Goal: Task Accomplishment & Management: Manage account settings

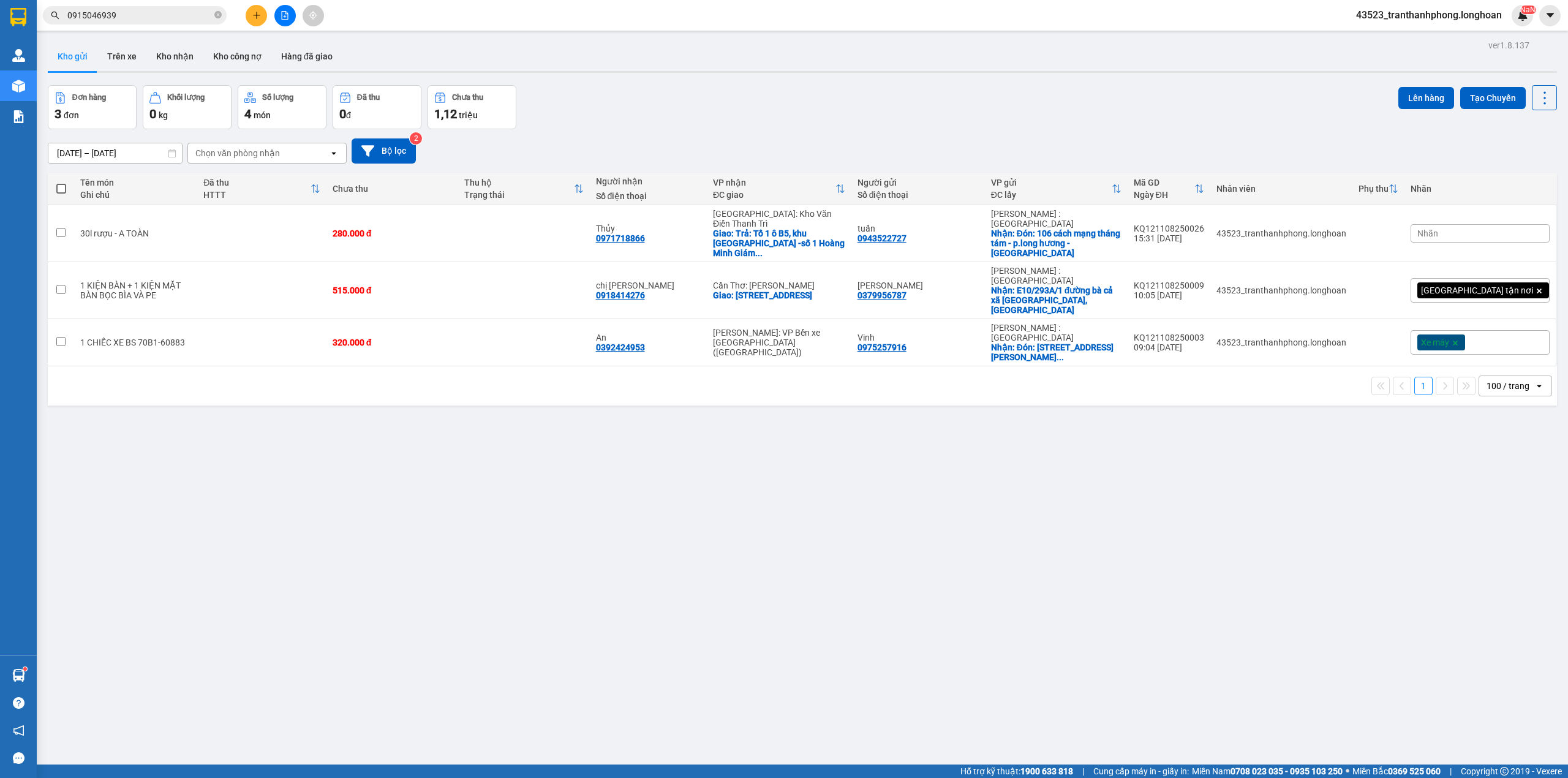
scroll to position [56, 0]
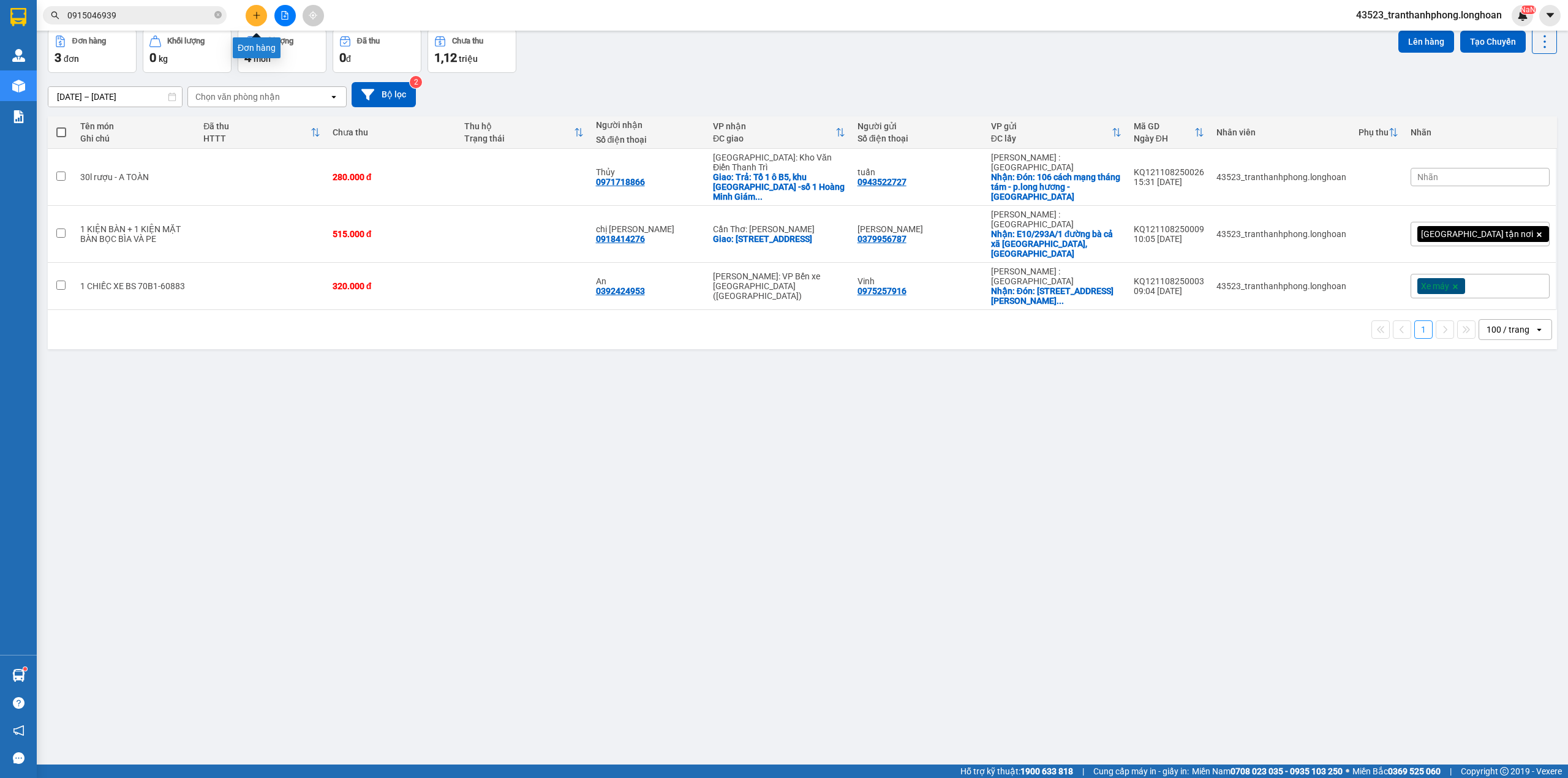
click at [258, 16] on icon "plus" at bounding box center [256, 15] width 7 height 1
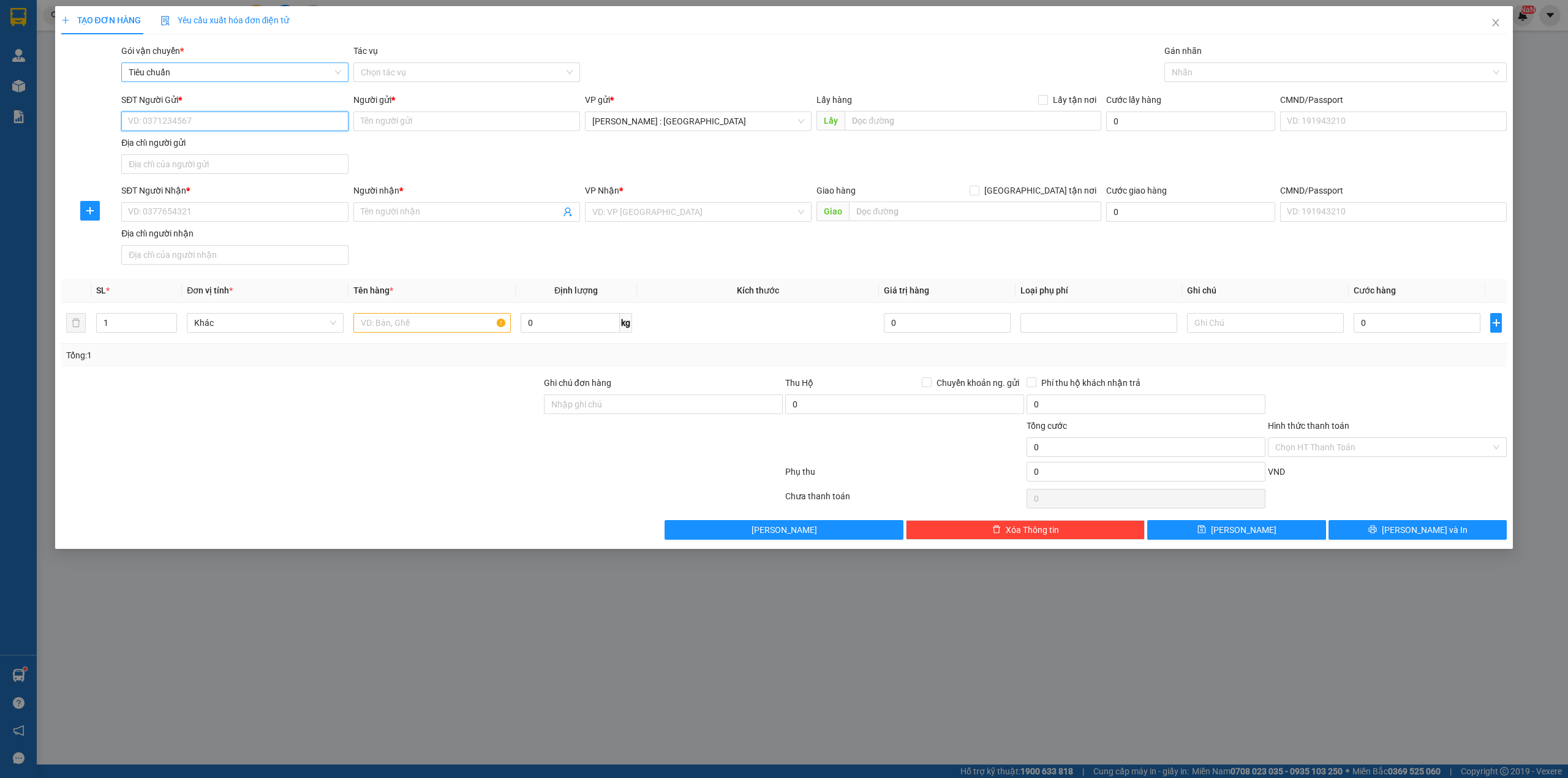
paste input "0975621853"
type input "0975621853"
paste input "0963555239"
click at [246, 209] on input "SĐT Người Nhận *" at bounding box center [235, 212] width 227 height 20
type input "0963555239"
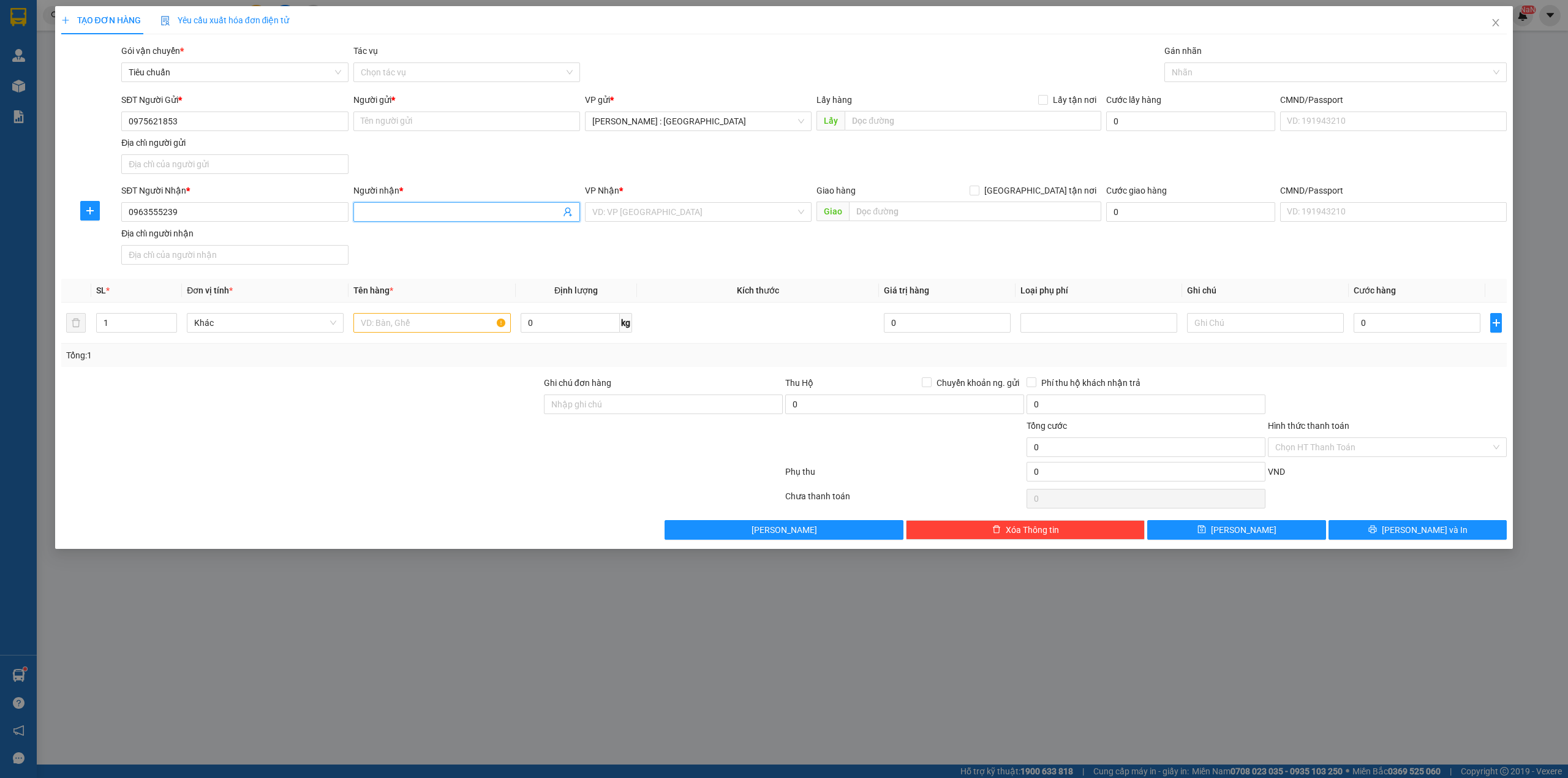
paste input "Quốc Tuấn"
click at [437, 217] on input "Quốc Tuấn" at bounding box center [460, 211] width 199 height 13
type input "Quốc Tuấn"
click at [510, 119] on input "Người gửi *" at bounding box center [467, 121] width 227 height 20
paste input "[PERSON_NAME]"
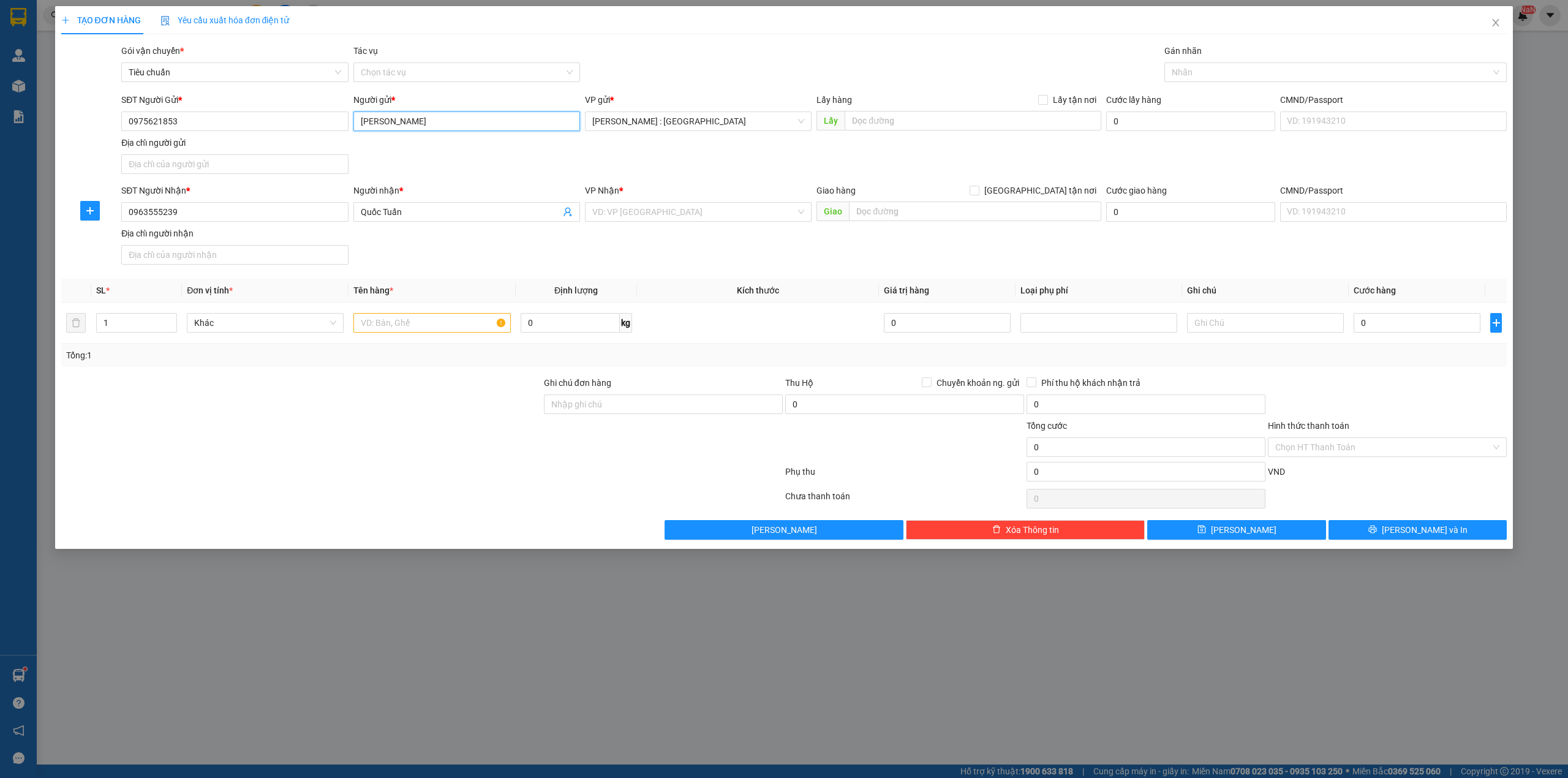
type input "[PERSON_NAME]"
click at [939, 116] on input "text" at bounding box center [973, 121] width 256 height 20
paste input "[GEOGRAPHIC_DATA][PERSON_NAME], [GEOGRAPHIC_DATA], [GEOGRAPHIC_DATA] (trạm y [G…"
type input "[GEOGRAPHIC_DATA][PERSON_NAME], [GEOGRAPHIC_DATA], [GEOGRAPHIC_DATA] (trạm y [G…"
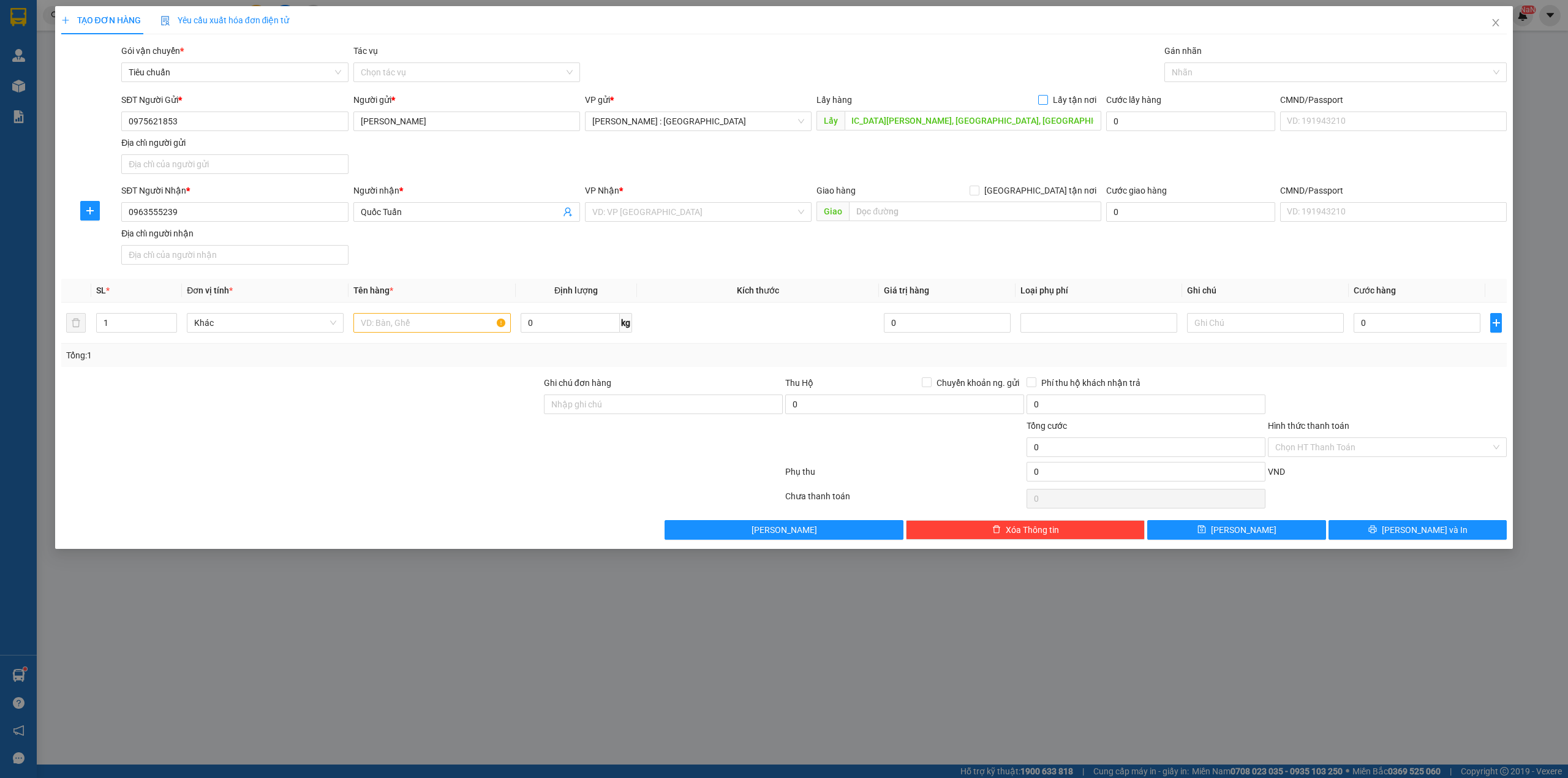
click at [1081, 106] on span "Lấy tận nơi" at bounding box center [1074, 99] width 54 height 13
click at [1047, 104] on input "Lấy tận nơi" at bounding box center [1043, 99] width 8 height 8
checkbox input "true"
drag, startPoint x: 997, startPoint y: 214, endPoint x: 1033, endPoint y: 209, distance: 36.3
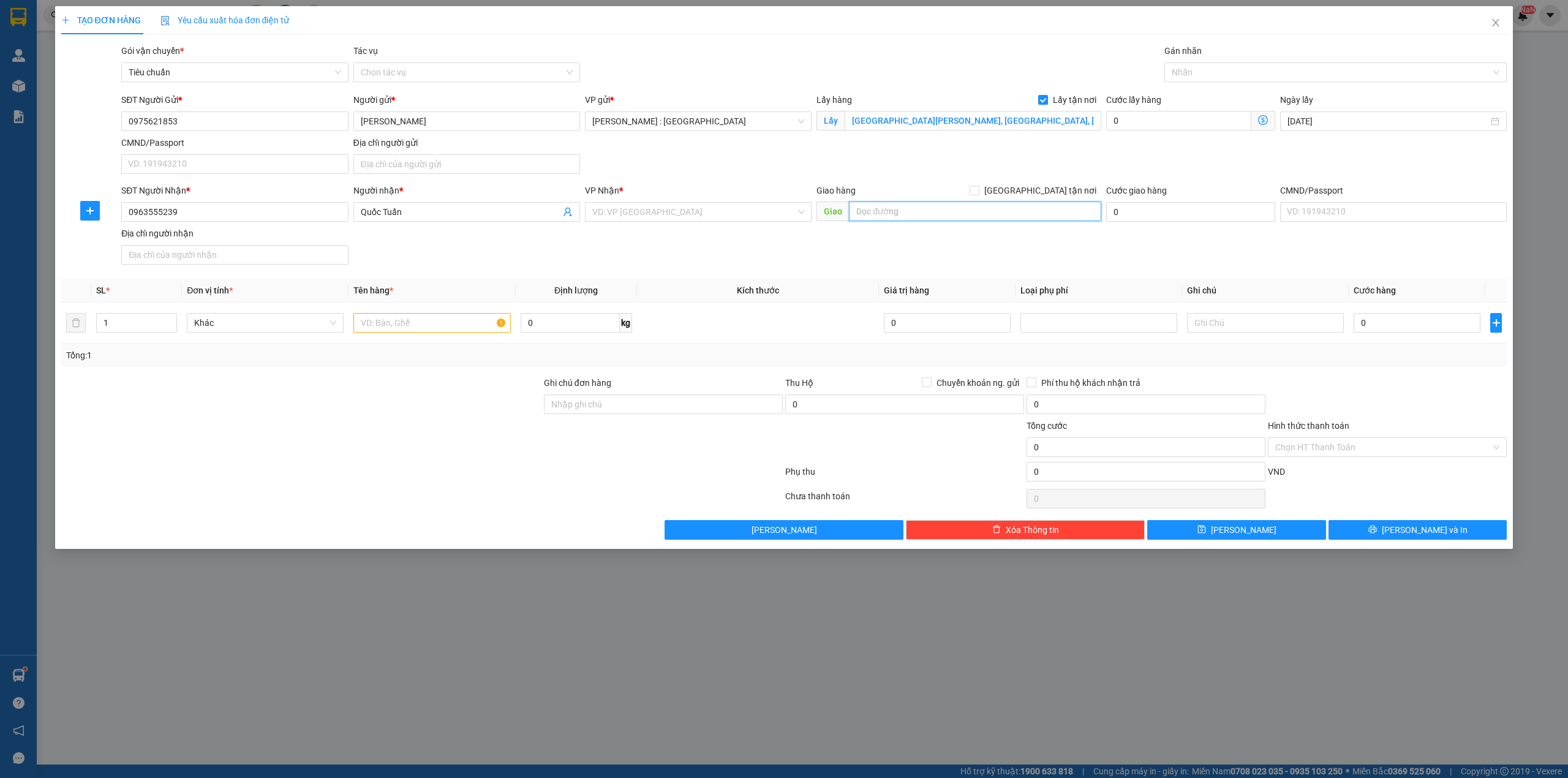
click at [1003, 214] on input "text" at bounding box center [975, 211] width 252 height 20
paste input "Trả: Cổng 3 lữ đoàn 229, đường cô mễ, [GEOGRAPHIC_DATA], [GEOGRAPHIC_DATA]"
type input "Trả: Cổng 3 lữ đoàn 229, đường cô mễ, [GEOGRAPHIC_DATA], [GEOGRAPHIC_DATA]"
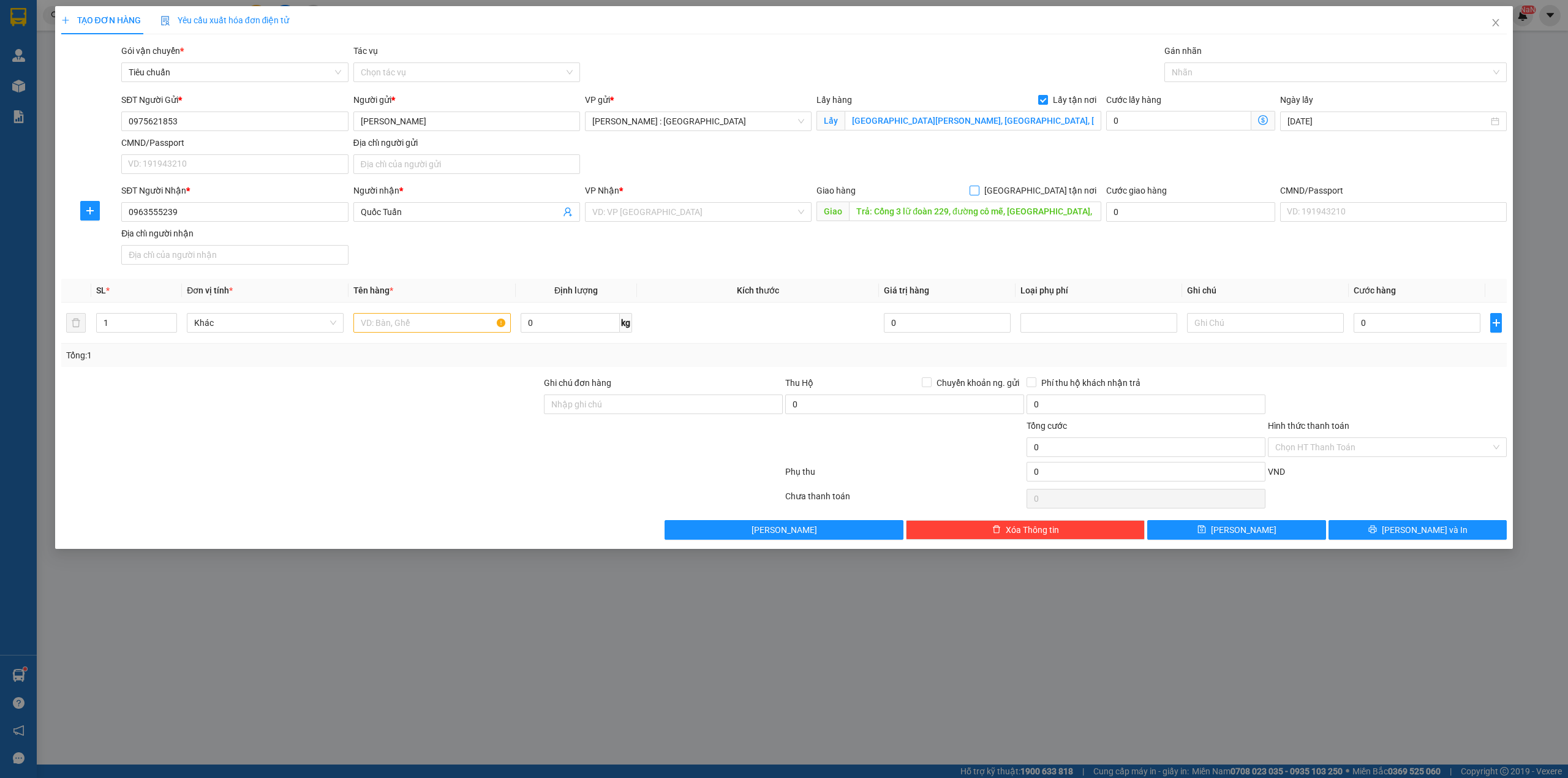
click at [1053, 197] on span "[GEOGRAPHIC_DATA] tận nơi" at bounding box center [1040, 190] width 122 height 13
click at [978, 194] on input "[GEOGRAPHIC_DATA] tận nơi" at bounding box center [973, 190] width 8 height 8
checkbox input "true"
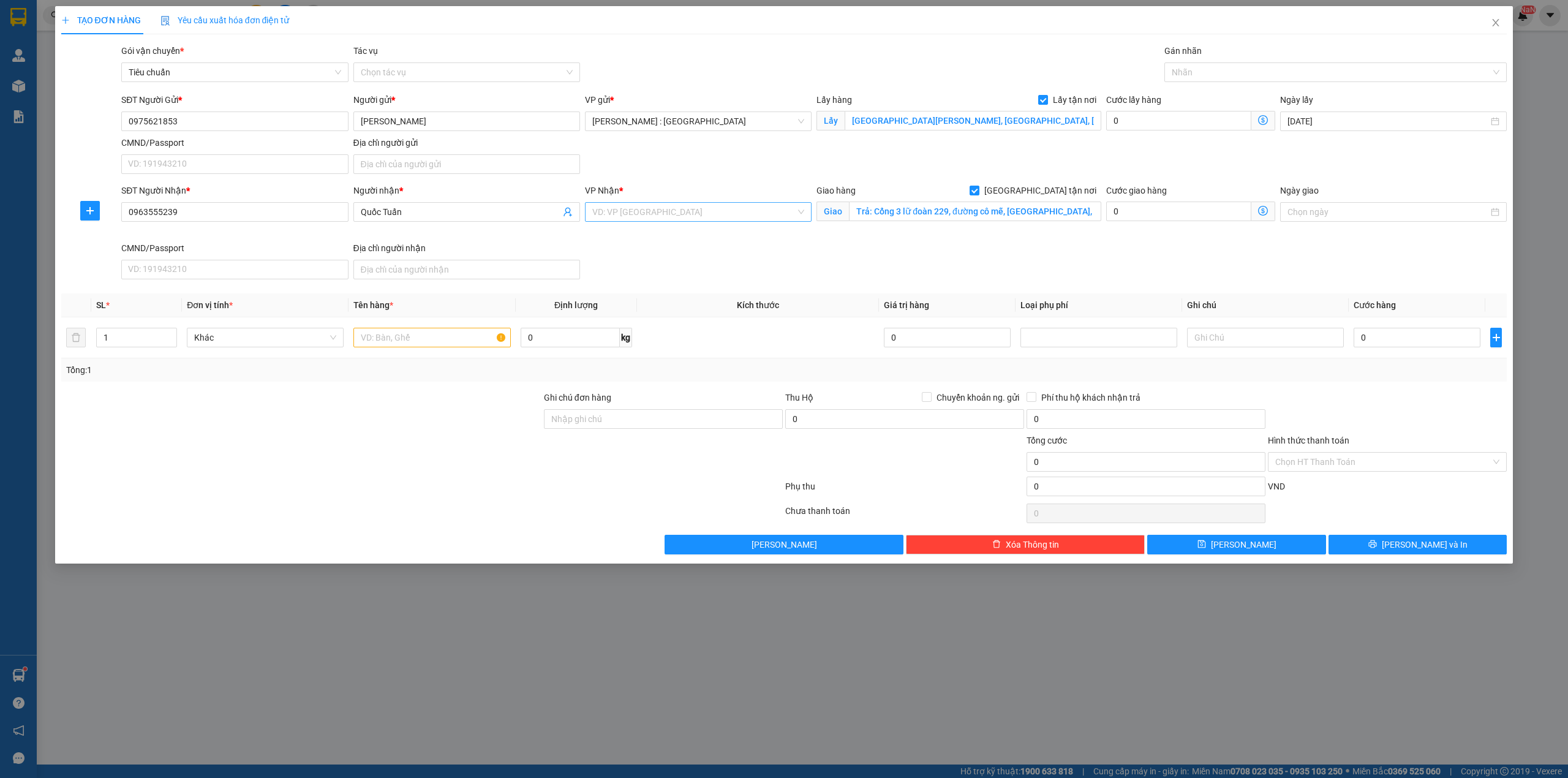
click at [728, 221] on input "search" at bounding box center [694, 212] width 204 height 18
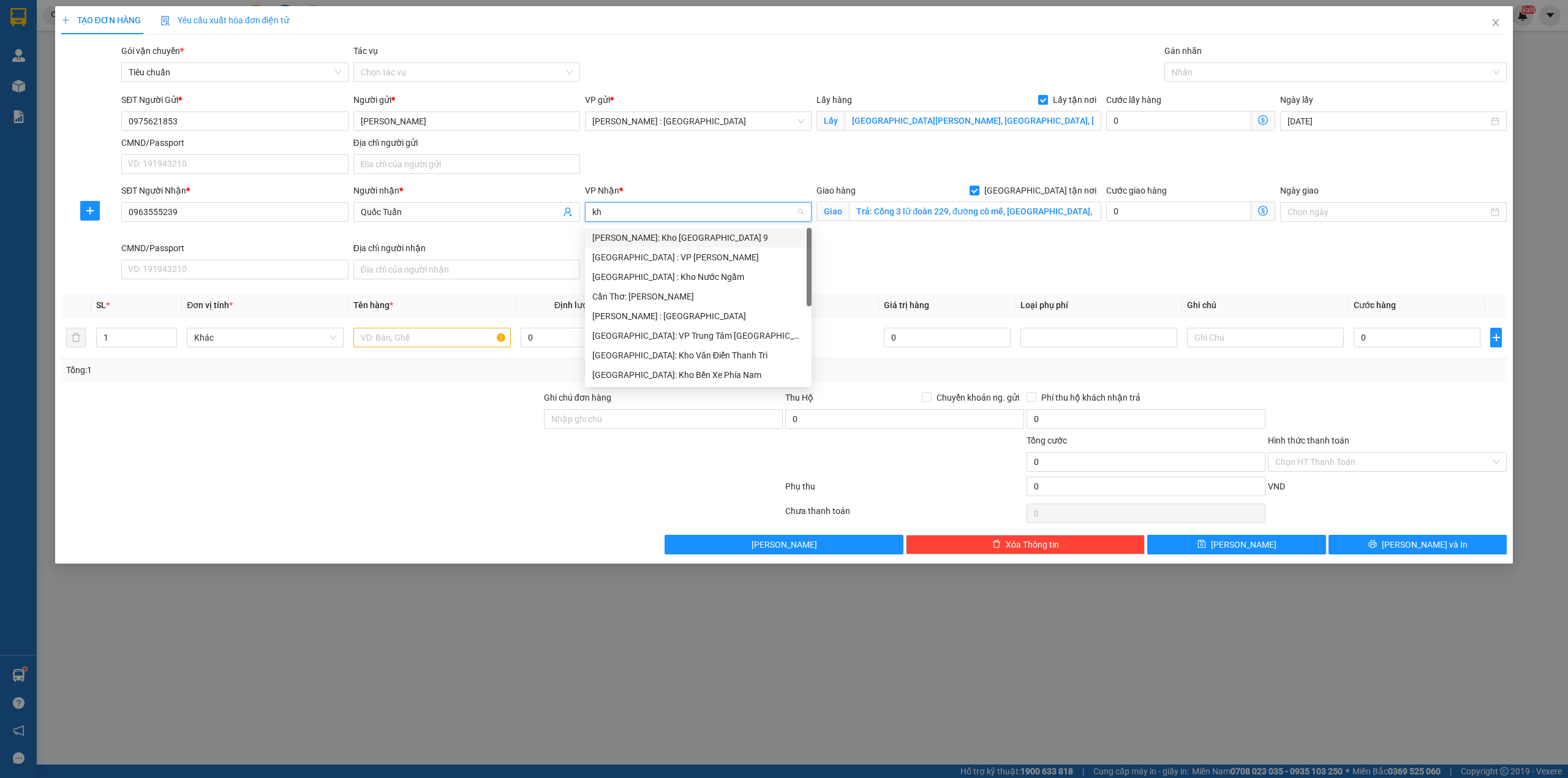
type input "kho"
click at [673, 309] on div "[GEOGRAPHIC_DATA]: Kho Văn Điển Thanh Trì" at bounding box center [698, 316] width 212 height 13
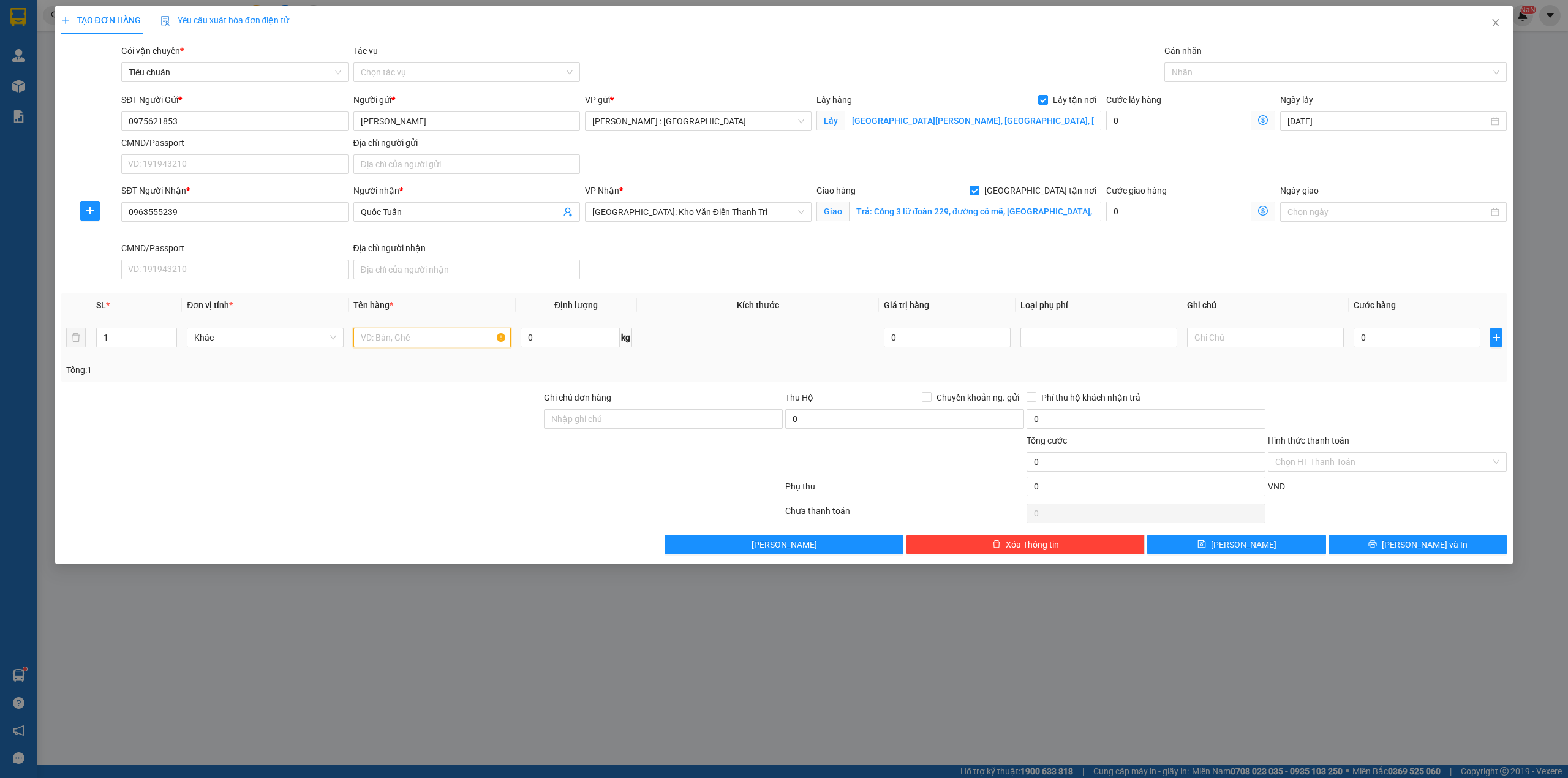
click at [395, 341] on input "text" at bounding box center [432, 338] width 157 height 20
paste input "1 kiện hang nhỏ"
type input "1 kiện hang nhỏ - a nam"
click at [1392, 340] on input "0" at bounding box center [1417, 338] width 127 height 20
type input "1"
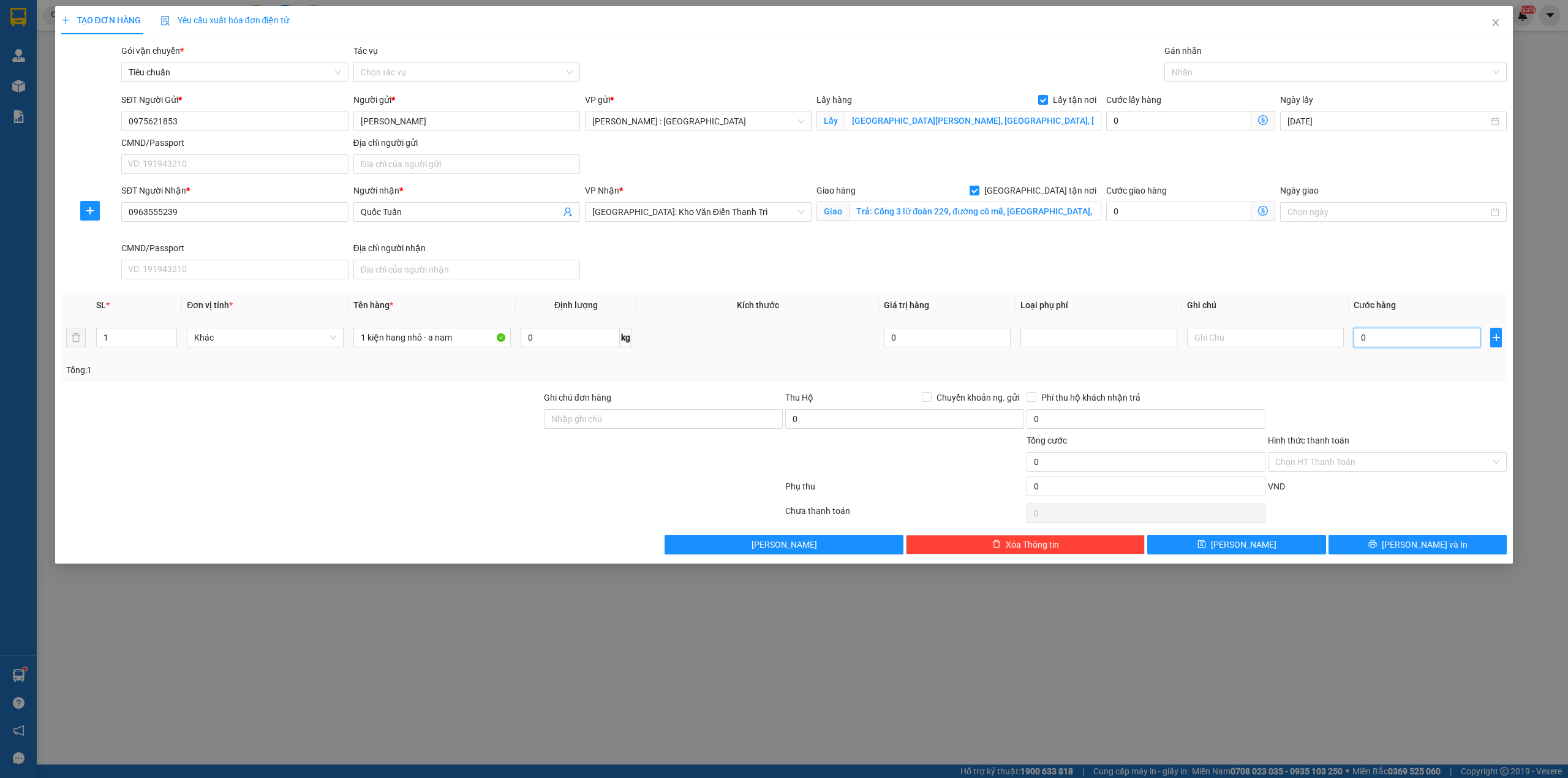
type input "1"
type input "12"
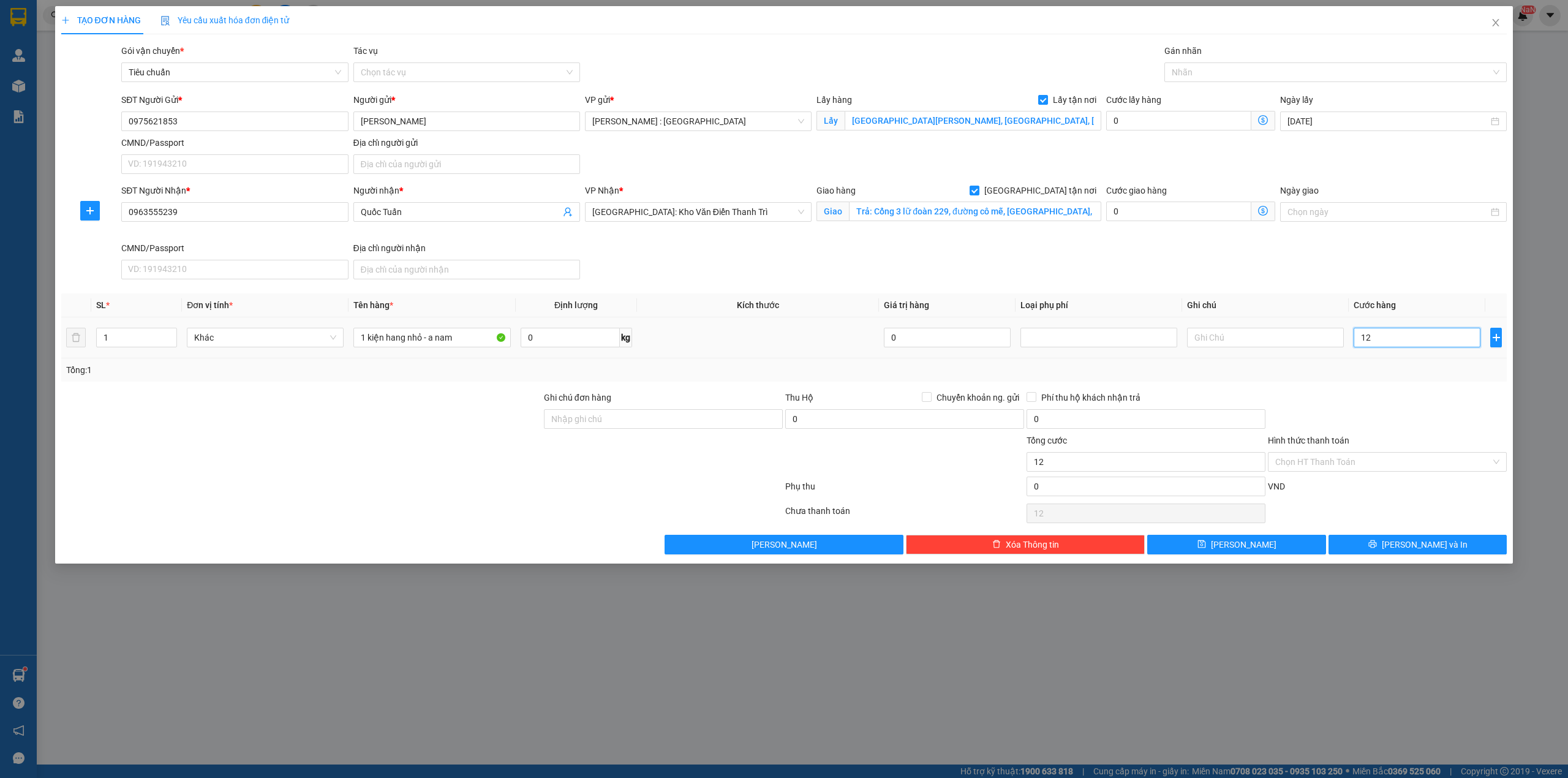
type input "120"
type input "120.000"
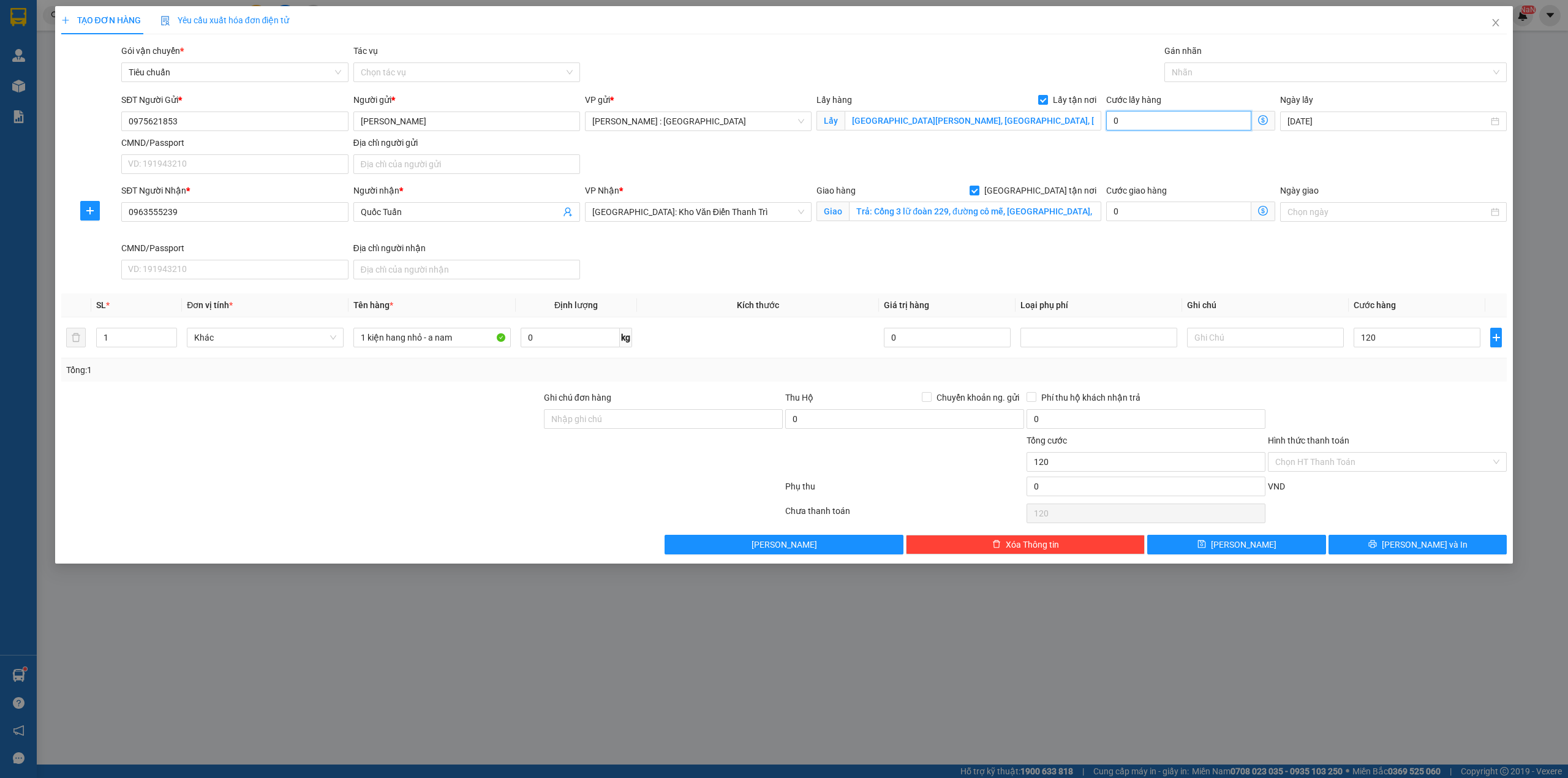
type input "120.000"
click at [1138, 111] on input "0" at bounding box center [1178, 121] width 145 height 20
type input "120.006"
type input "6"
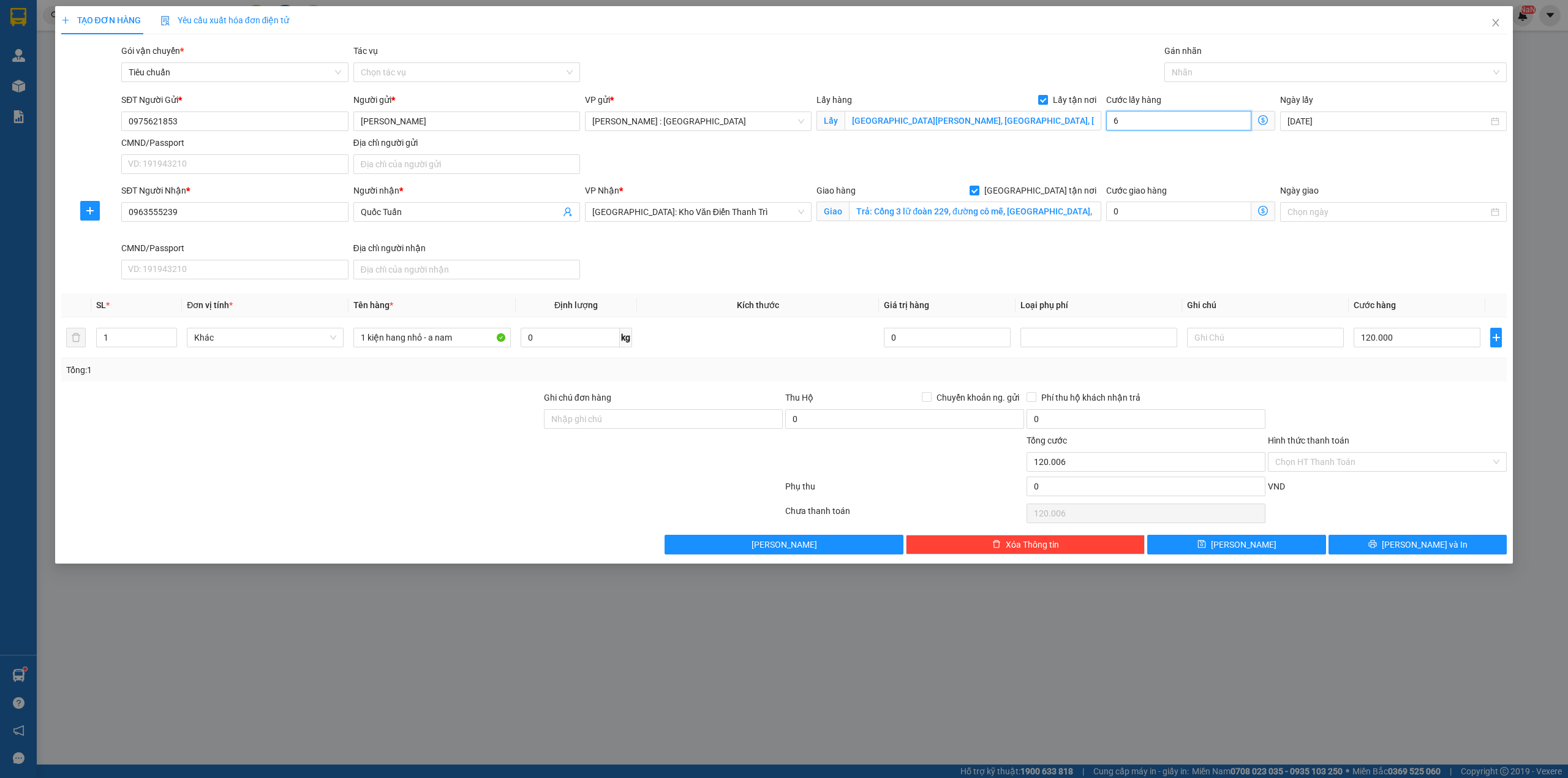
type input "120.065"
type input "65"
type input "185.000"
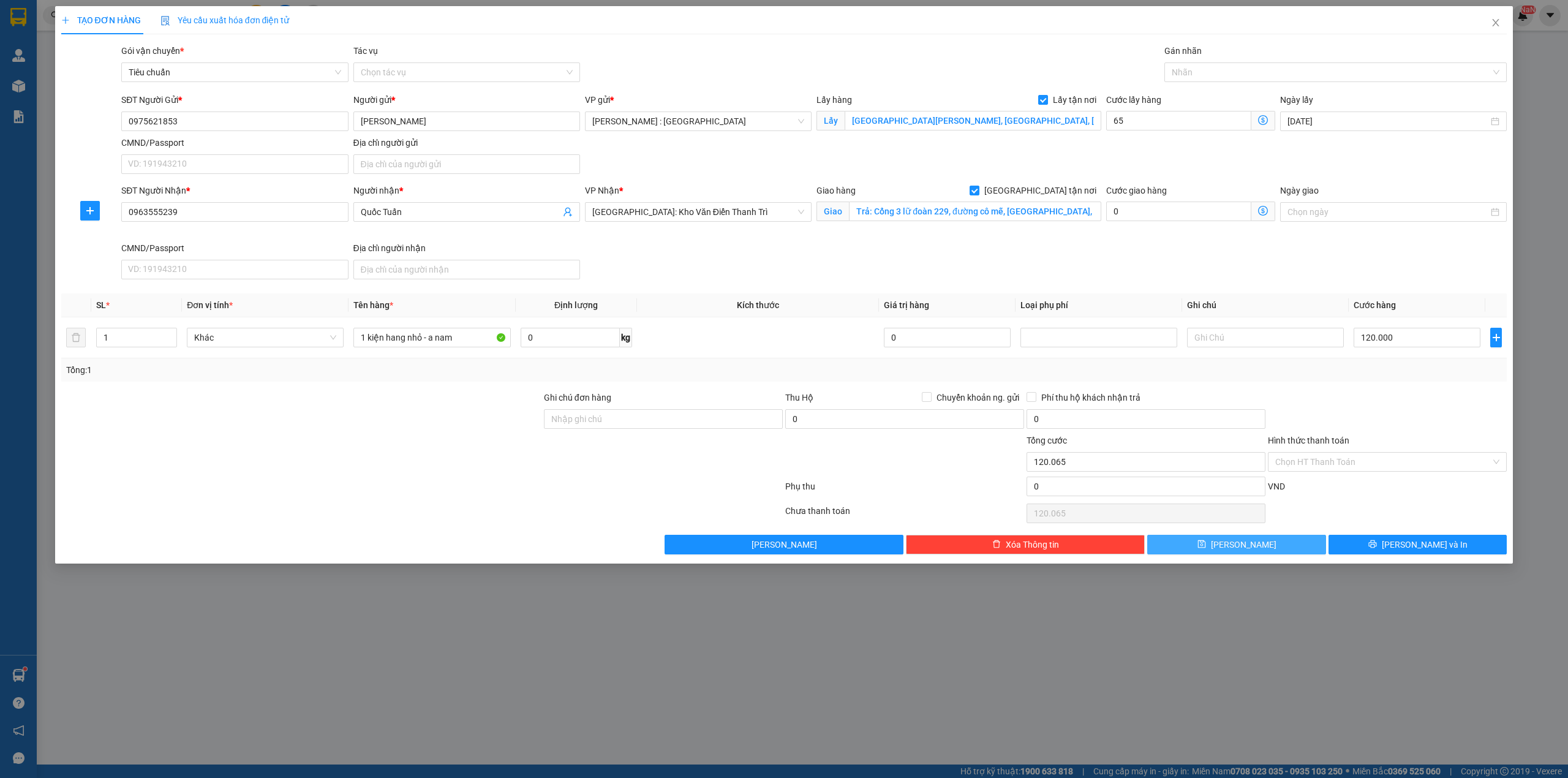
type input "65.000"
click at [1206, 544] on icon "save" at bounding box center [1202, 544] width 8 height 8
checkbox input "false"
type input "0"
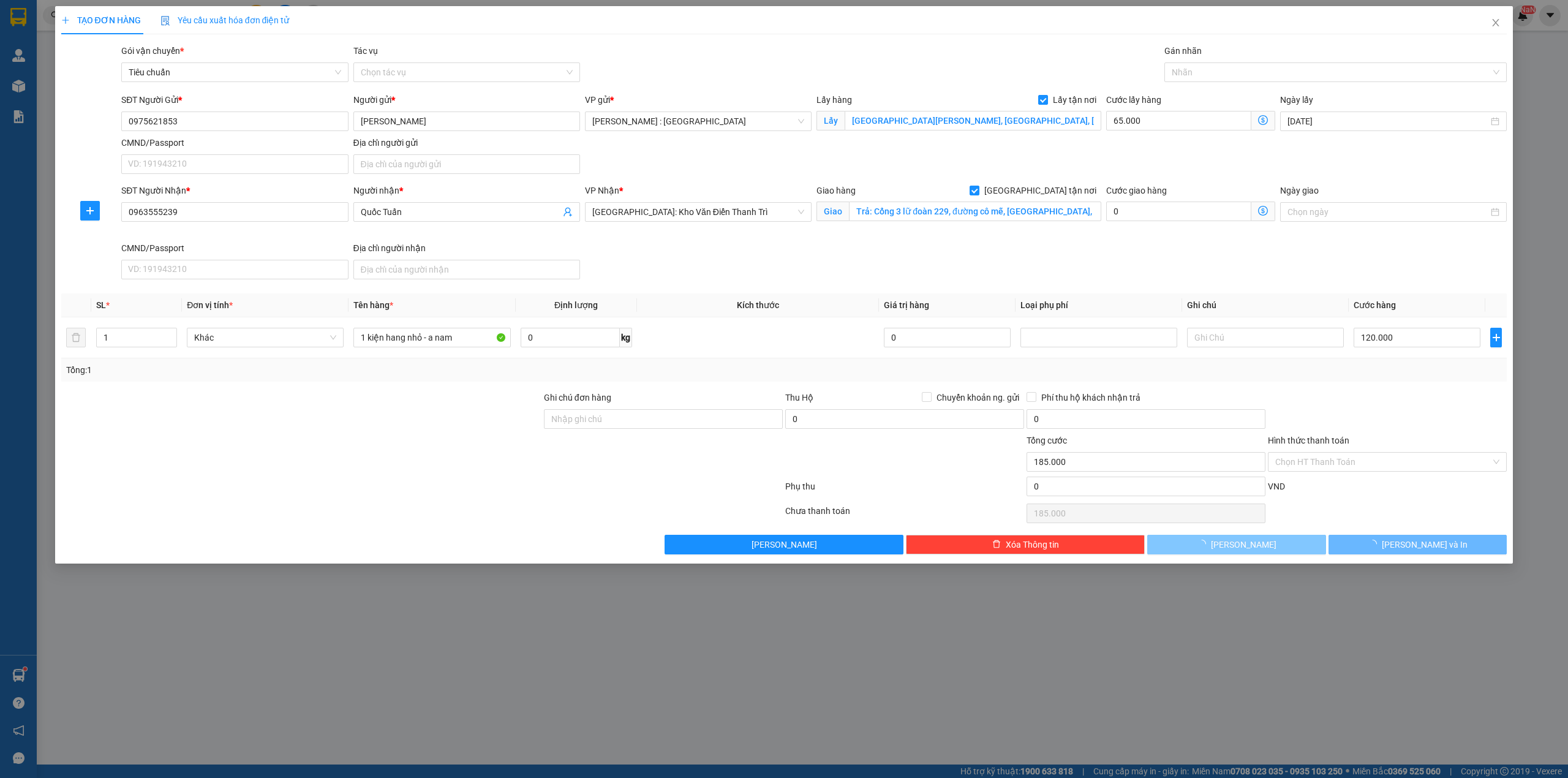
type input "0"
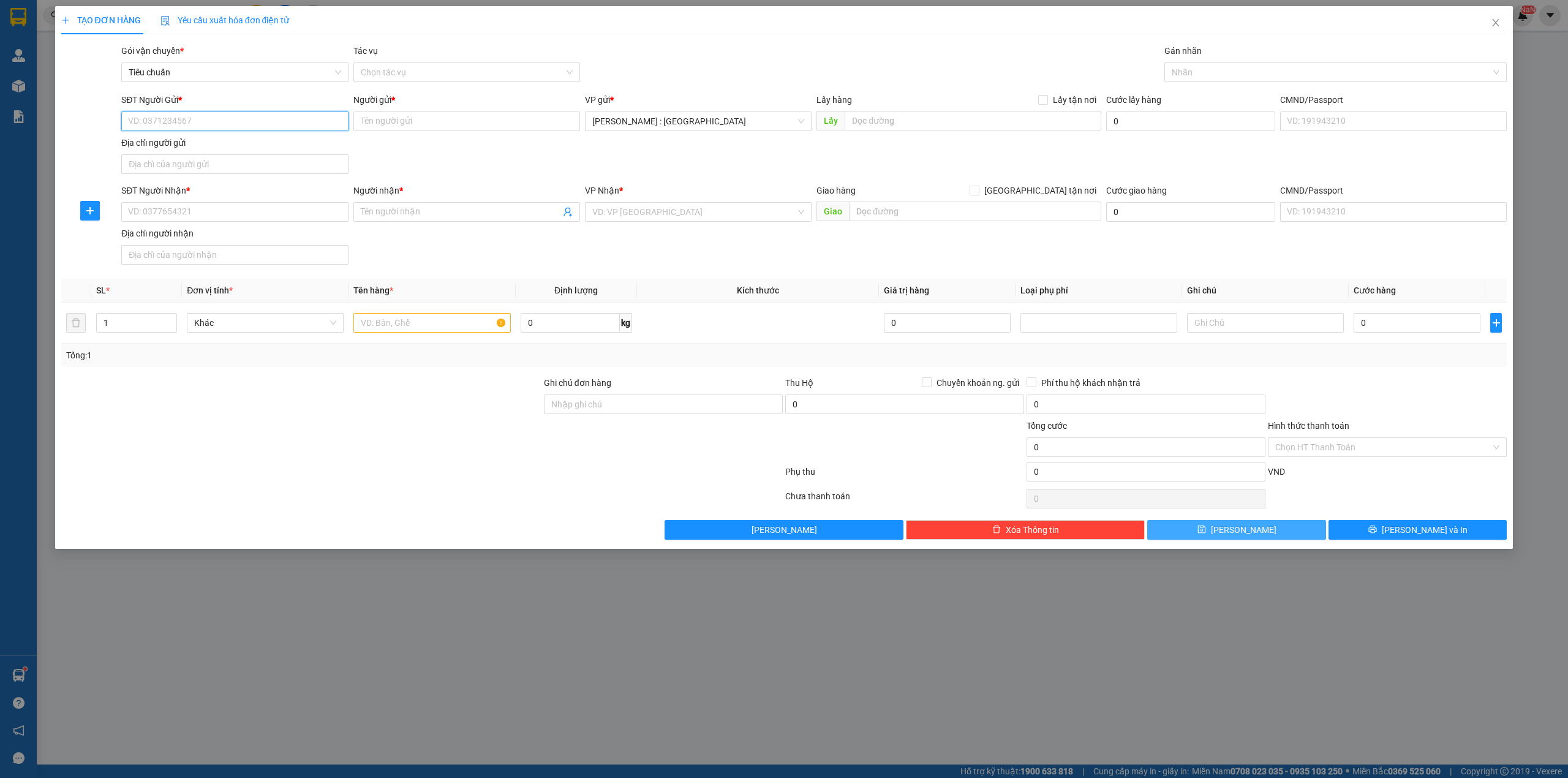
paste input "0379526597"
click at [297, 123] on input "0379526597" at bounding box center [235, 121] width 227 height 20
type input "0379526597"
click at [229, 214] on input "SĐT Người Nhận *" at bounding box center [235, 212] width 227 height 20
paste input "0398495592"
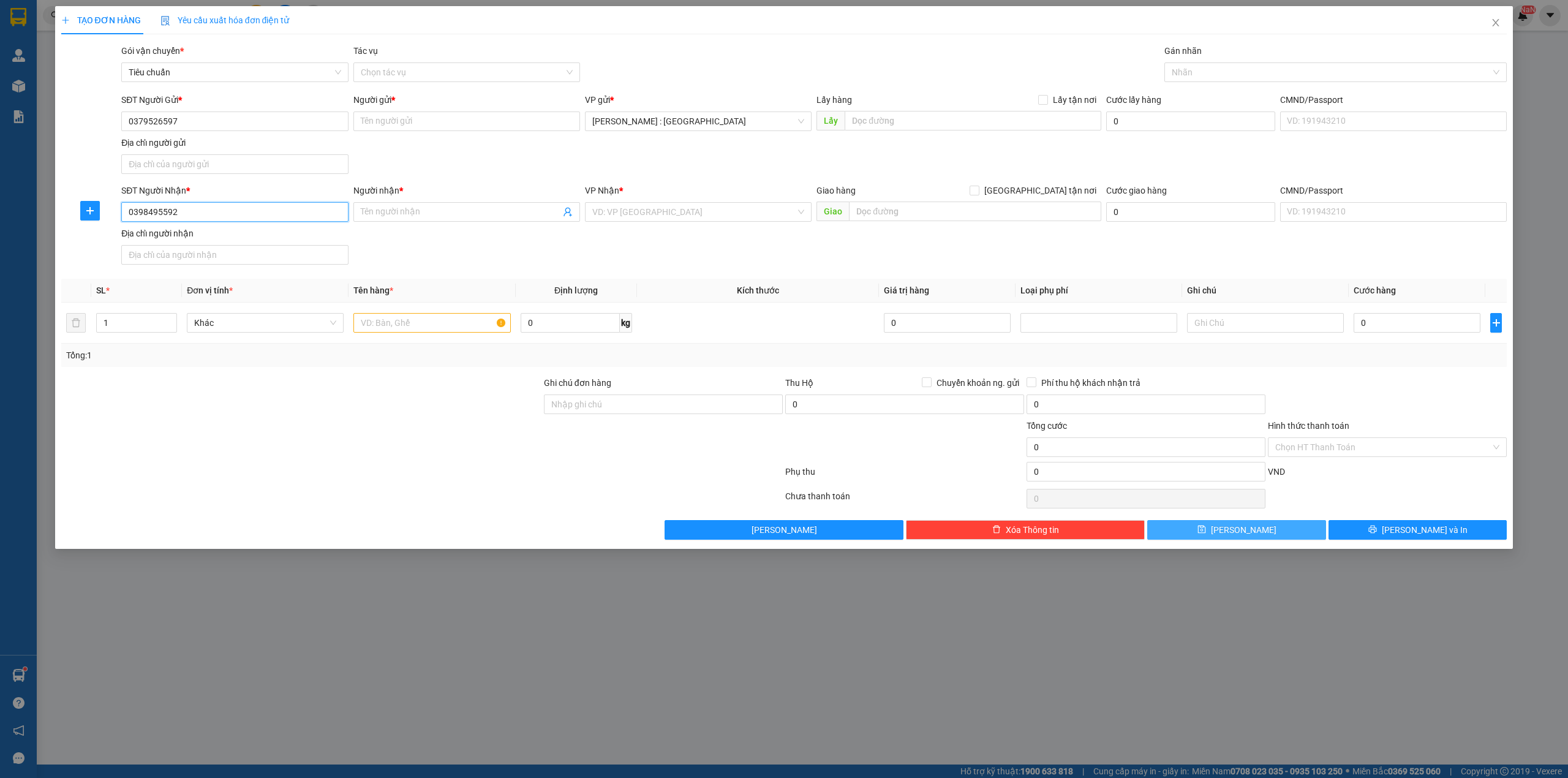
type input "0398495592"
click at [426, 221] on span at bounding box center [467, 212] width 227 height 20
paste input "Phúc Trân"
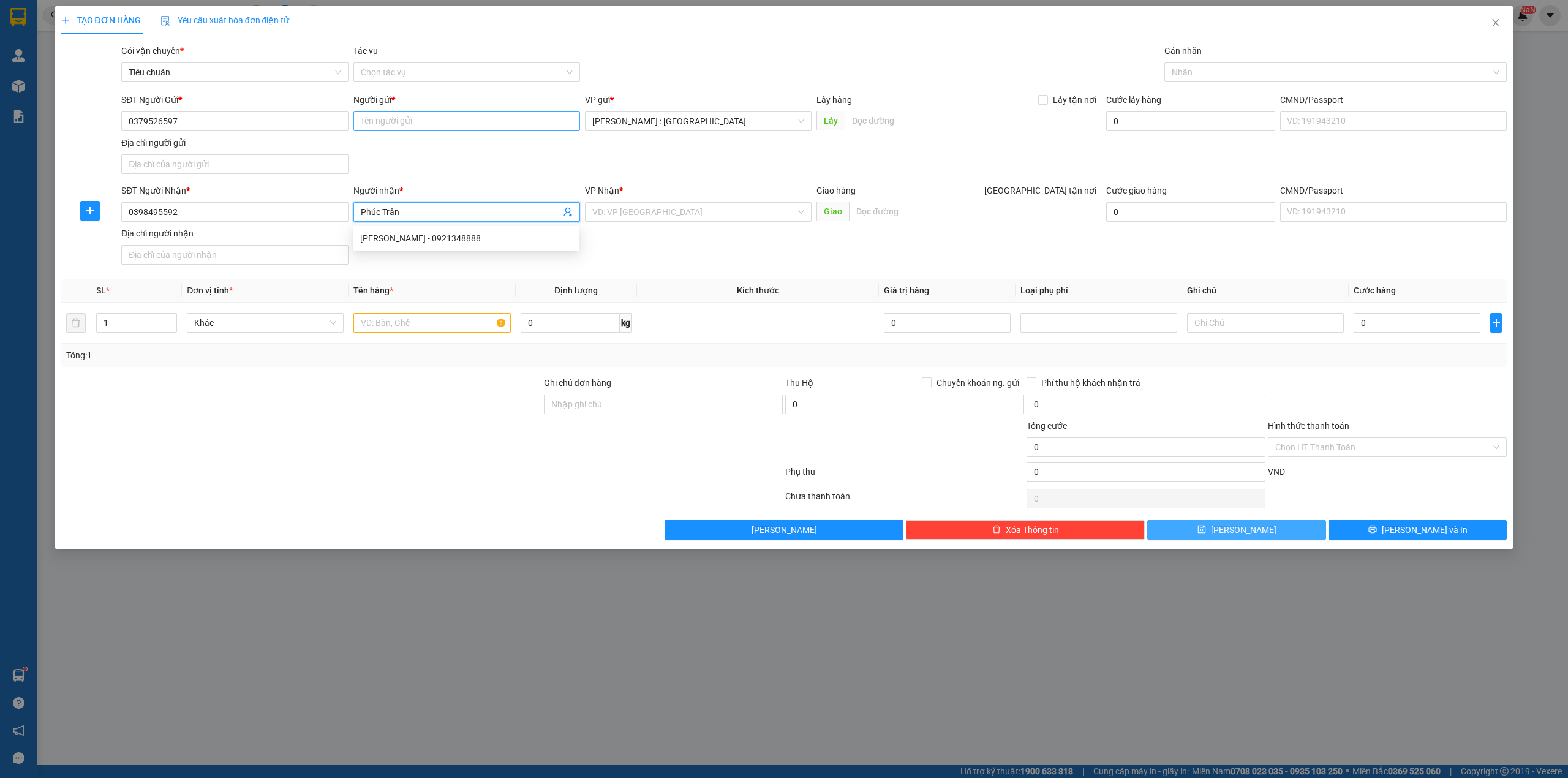
type input "Phúc Trân"
click at [475, 116] on input "Người gửi *" at bounding box center [467, 121] width 227 height 20
paste input "Phúc Trân"
type input "Phúc Trân"
paste input "Đón: Eco Xuân [PERSON_NAME], [GEOGRAPHIC_DATA], [GEOGRAPHIC_DATA]"
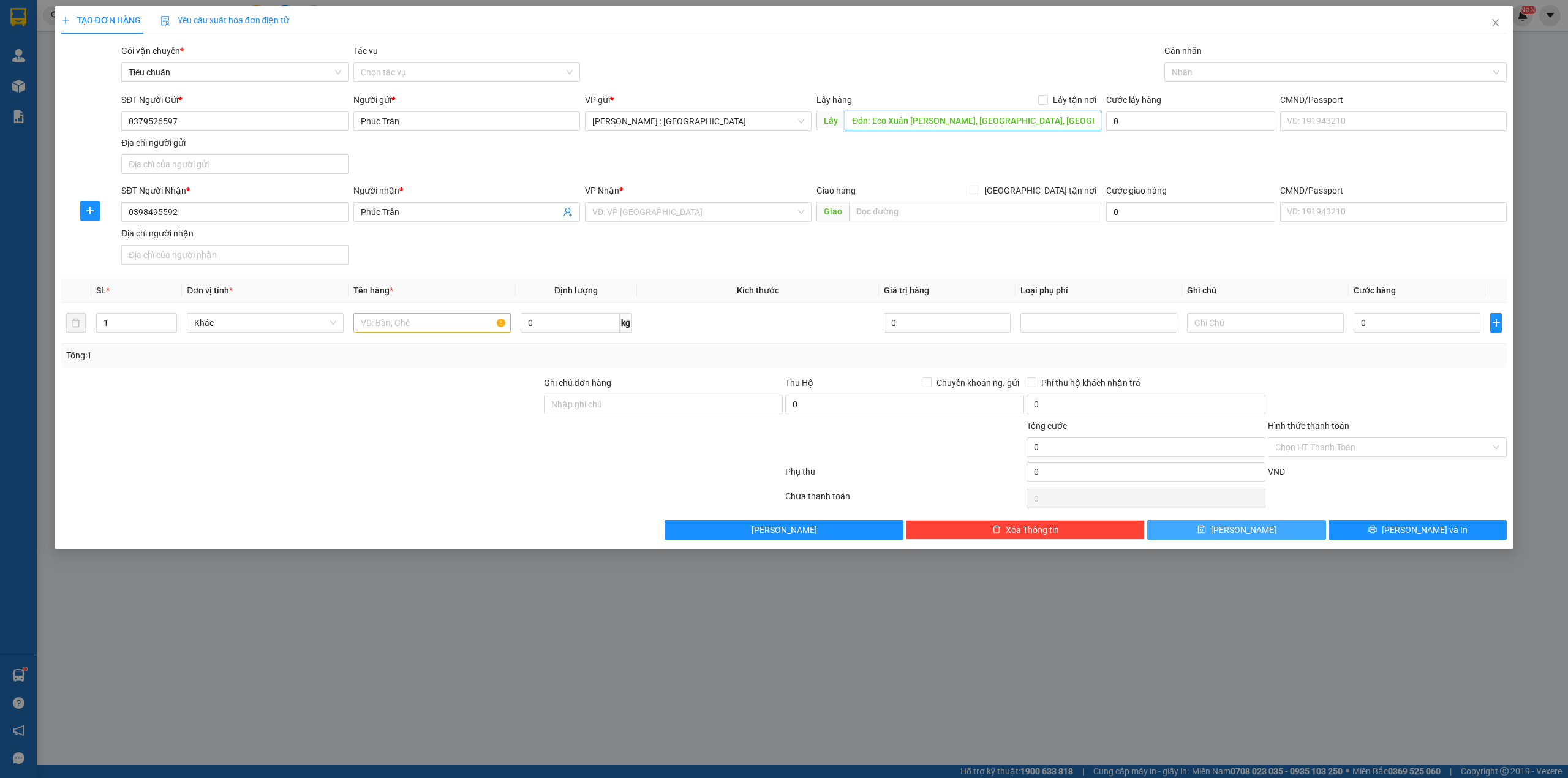
drag, startPoint x: 943, startPoint y: 123, endPoint x: 1016, endPoint y: 104, distance: 75.4
click at [947, 123] on input "Đón: Eco Xuân [PERSON_NAME], [GEOGRAPHIC_DATA], [GEOGRAPHIC_DATA]" at bounding box center [973, 121] width 256 height 20
type input "Đón: Eco Xuân [PERSON_NAME], [GEOGRAPHIC_DATA], [GEOGRAPHIC_DATA]"
click at [1052, 96] on span "Lấy tận nơi" at bounding box center [1074, 99] width 54 height 13
click at [1047, 96] on input "Lấy tận nơi" at bounding box center [1043, 99] width 8 height 8
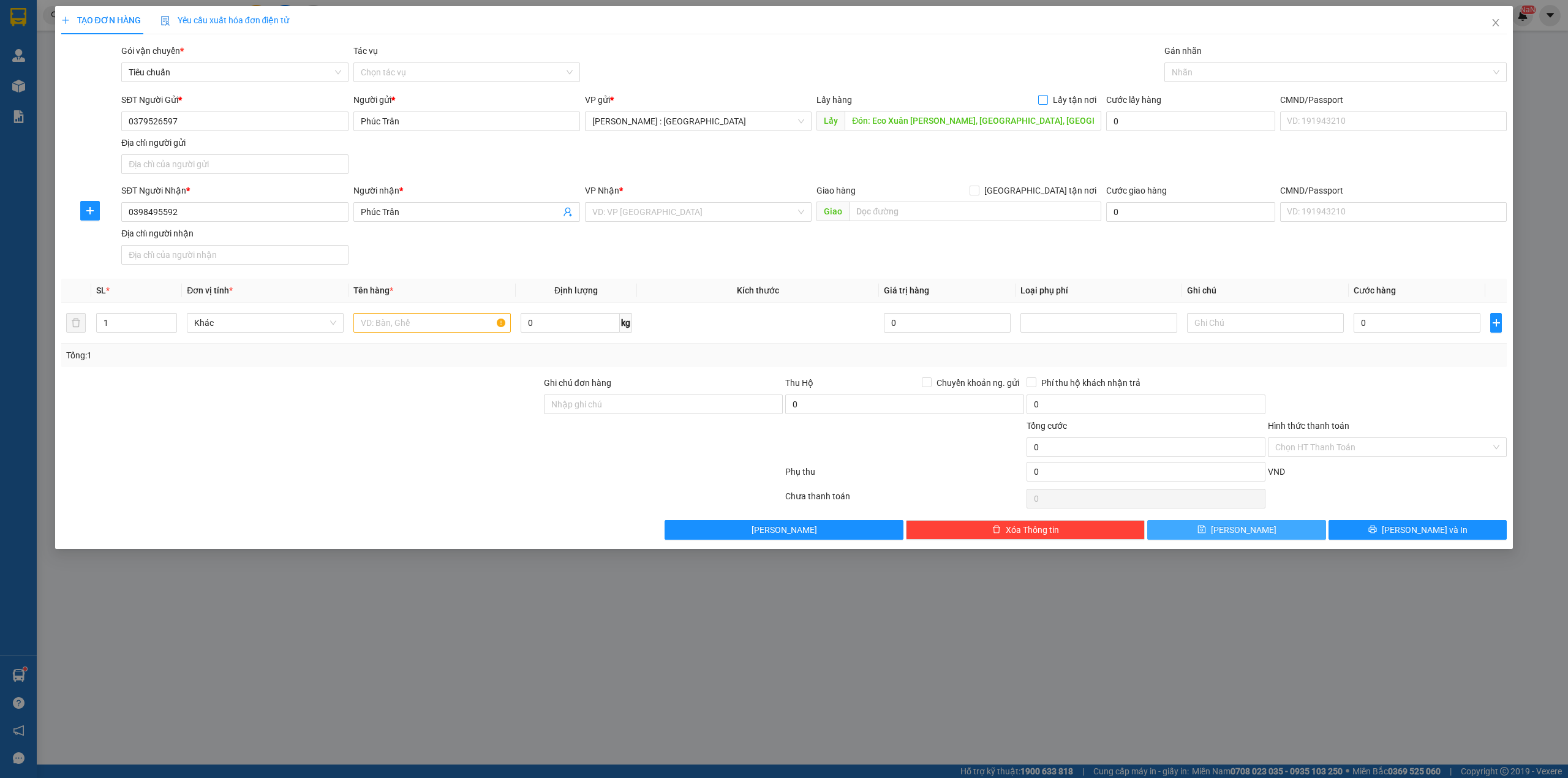
checkbox input "true"
paste input "Phở nhớ số 9 (dọc quốc lộ), [GEOGRAPHIC_DATA], [GEOGRAPHIC_DATA]"
click at [944, 211] on input "Phở nhớ số 9 (dọc quốc lộ), [GEOGRAPHIC_DATA], [GEOGRAPHIC_DATA]" at bounding box center [975, 211] width 252 height 20
type input "Phở nhớ số 9 (dọc quốc lộ), [GEOGRAPHIC_DATA], [GEOGRAPHIC_DATA]"
drag, startPoint x: 1043, startPoint y: 192, endPoint x: 1005, endPoint y: 194, distance: 38.1
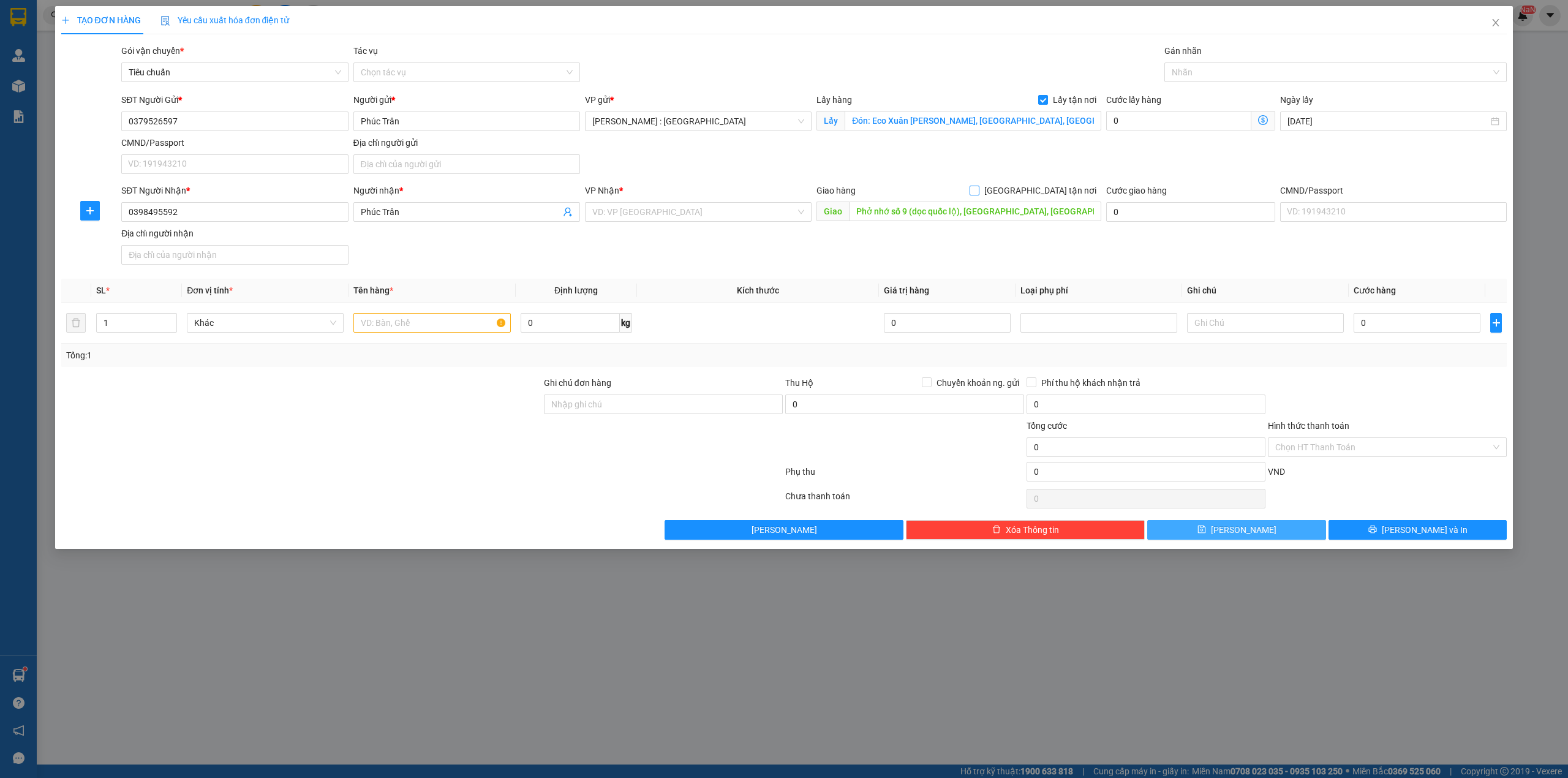
click at [978, 192] on input "[GEOGRAPHIC_DATA] tận nơi" at bounding box center [973, 190] width 8 height 8
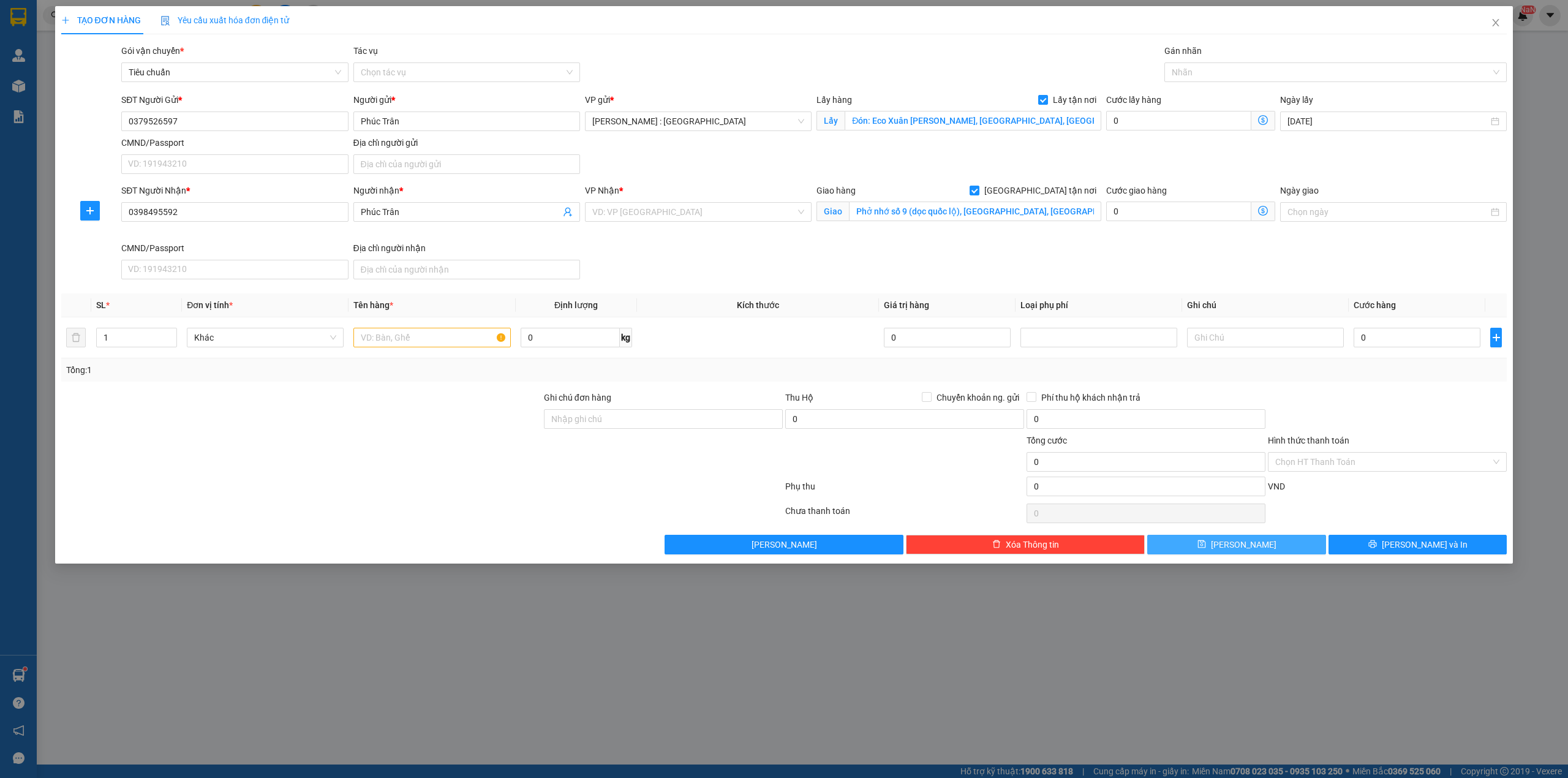
click at [730, 202] on div "VP Nhận *" at bounding box center [698, 193] width 227 height 18
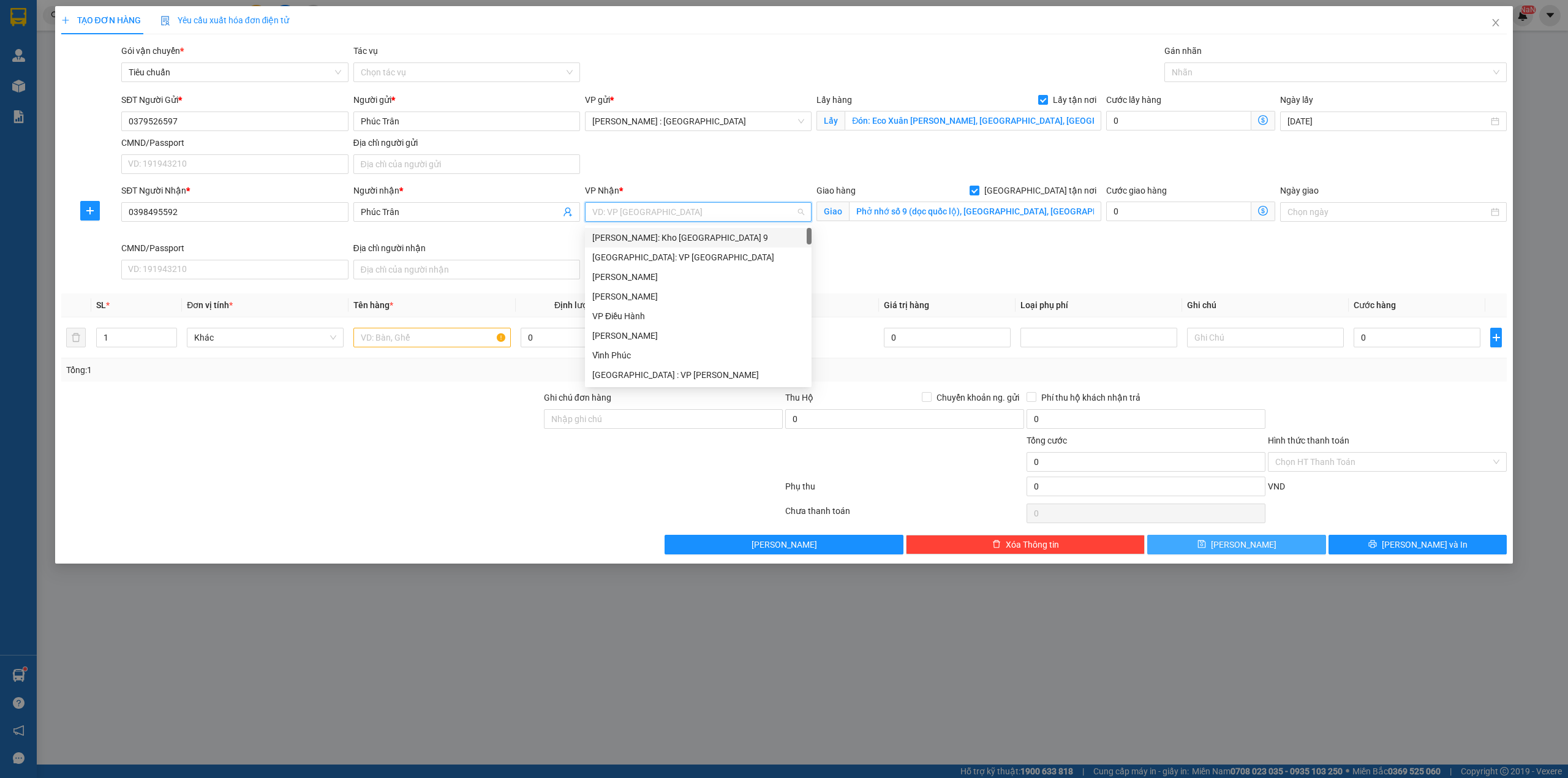
click at [724, 209] on input "search" at bounding box center [694, 212] width 204 height 18
click at [1050, 196] on span "[GEOGRAPHIC_DATA] tận nơi" at bounding box center [1040, 190] width 122 height 13
click at [978, 194] on input "[GEOGRAPHIC_DATA] tận nơi" at bounding box center [973, 190] width 8 height 8
checkbox input "false"
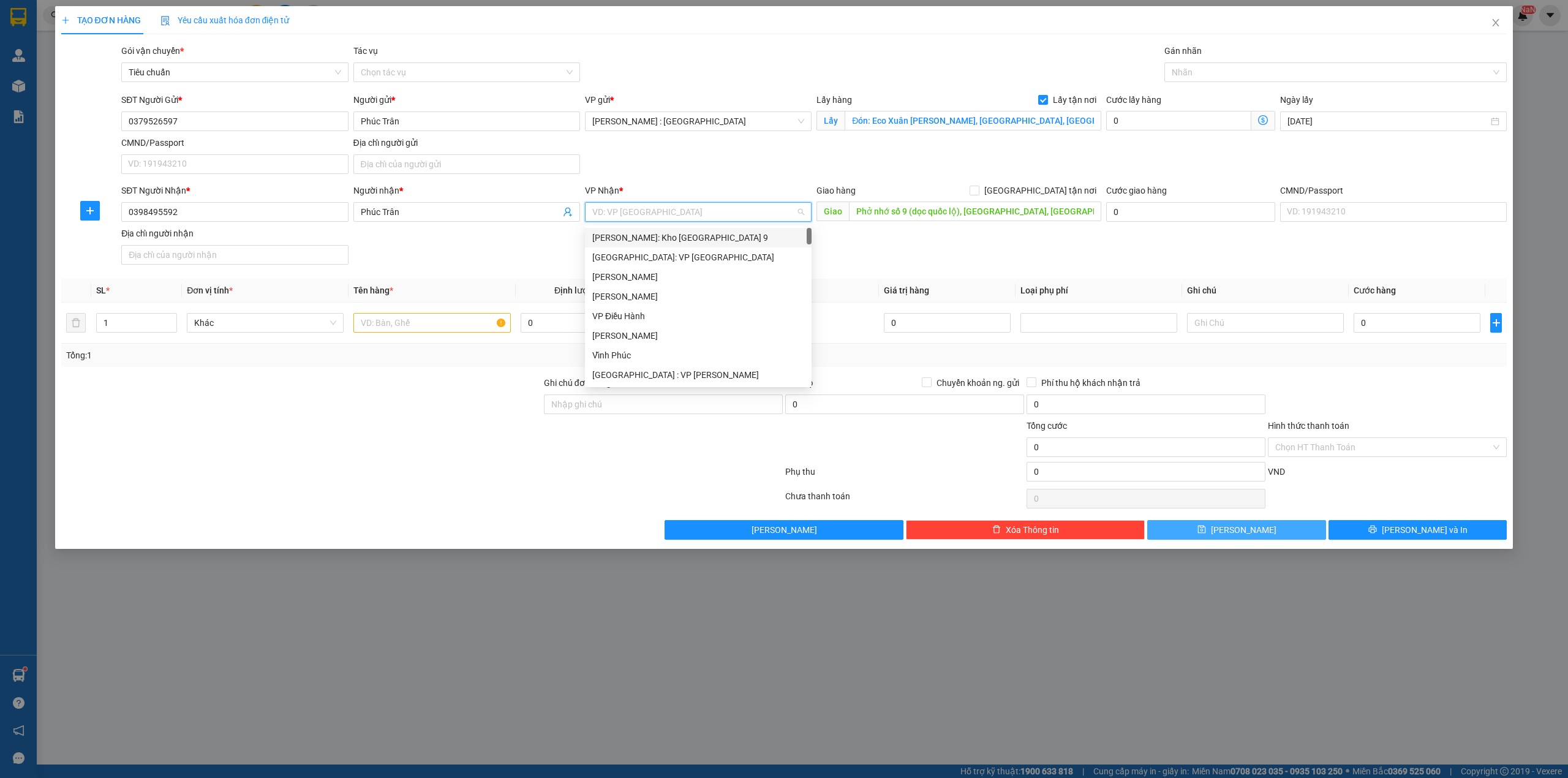
click at [755, 209] on input "search" at bounding box center [694, 212] width 204 height 18
type input "khánh"
click at [689, 260] on div "[GEOGRAPHIC_DATA]" at bounding box center [704, 257] width 224 height 13
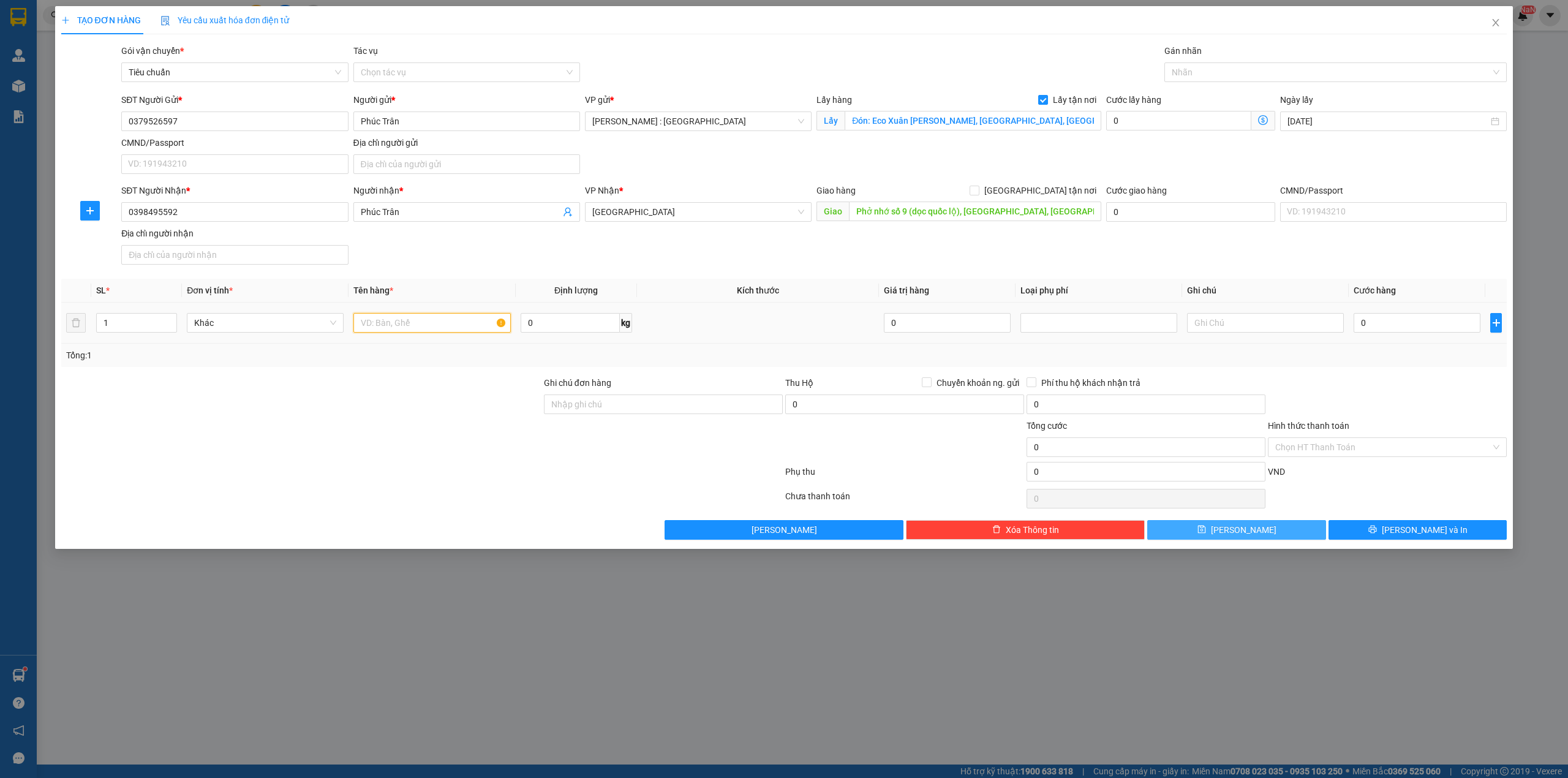
click at [436, 331] on input "text" at bounding box center [432, 323] width 157 height 20
paste input "1 xe janus"
type input "1 xe janus - anh trí"
click at [1438, 326] on input "0" at bounding box center [1417, 323] width 127 height 20
type input "6"
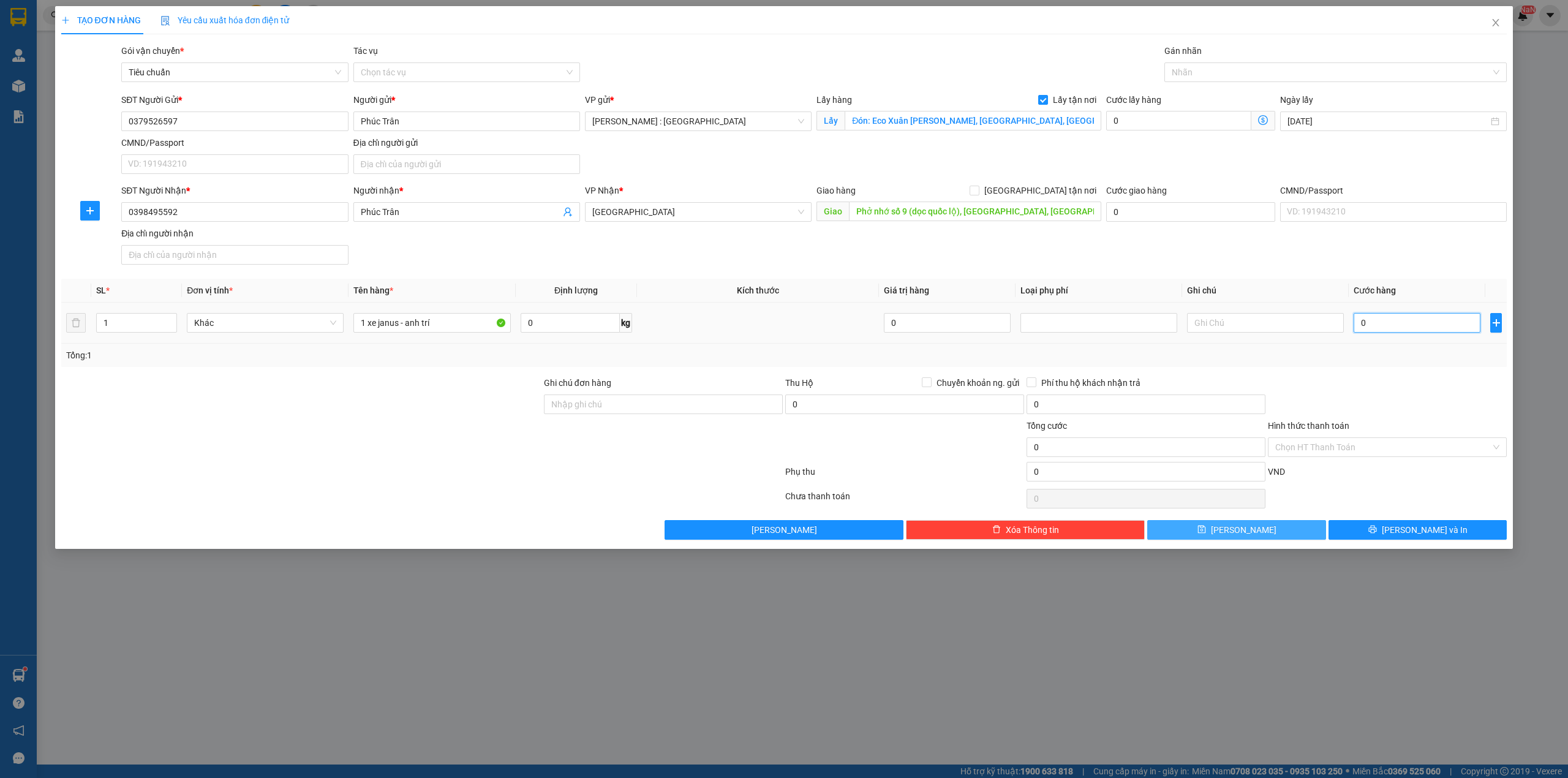
type input "6"
type input "62"
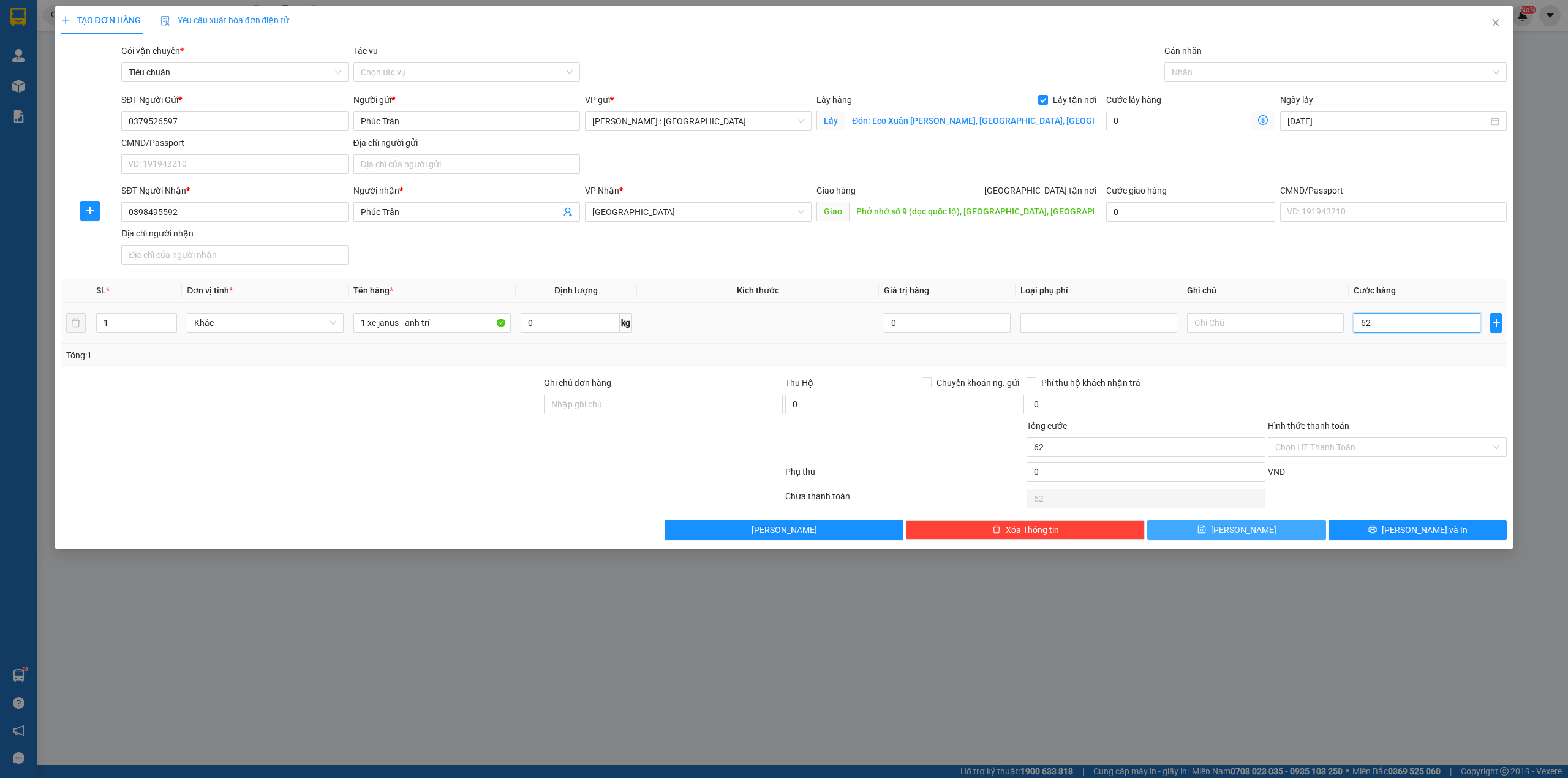
type input "620"
type input "620.000"
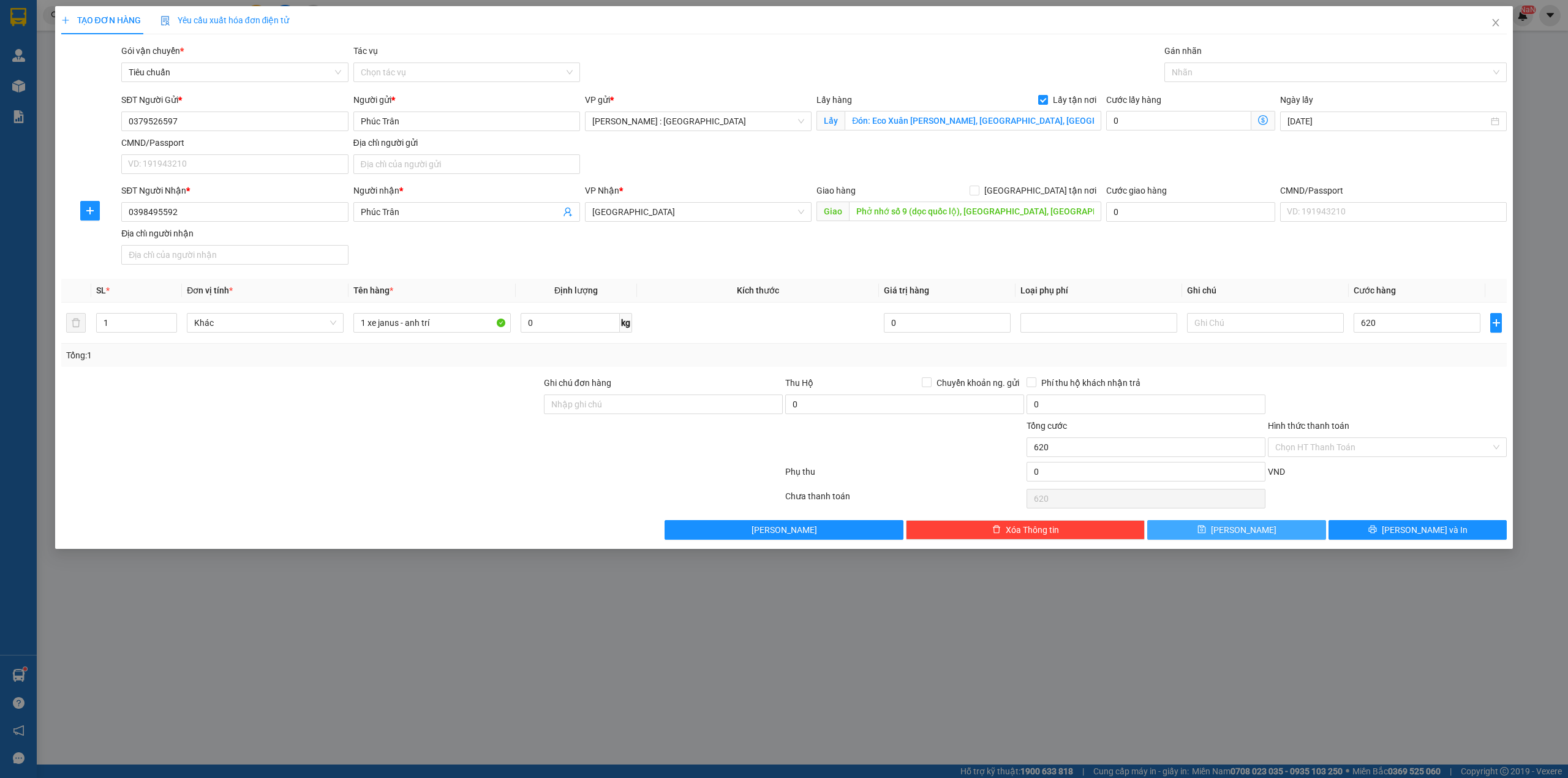
type input "620.000"
click at [1218, 535] on button "[PERSON_NAME]" at bounding box center [1236, 530] width 179 height 20
checkbox input "false"
type input "0"
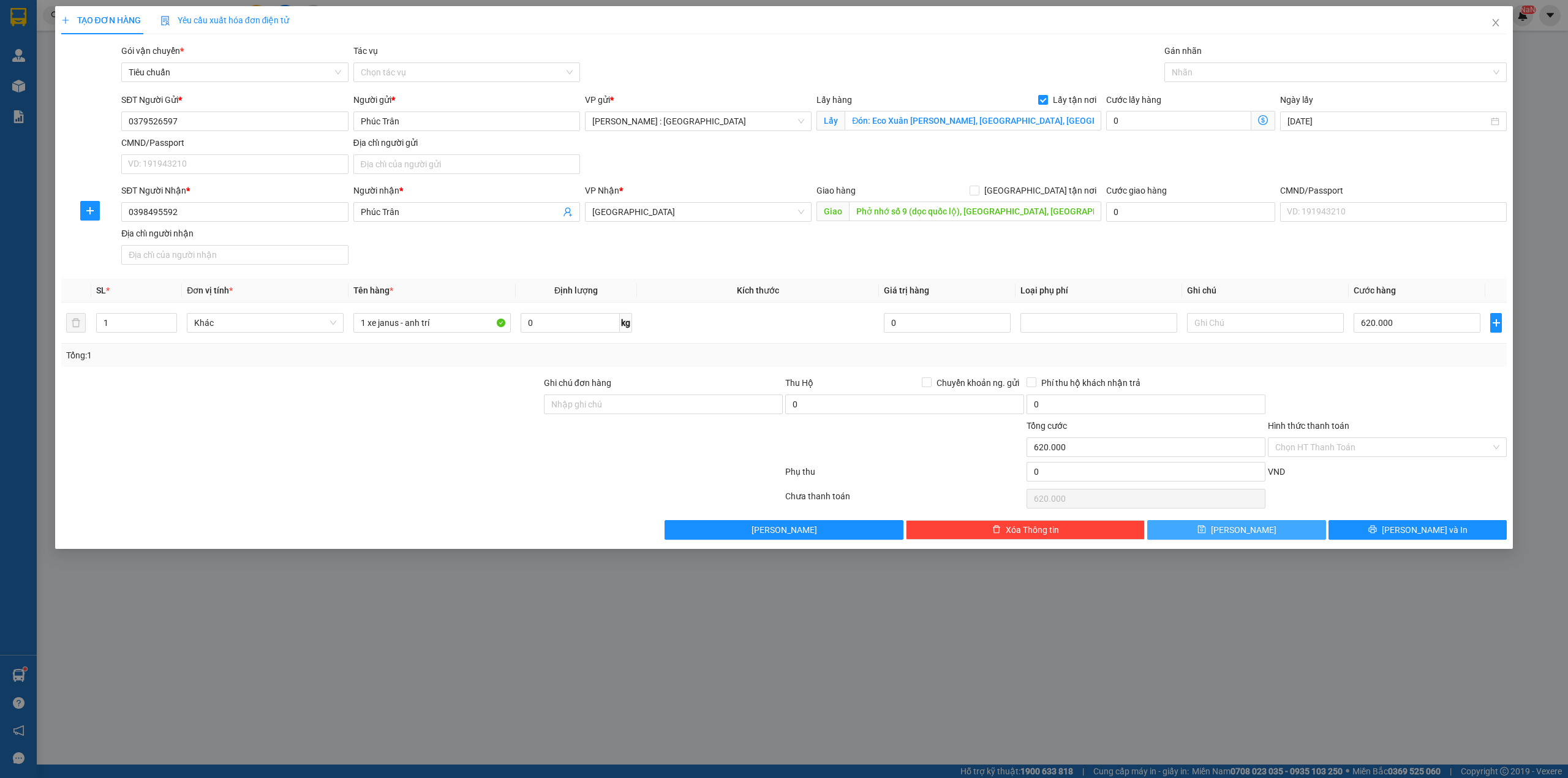
type input "0"
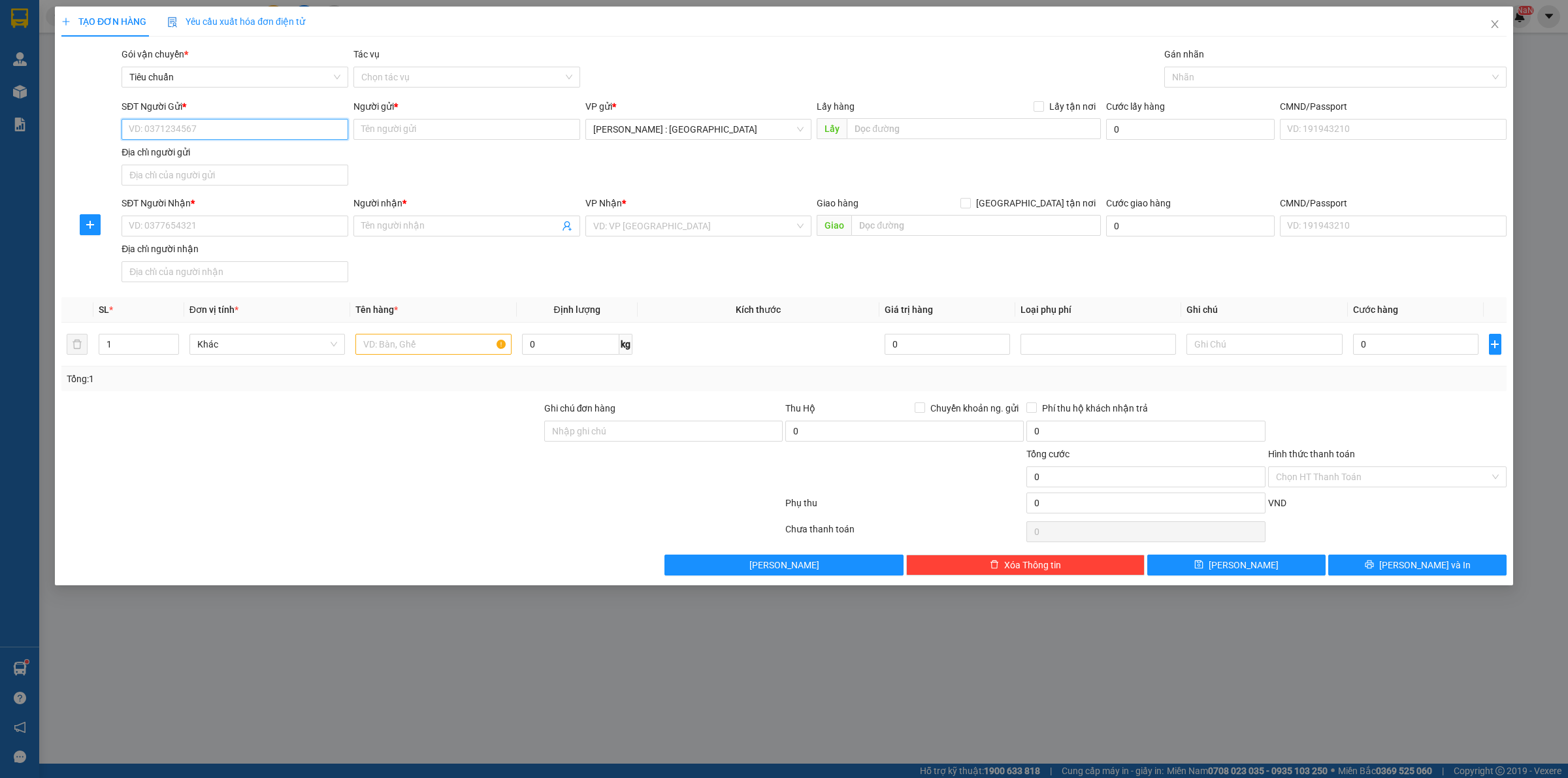
click at [309, 125] on input "SĐT Người Gửi *" at bounding box center [235, 129] width 227 height 21
paste input "0378930011"
type input "0378930011"
click at [286, 232] on input "SĐT Người Nhận *" at bounding box center [235, 226] width 227 height 21
paste input "0862725968"
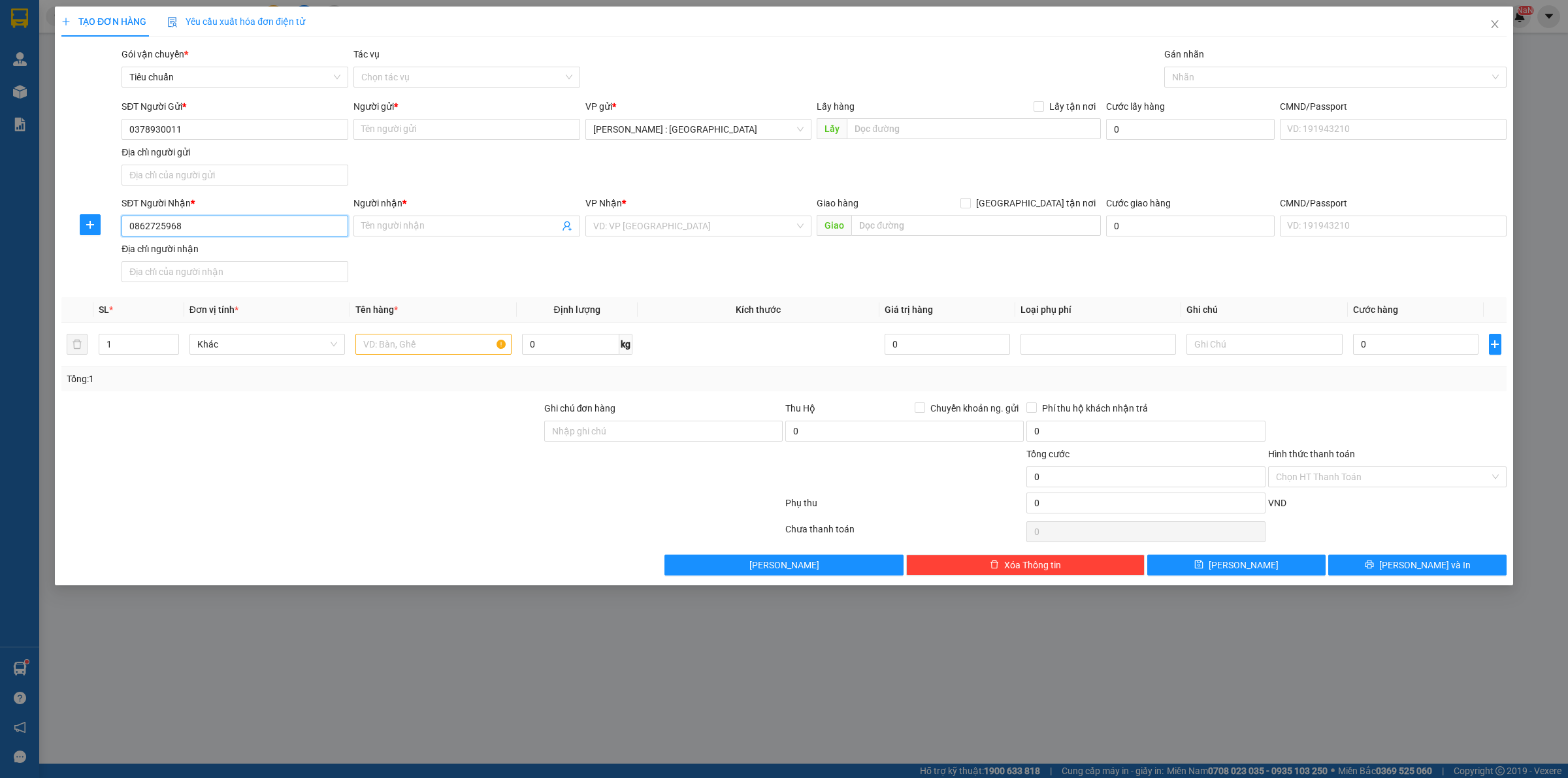
type input "0862725968"
click at [541, 229] on input "Người nhận *" at bounding box center [460, 226] width 198 height 14
paste input "[PERSON_NAME]"
type input "[PERSON_NAME]"
click at [516, 123] on input "Người gửi *" at bounding box center [467, 129] width 227 height 21
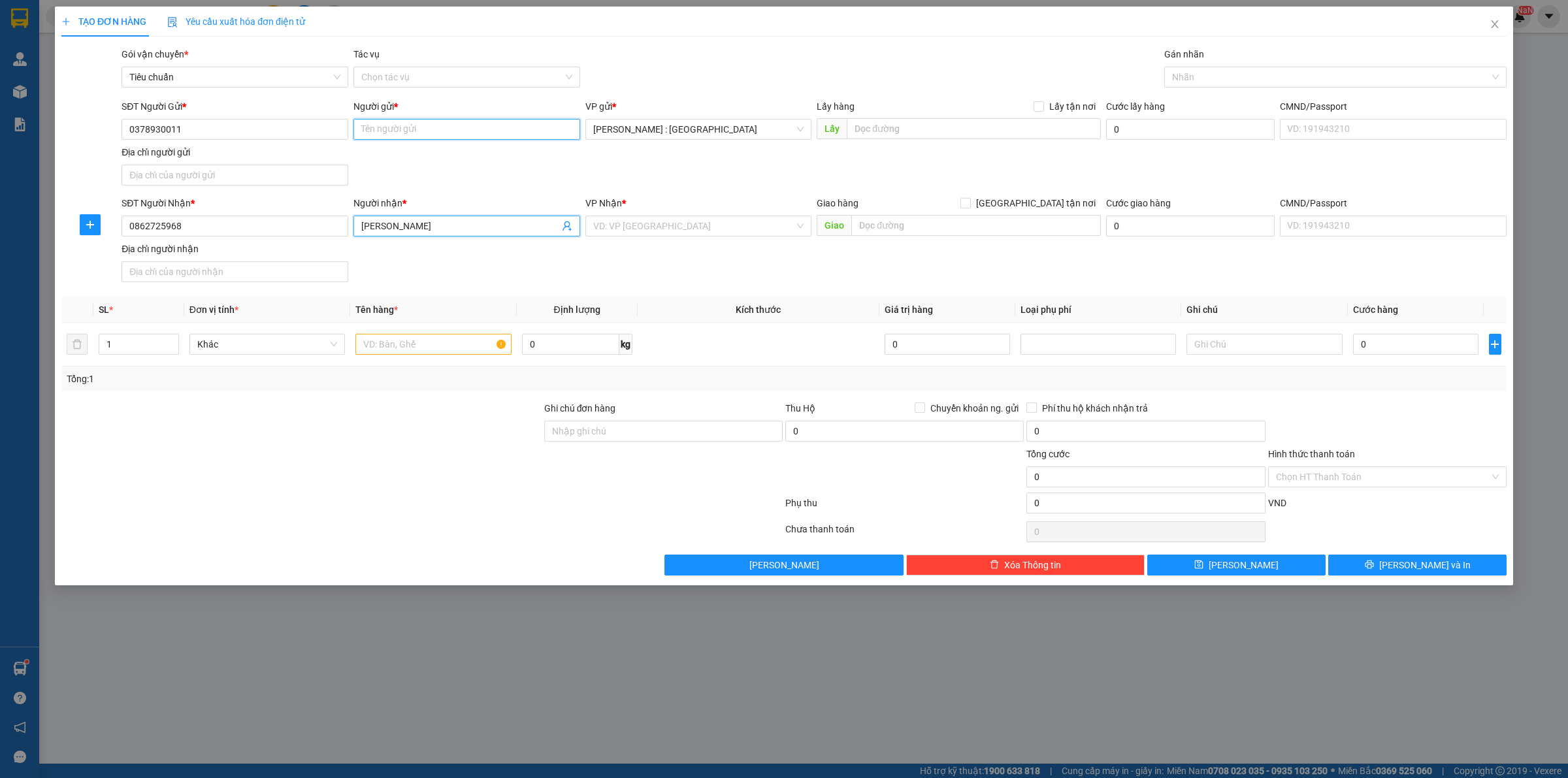
paste input "C phương"
type input "C phương"
paste input "30 [PERSON_NAME], Cầu Giấy, HN"
drag, startPoint x: 932, startPoint y: 232, endPoint x: 969, endPoint y: 228, distance: 37.2
click at [936, 232] on input "text" at bounding box center [976, 226] width 250 height 21
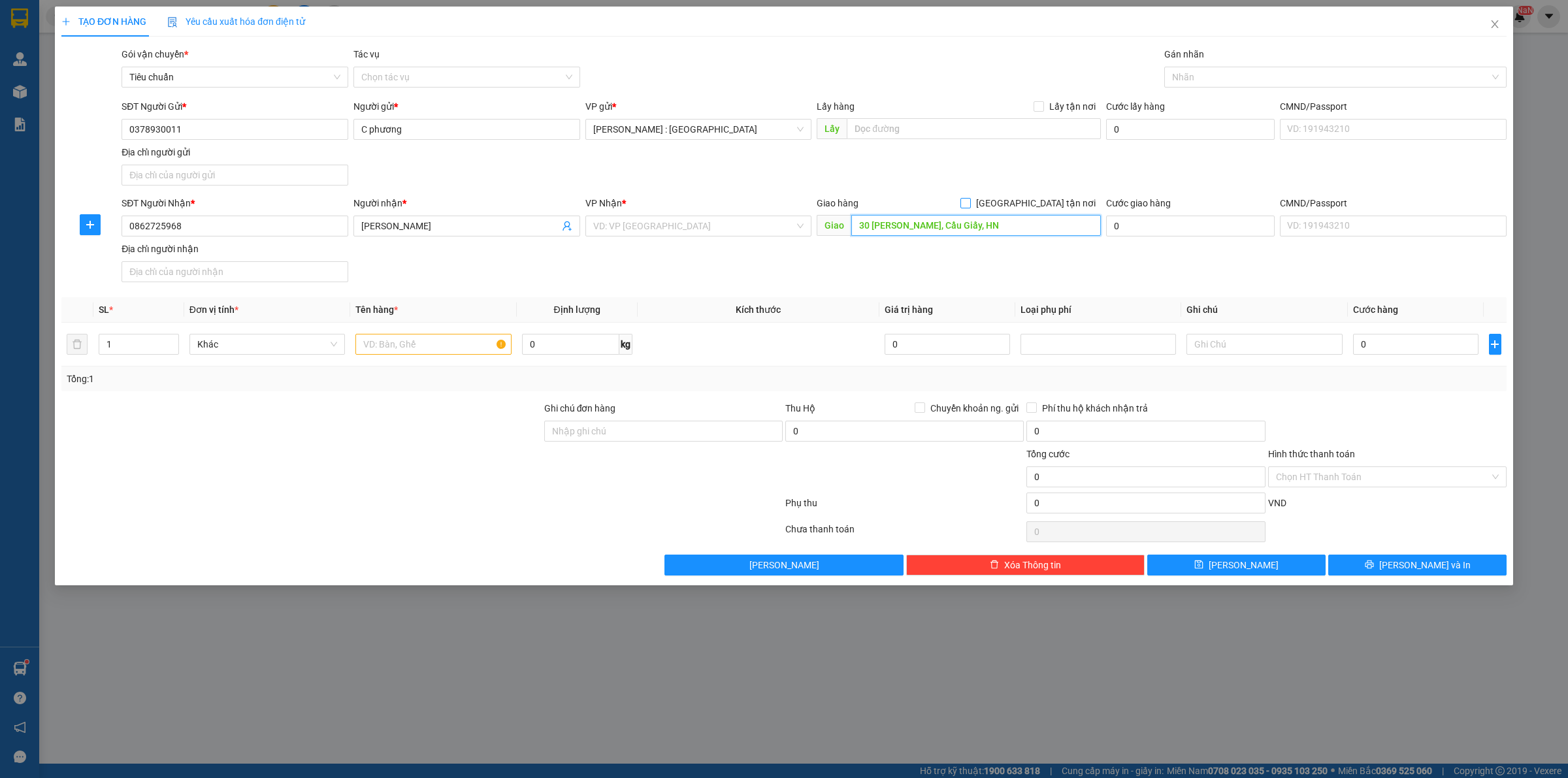
type input "30 [PERSON_NAME], Cầu Giấy, HN"
click at [1066, 204] on span "[GEOGRAPHIC_DATA] tận nơi" at bounding box center [1036, 203] width 130 height 14
click at [970, 204] on input "[GEOGRAPHIC_DATA] tận nơi" at bounding box center [965, 202] width 9 height 9
checkbox input "true"
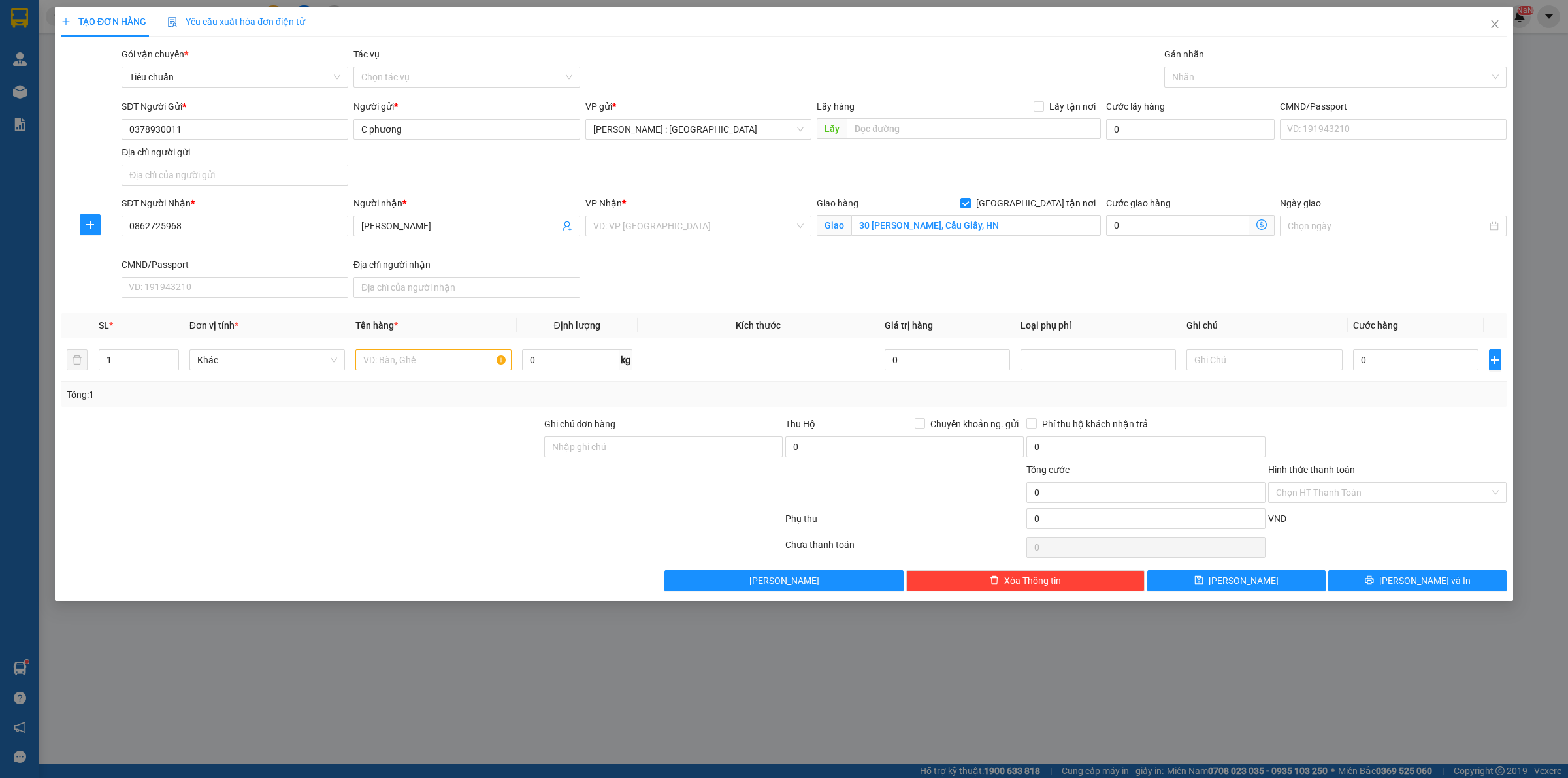
click at [1049, 108] on span "Lấy tận nơi" at bounding box center [1073, 106] width 57 height 14
click at [1043, 108] on input "Lấy tận nơi" at bounding box center [1038, 106] width 9 height 9
checkbox input "true"
click at [1040, 119] on input "text" at bounding box center [974, 129] width 254 height 21
paste input "[STREET_ADDRESS][PERSON_NAME]"
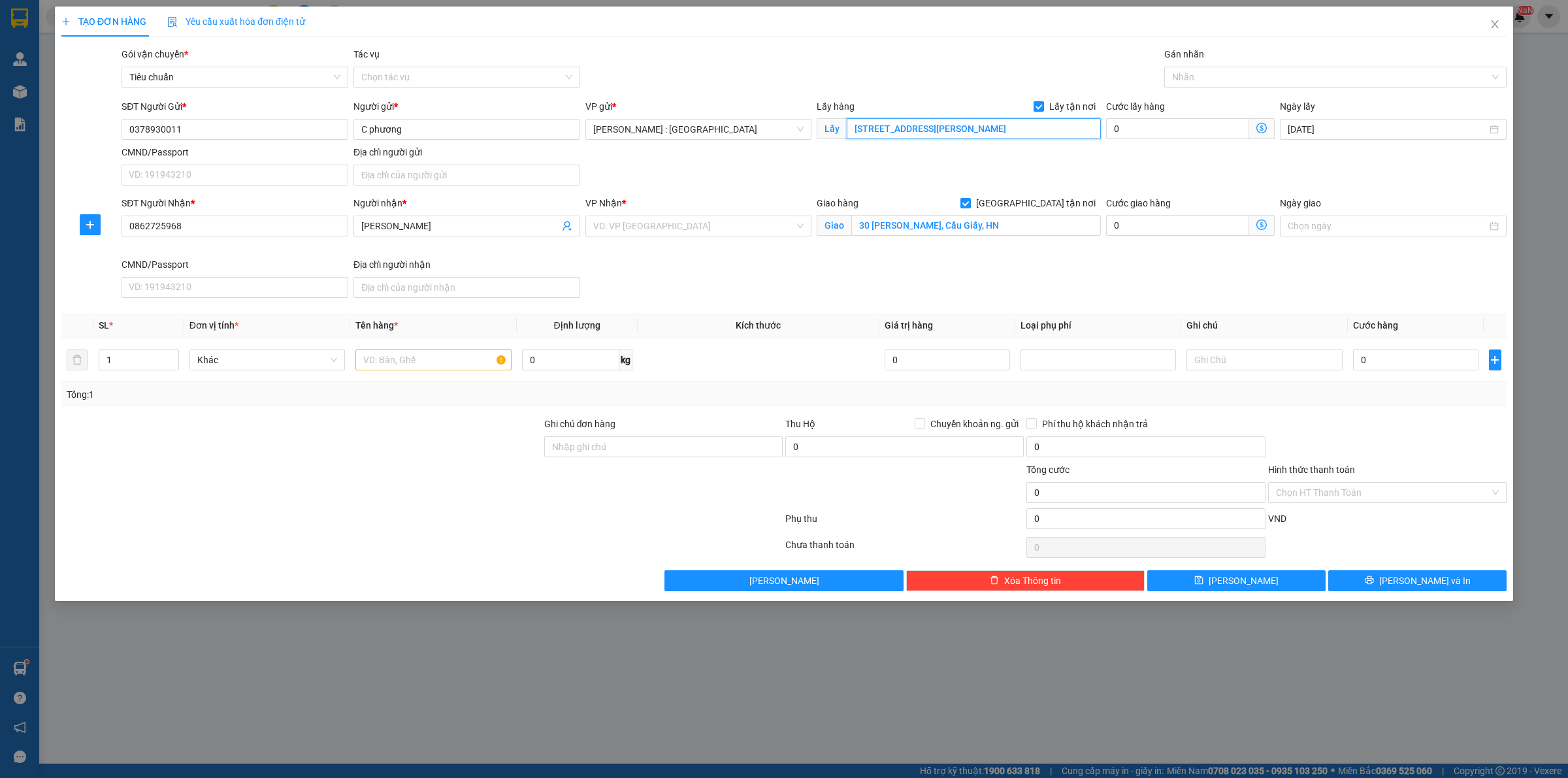
type input "[STREET_ADDRESS][PERSON_NAME]"
click at [658, 229] on input "search" at bounding box center [694, 226] width 202 height 20
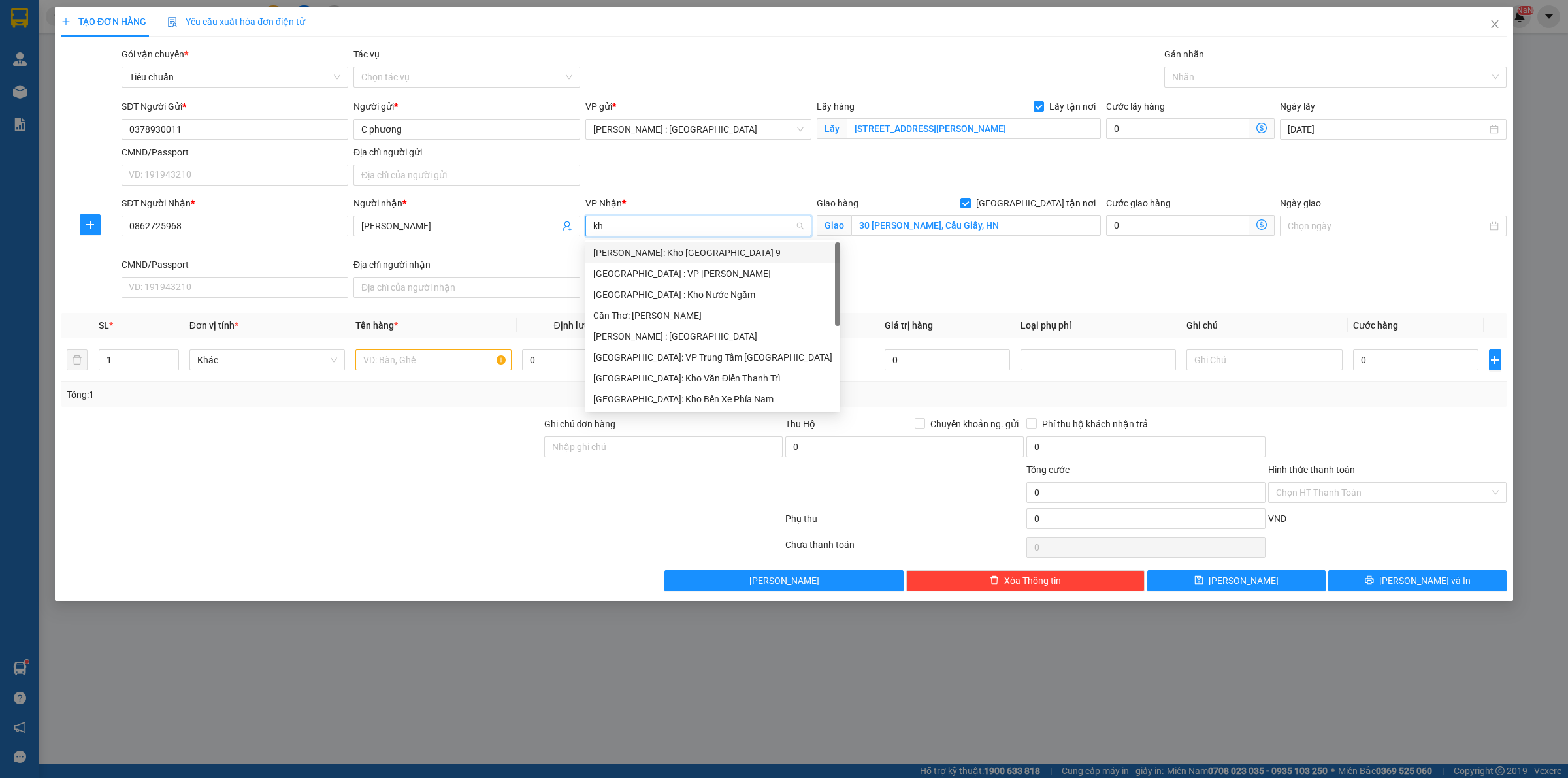
type input "kho"
click at [672, 337] on div "[GEOGRAPHIC_DATA]: Kho Văn Điển Thanh Trì" at bounding box center [698, 336] width 211 height 14
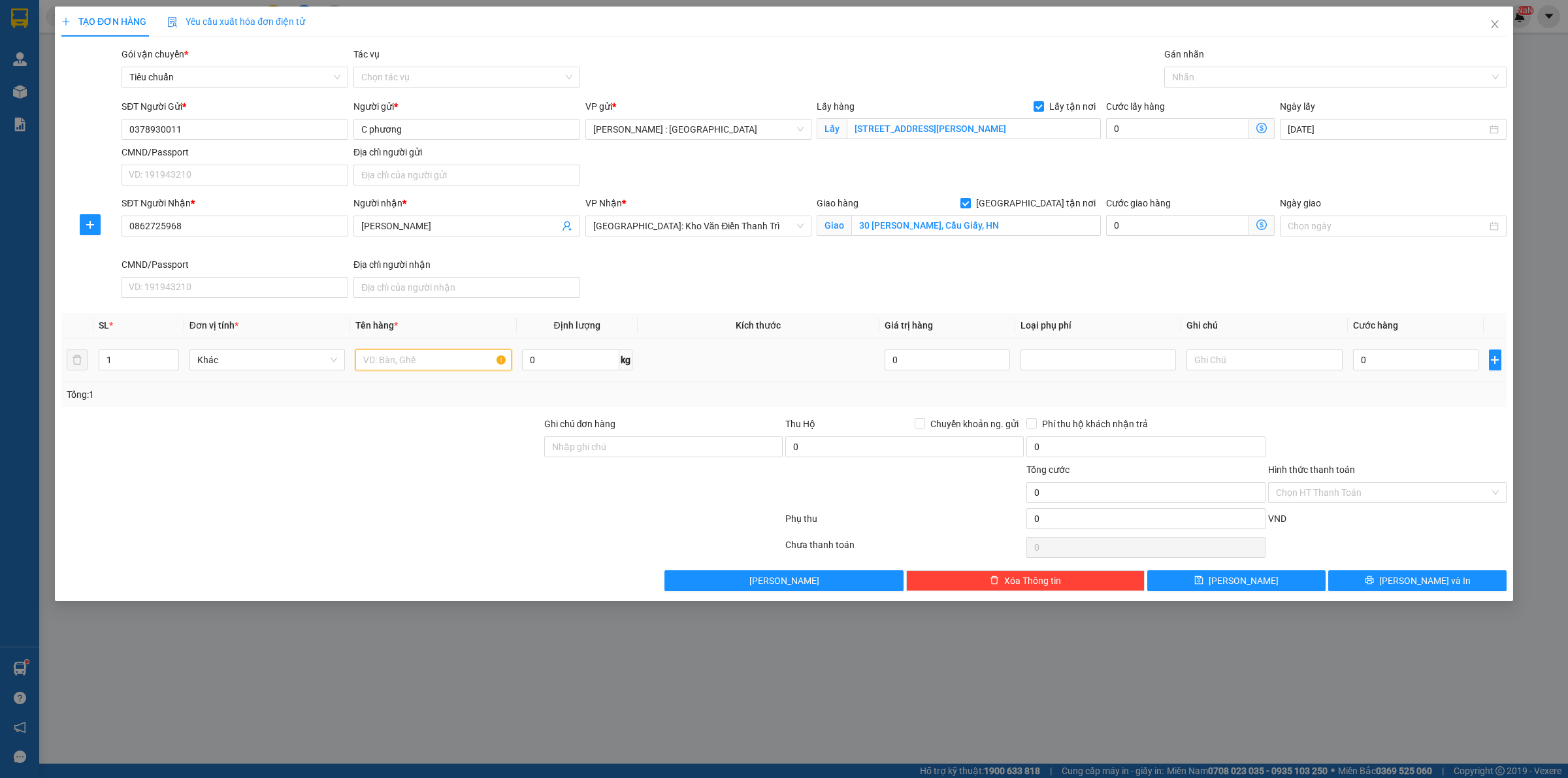
click at [465, 355] on input "text" at bounding box center [433, 360] width 156 height 21
paste input "1 XE VISION"
type input "1 XE VISION - a nam"
click at [1407, 365] on input "0" at bounding box center [1415, 360] width 126 height 21
type input "1"
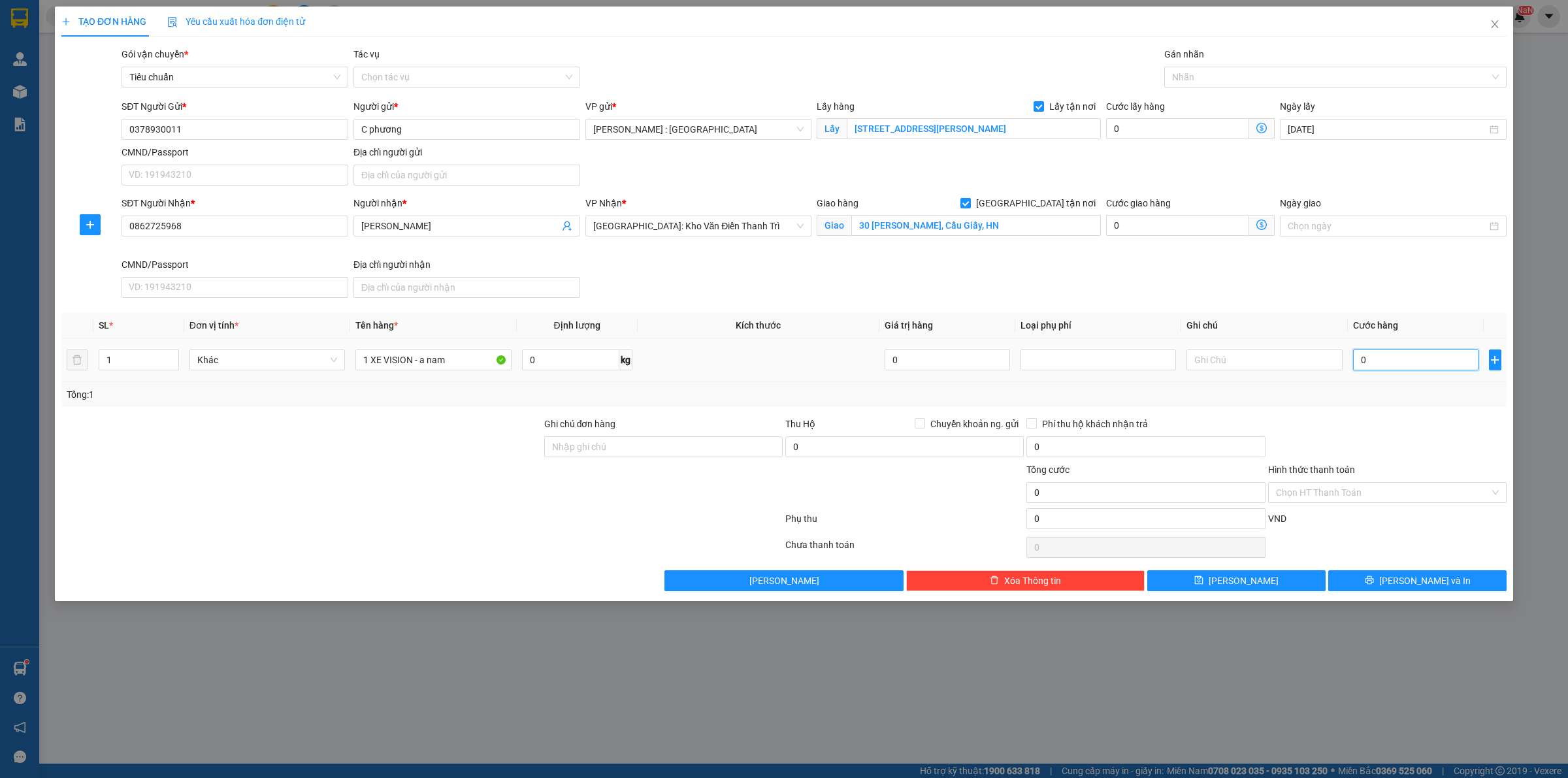
type input "1"
type input "13"
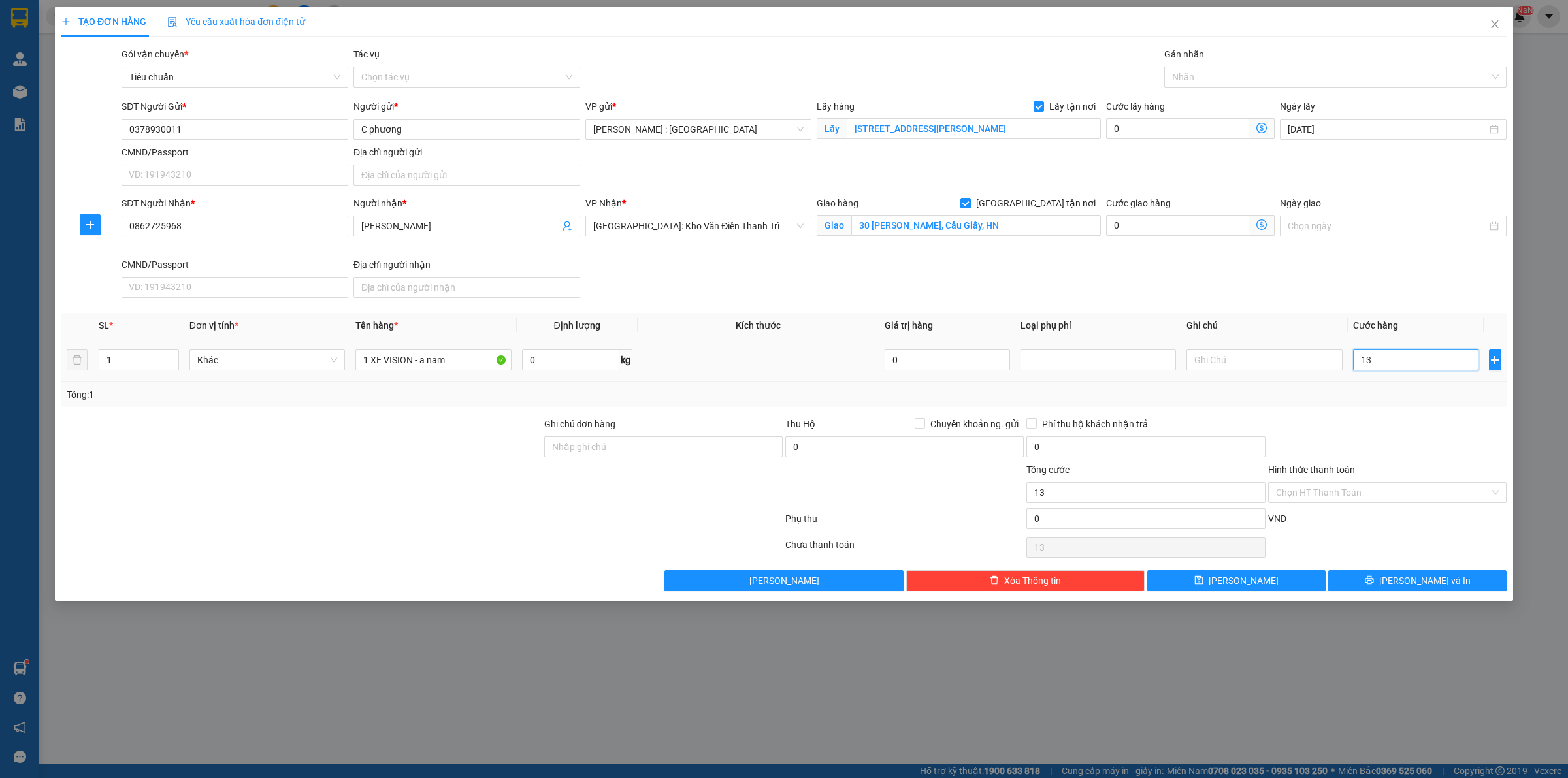
type input "138"
type input "1.380"
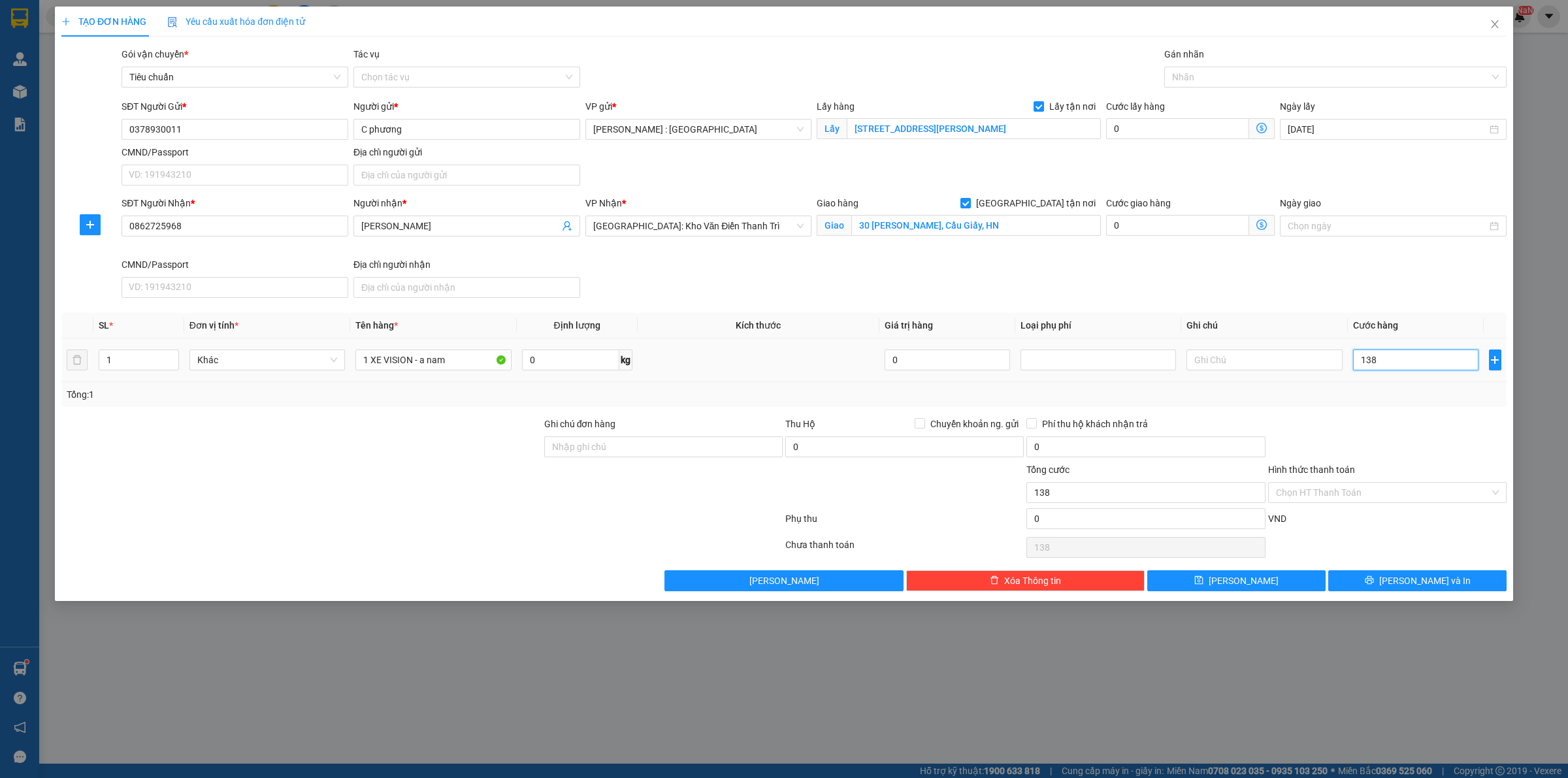
type input "1.380"
type input "1.380.000"
click at [1147, 132] on input "0" at bounding box center [1178, 129] width 143 height 21
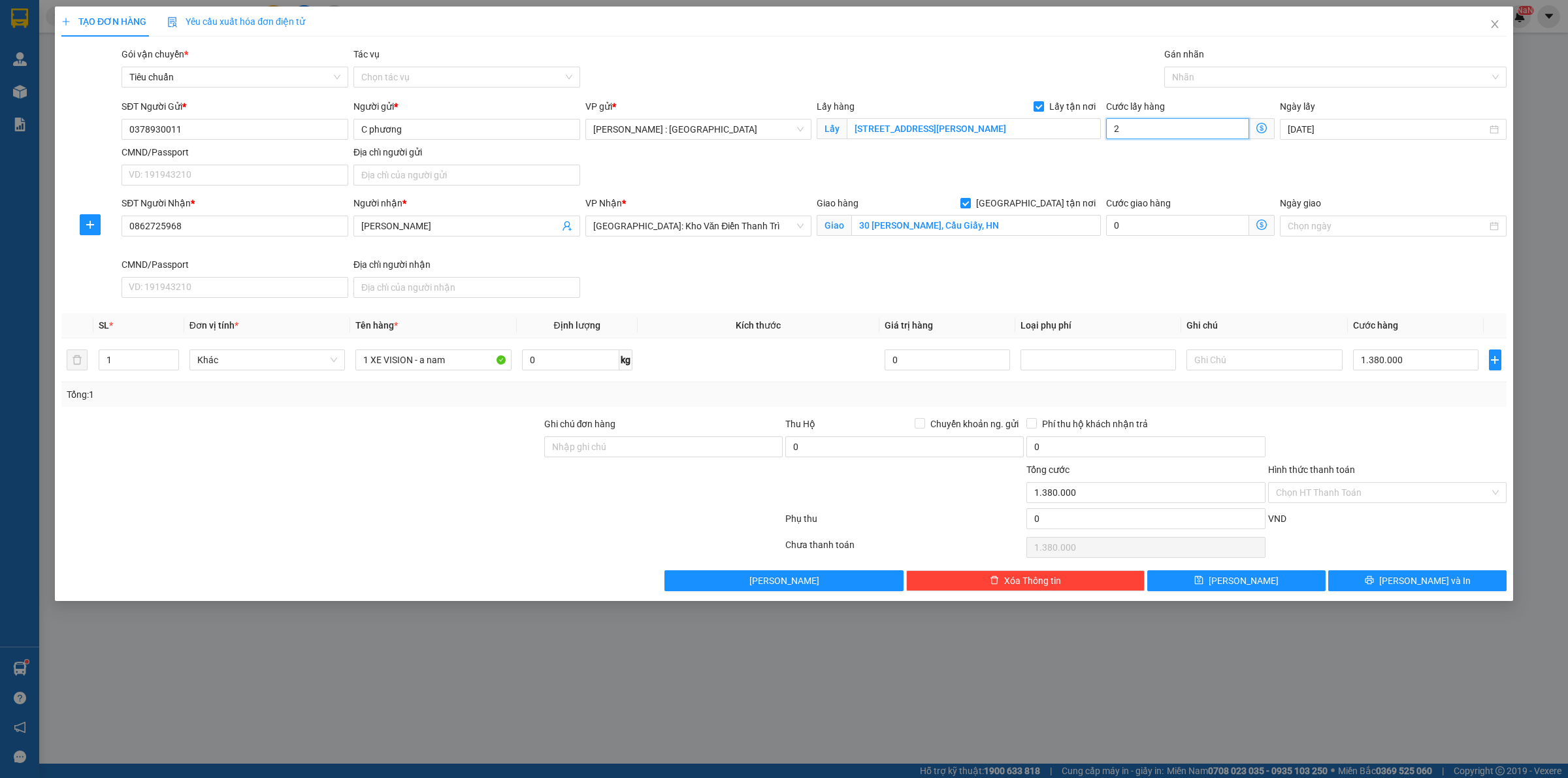
type input "1.380.002"
type input "2"
type input "1.380.020"
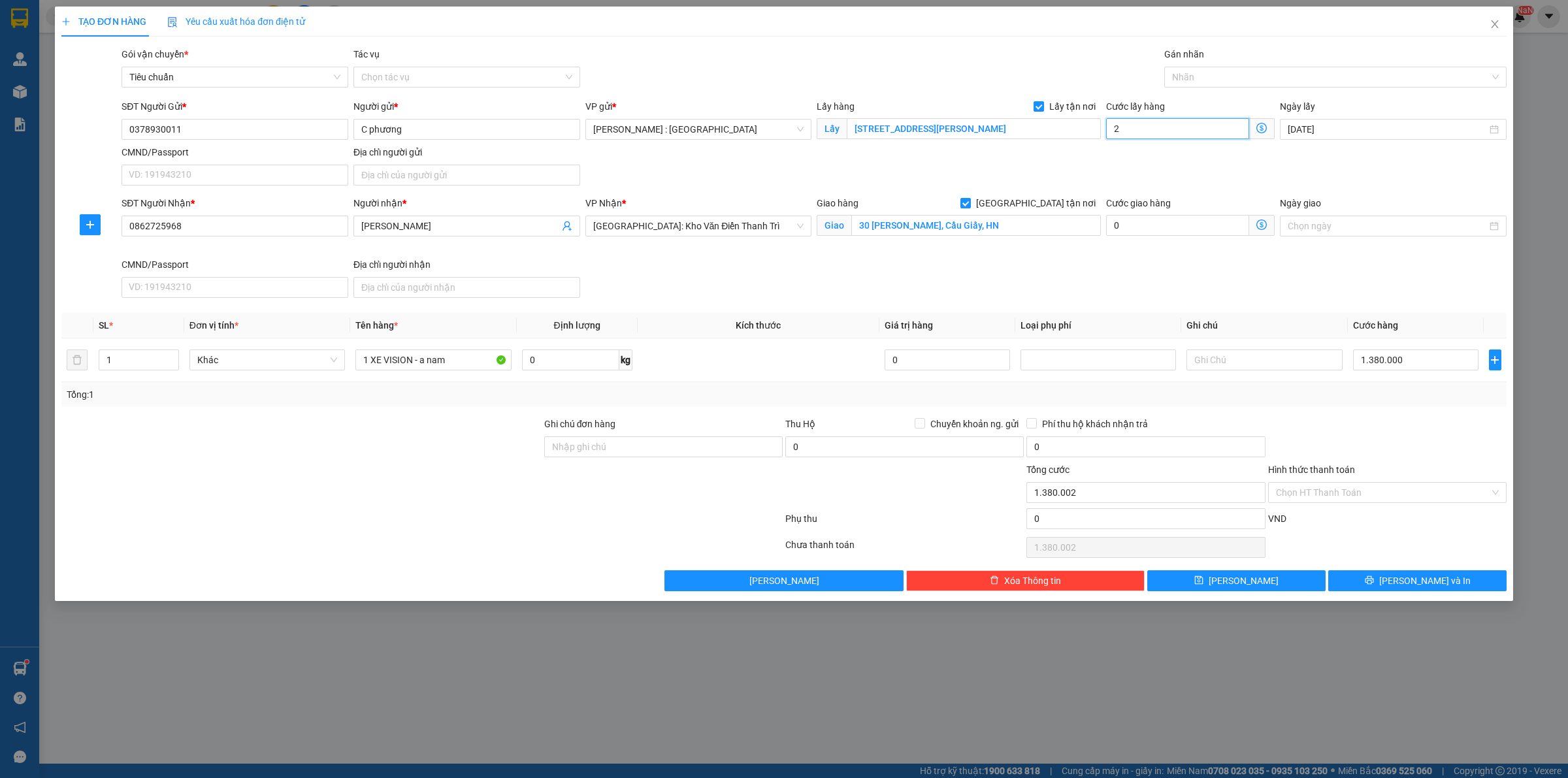
type input "20"
type input "1.380.200"
type input "200"
type input "1.580.000"
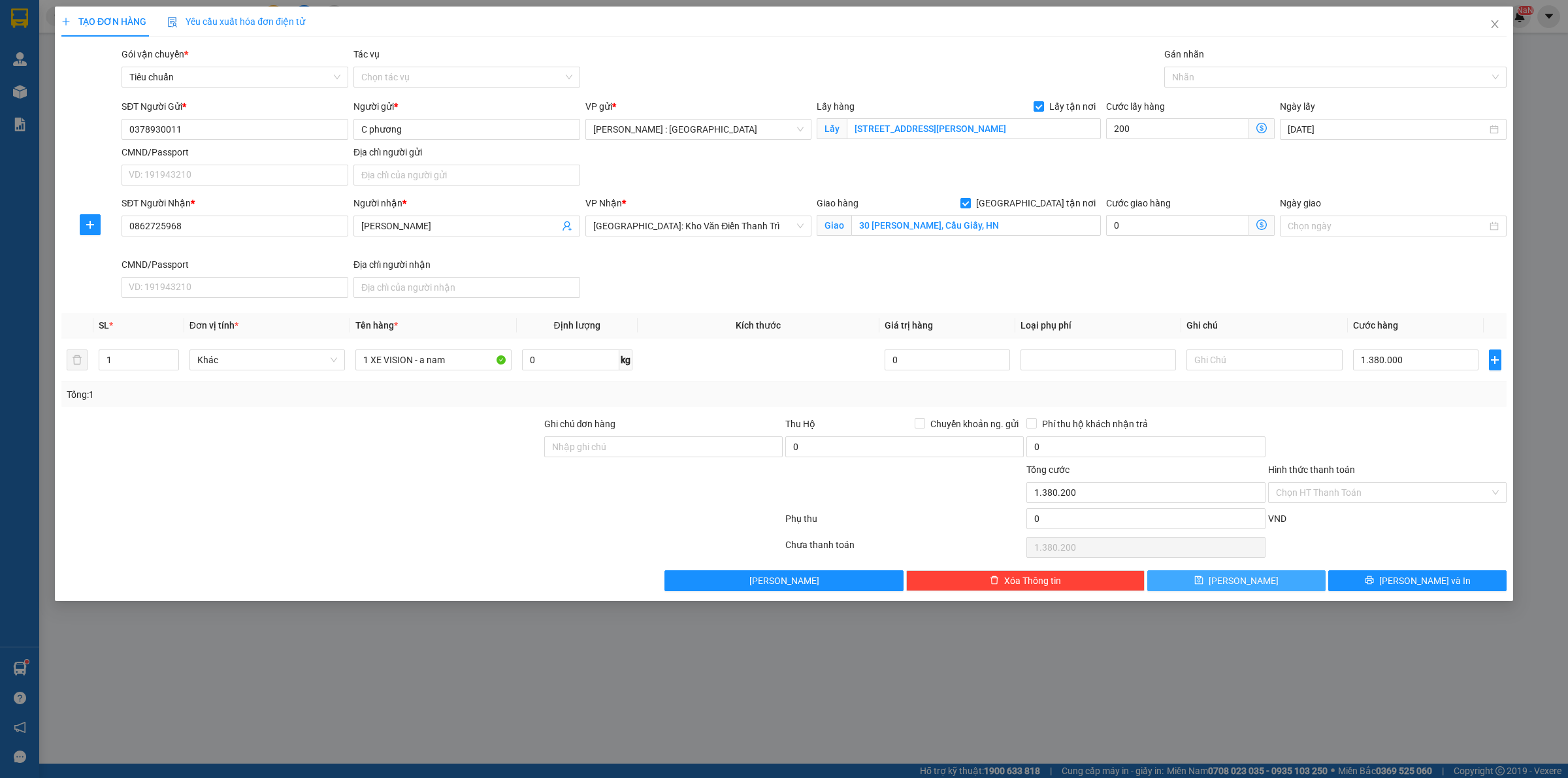
type input "1.580.000"
type input "200.000"
click at [1263, 585] on button "[PERSON_NAME]" at bounding box center [1237, 581] width 178 height 21
checkbox input "false"
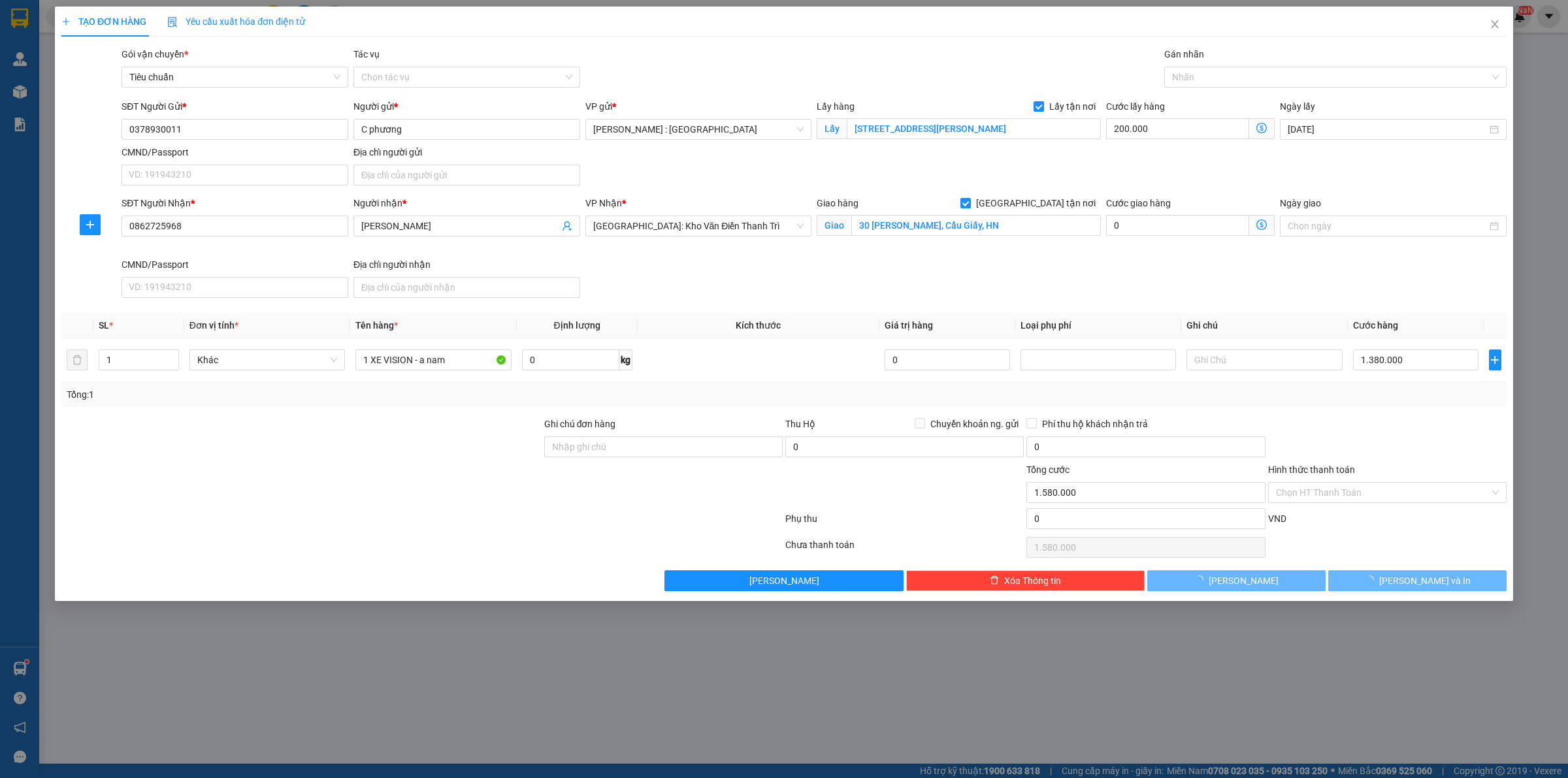
type input "0"
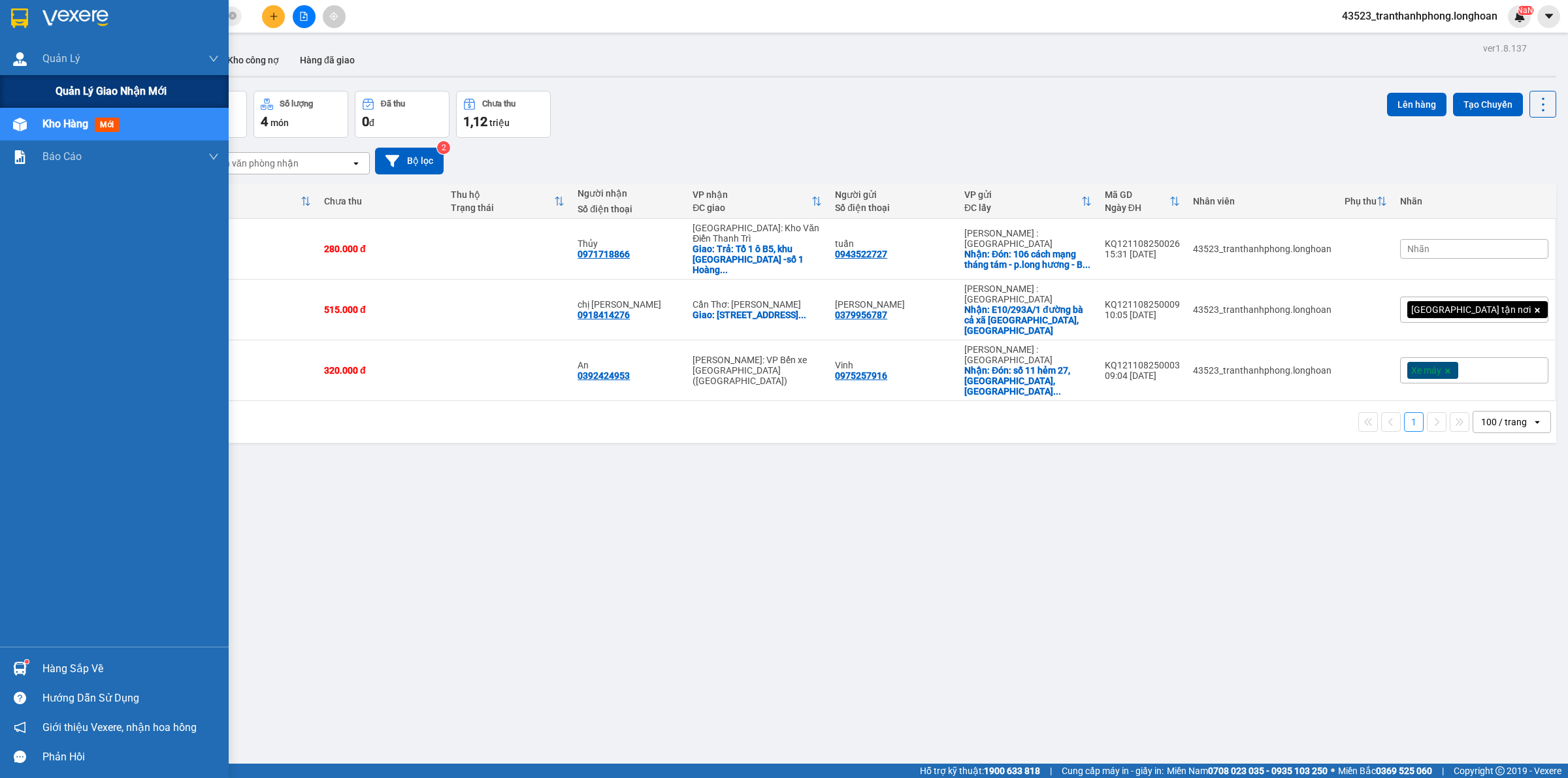
click at [63, 86] on span "Quản lý giao nhận mới" at bounding box center [111, 91] width 111 height 17
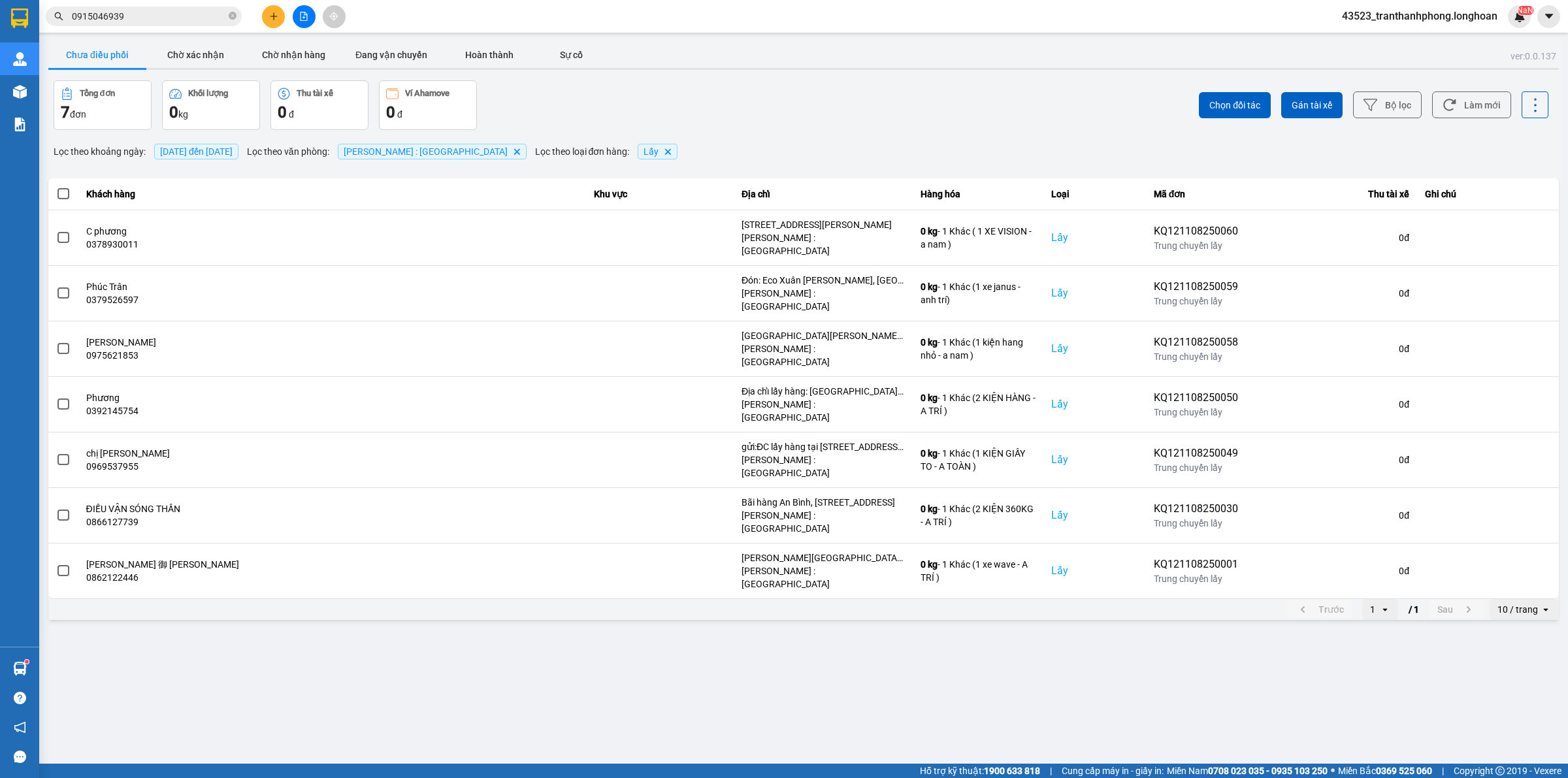
click at [228, 152] on span "[DATE] đến [DATE]" at bounding box center [196, 152] width 72 height 11
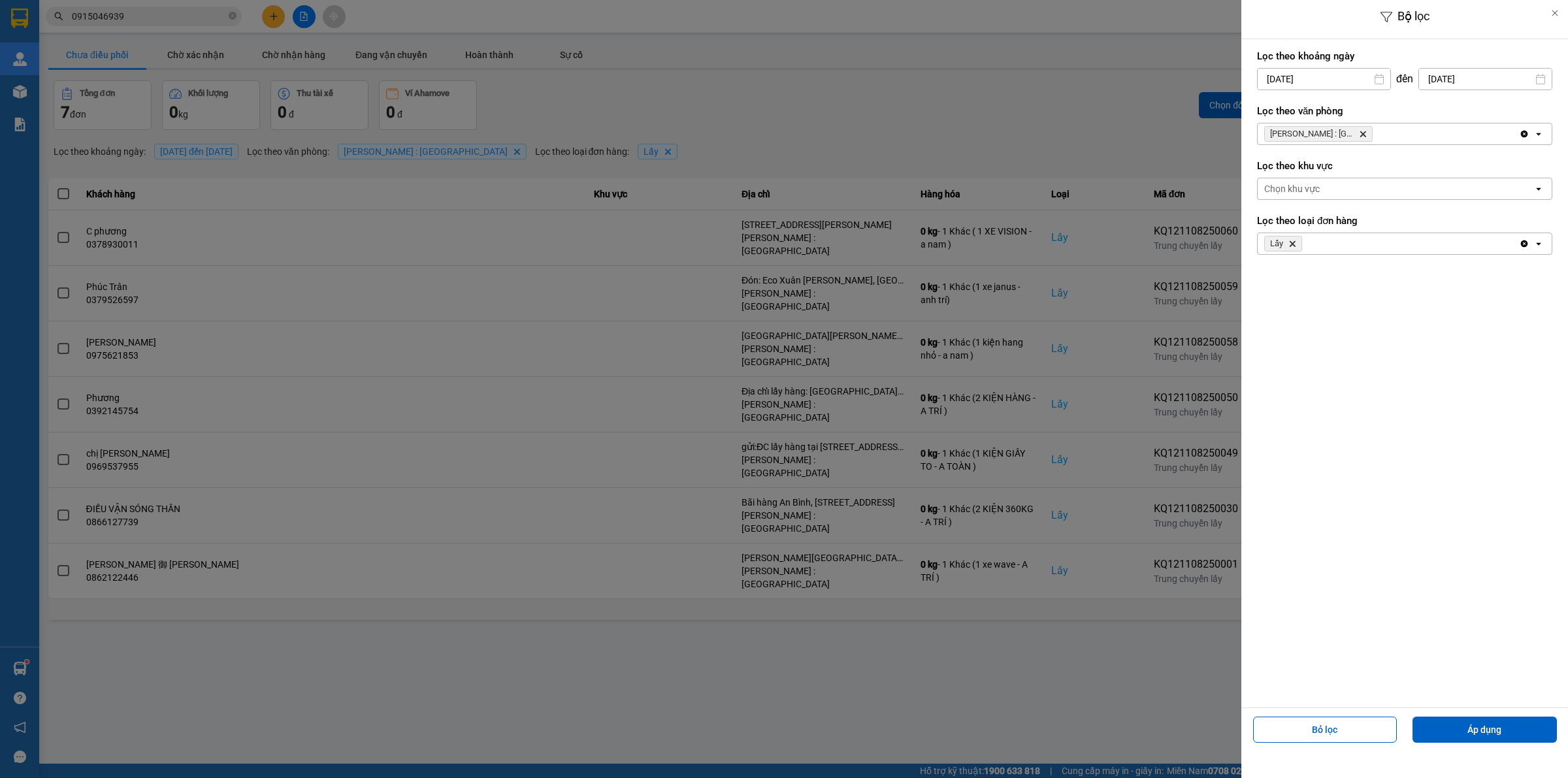
click at [1317, 80] on input "[DATE]" at bounding box center [1324, 79] width 132 height 21
click at [1366, 170] on div "1" at bounding box center [1370, 174] width 18 height 16
type input "[DATE]"
click at [1536, 734] on button "Áp dụng" at bounding box center [1485, 730] width 144 height 26
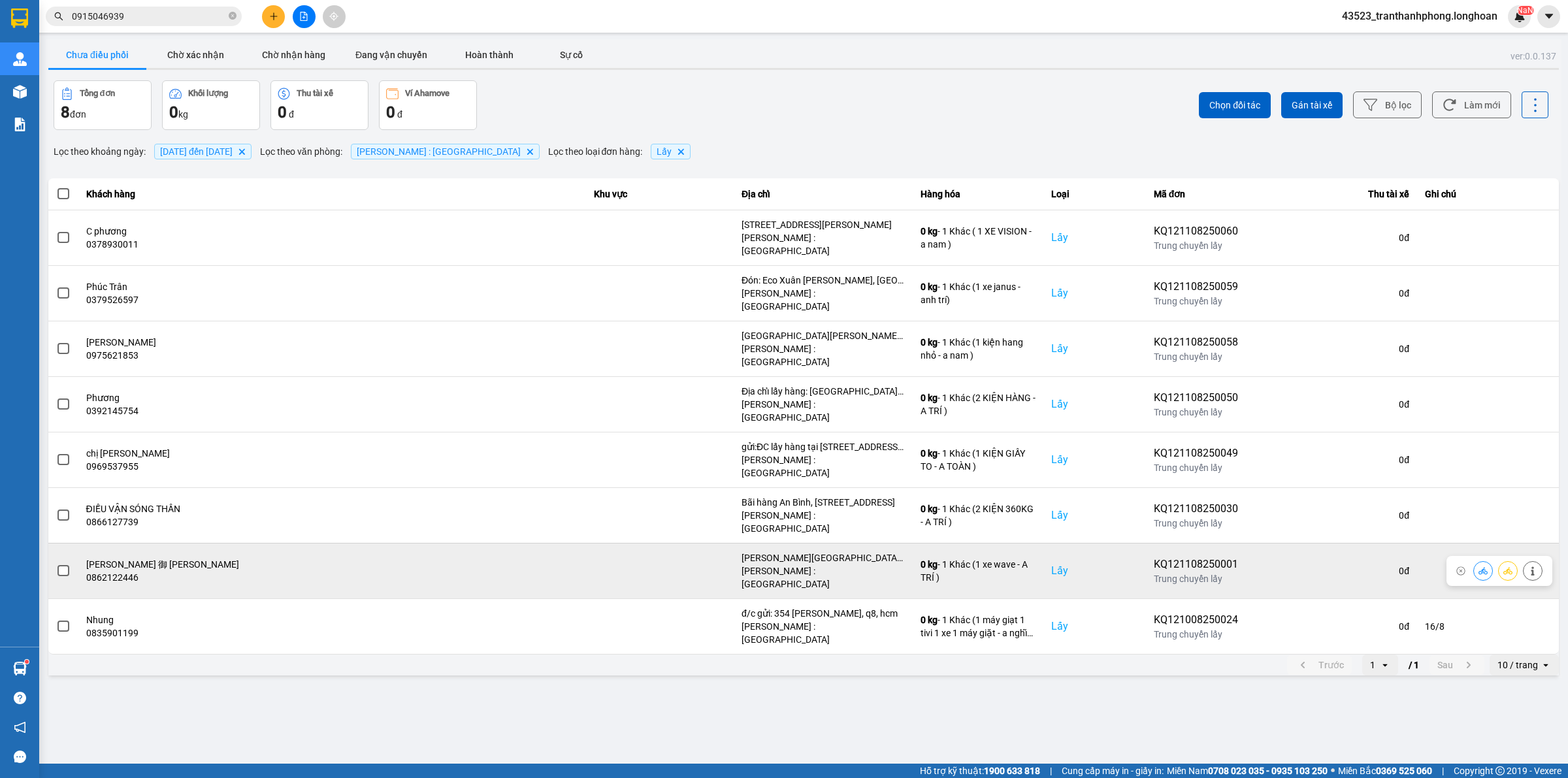
click at [59, 562] on div at bounding box center [63, 571] width 14 height 20
click at [61, 565] on span at bounding box center [64, 571] width 12 height 12
click at [56, 564] on input "checkbox" at bounding box center [56, 564] width 0 height 0
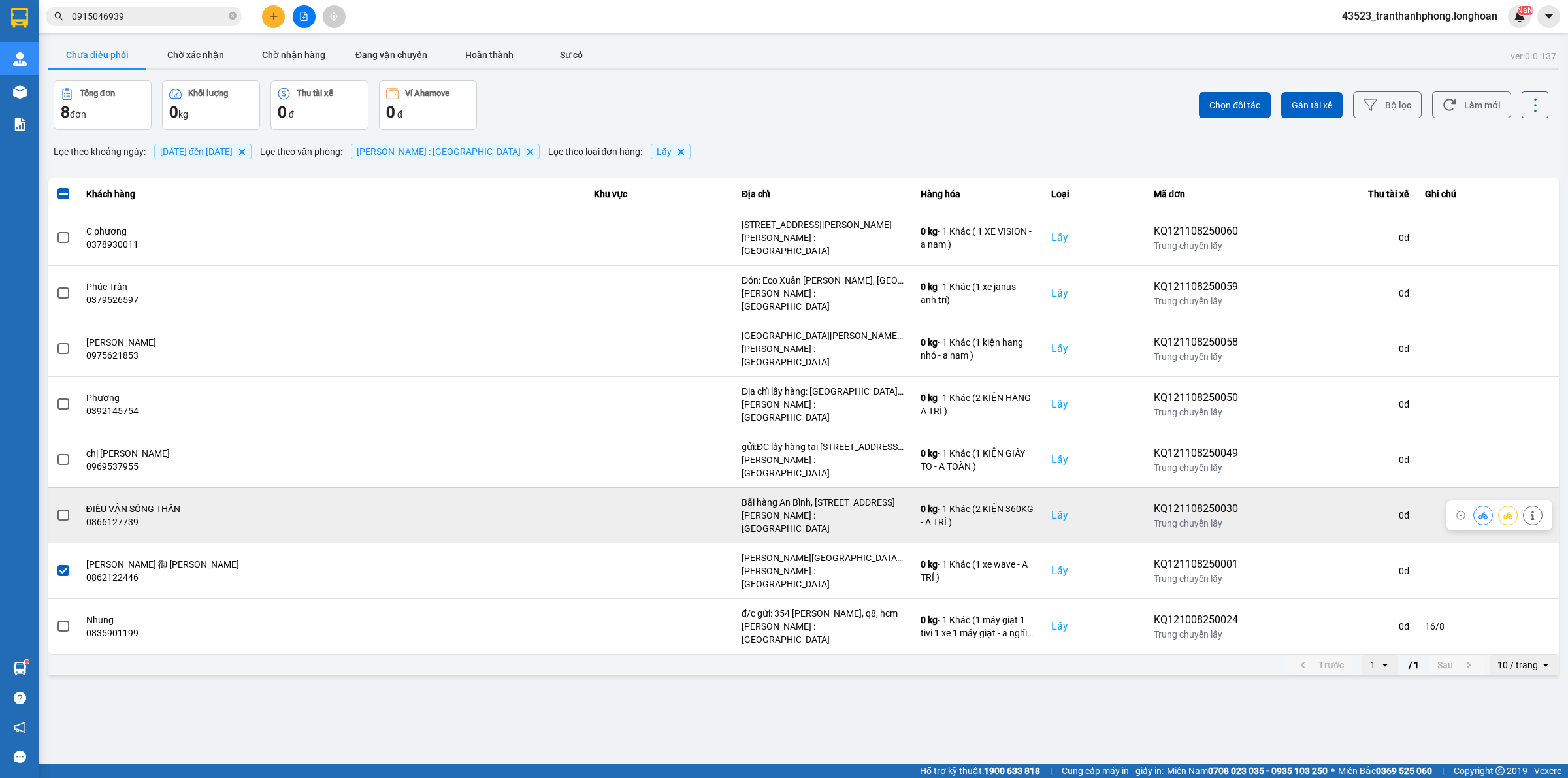
click at [62, 510] on span at bounding box center [64, 516] width 12 height 12
click at [56, 508] on input "checkbox" at bounding box center [56, 508] width 0 height 0
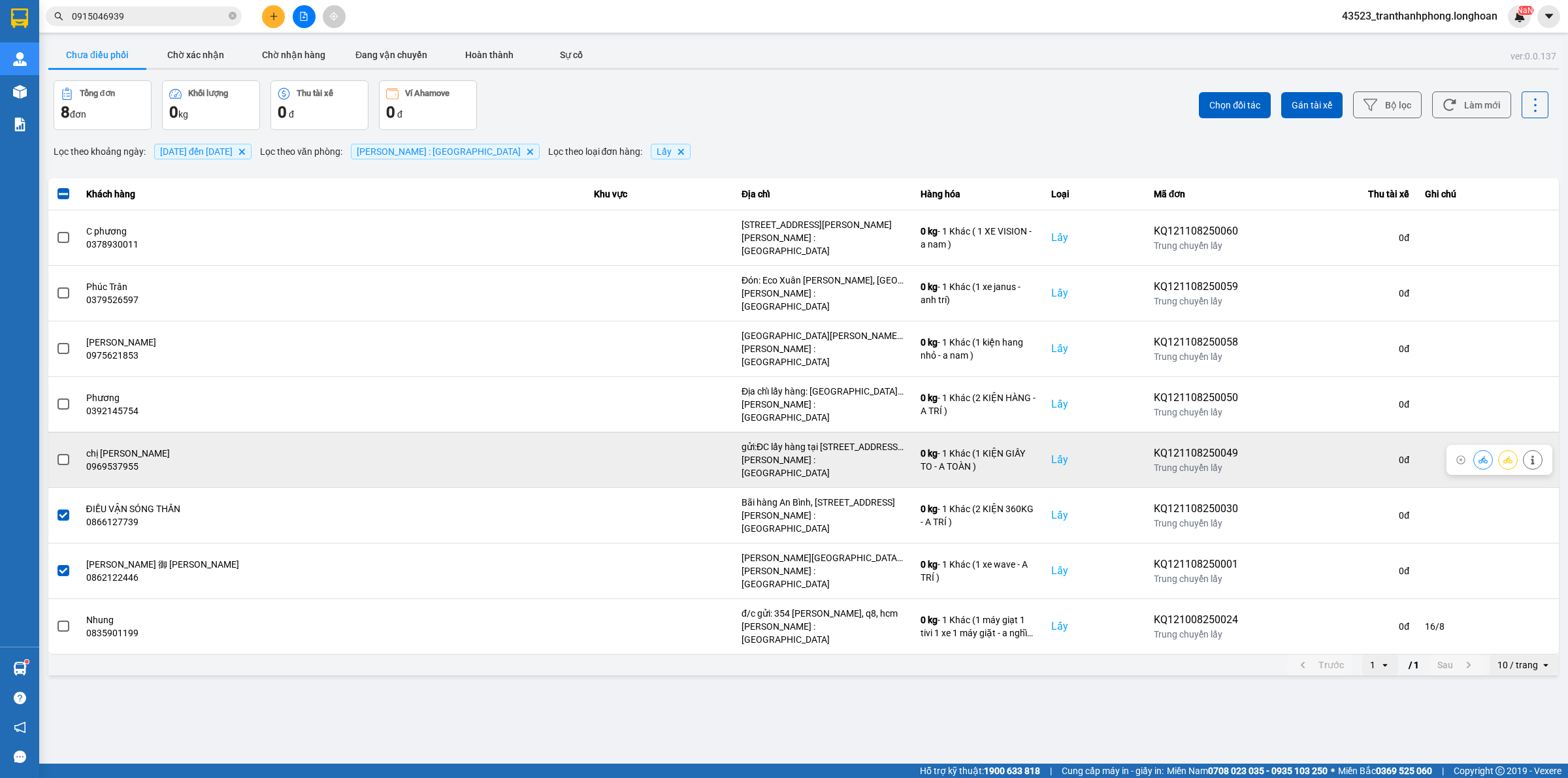
click at [61, 454] on span at bounding box center [64, 460] width 12 height 12
click at [56, 453] on input "checkbox" at bounding box center [56, 453] width 0 height 0
click at [61, 453] on label at bounding box center [63, 459] width 14 height 14
click at [56, 453] on input "checkbox" at bounding box center [56, 453] width 0 height 0
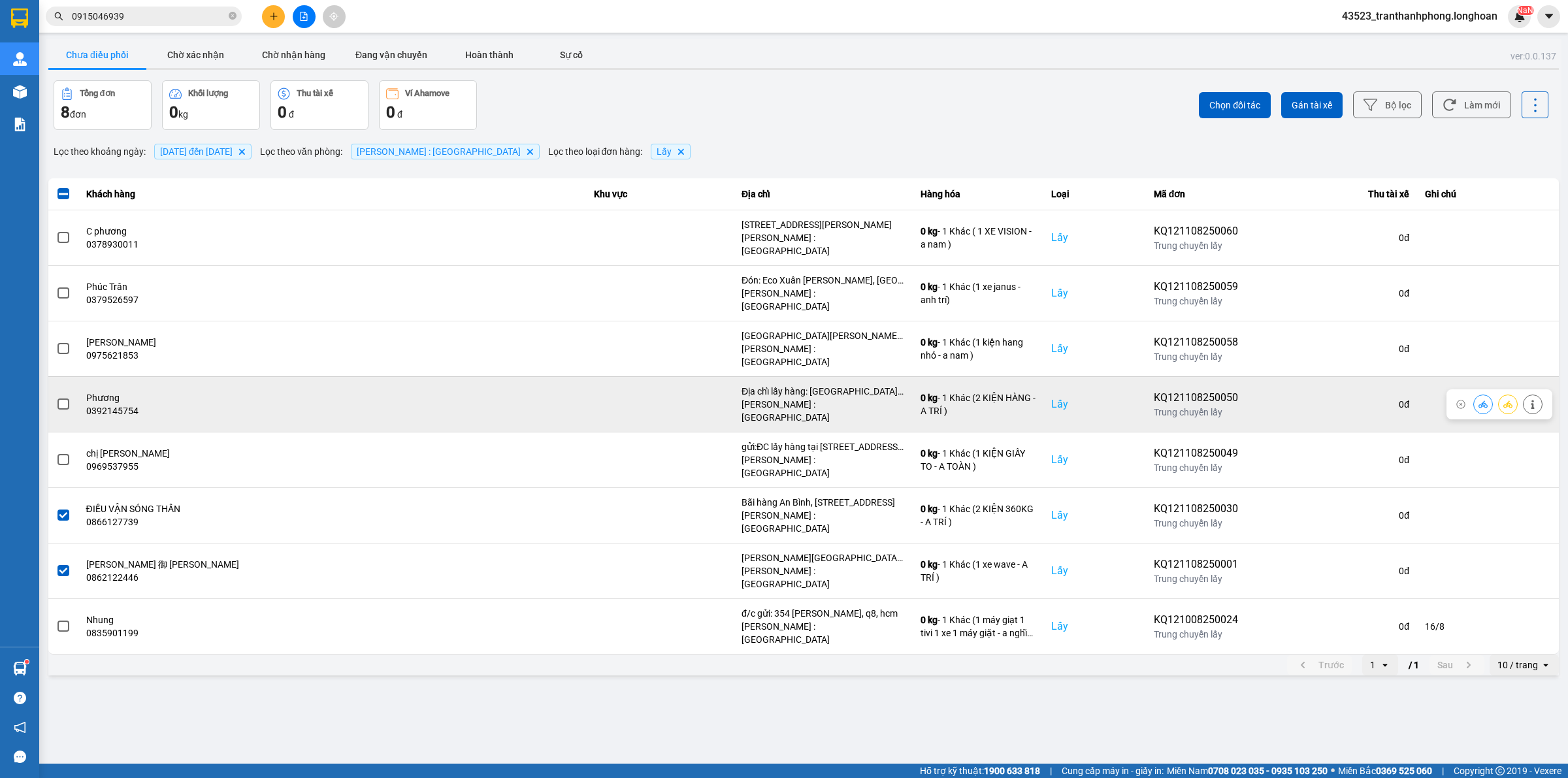
click at [60, 398] on span at bounding box center [64, 404] width 12 height 12
click at [56, 398] on input "checkbox" at bounding box center [56, 398] width 0 height 0
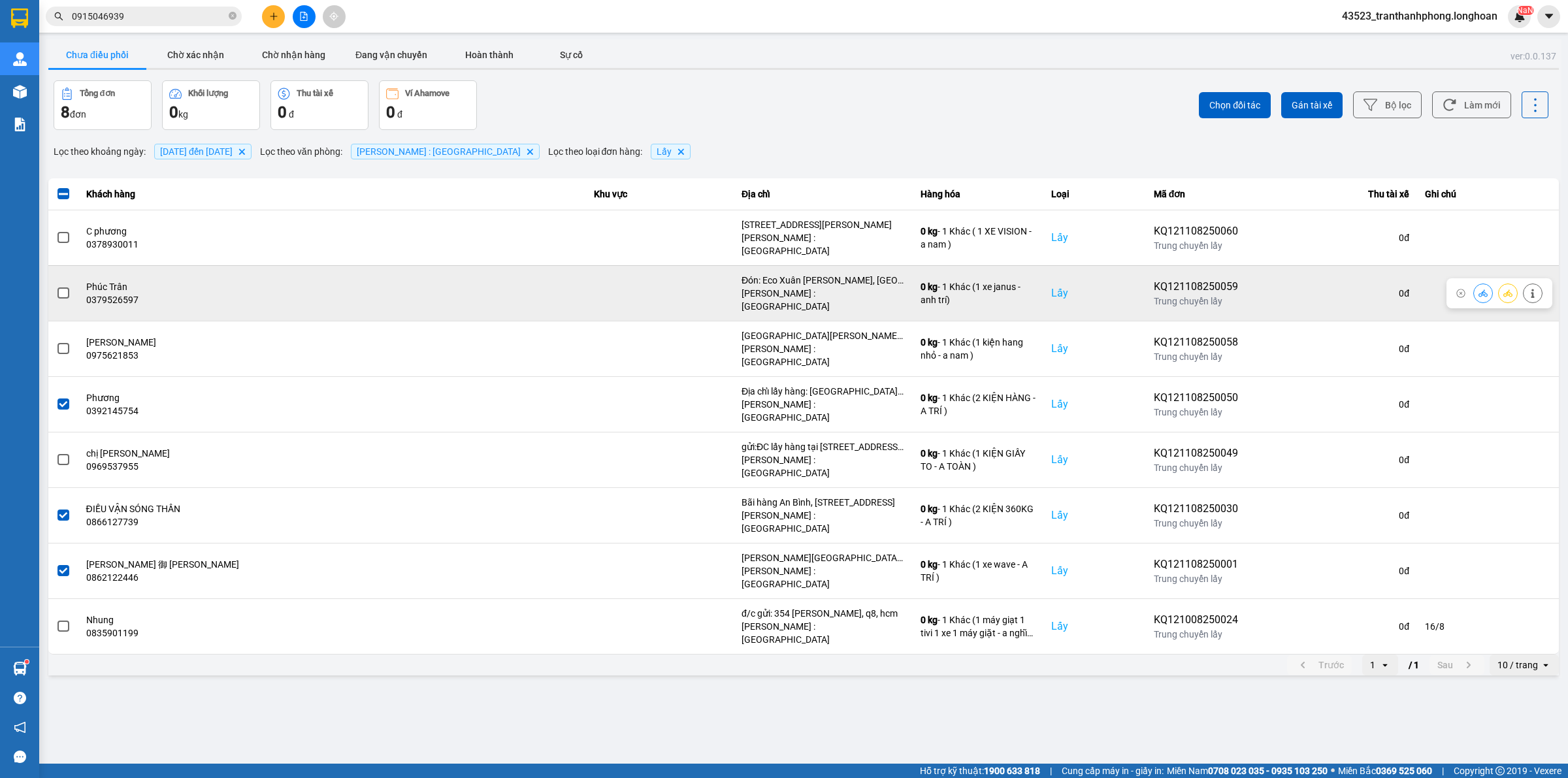
click at [62, 288] on span at bounding box center [64, 294] width 12 height 12
click at [56, 286] on input "checkbox" at bounding box center [56, 286] width 0 height 0
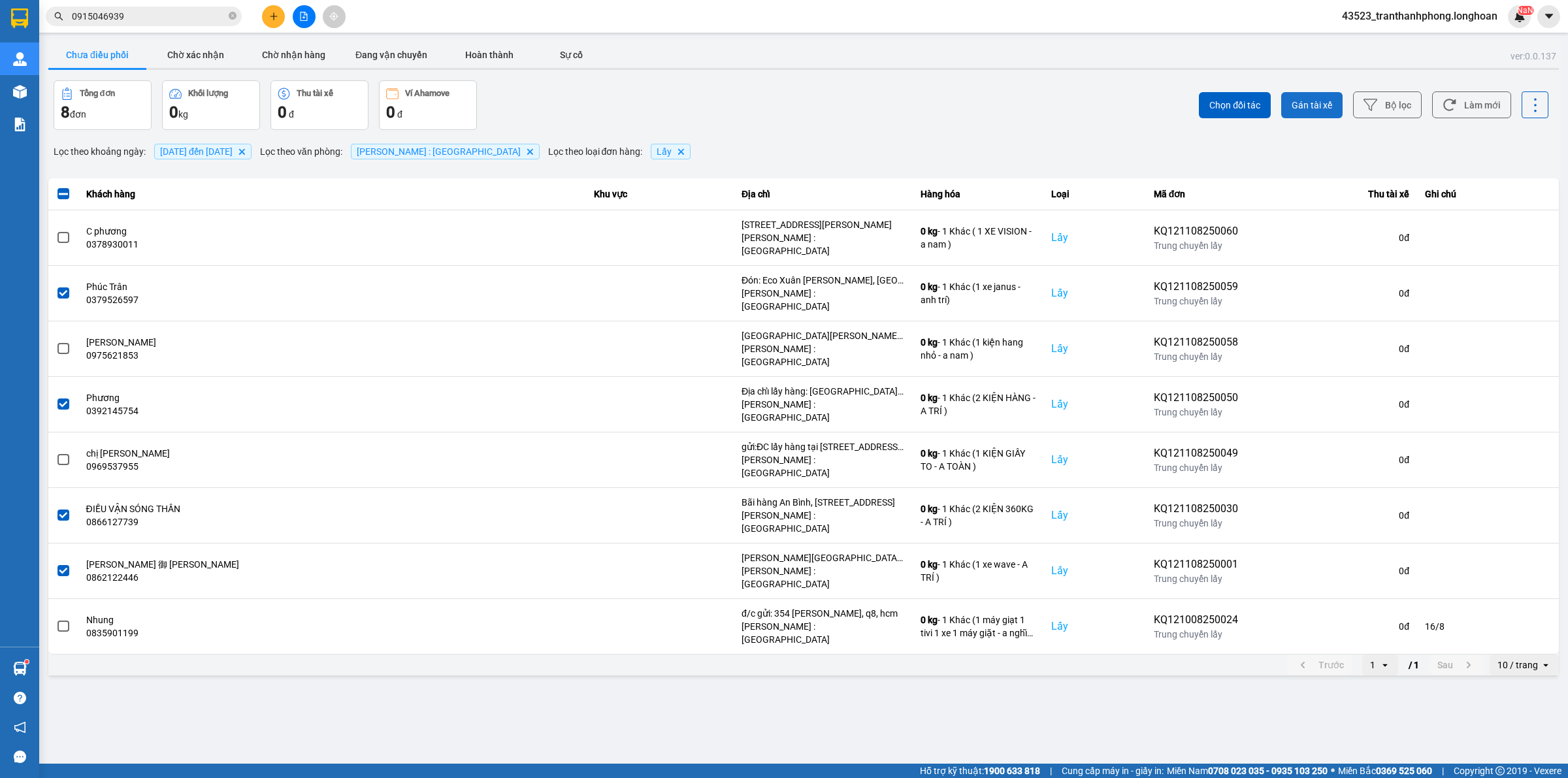
click at [1327, 104] on span "Gán tài xế" at bounding box center [1312, 104] width 41 height 13
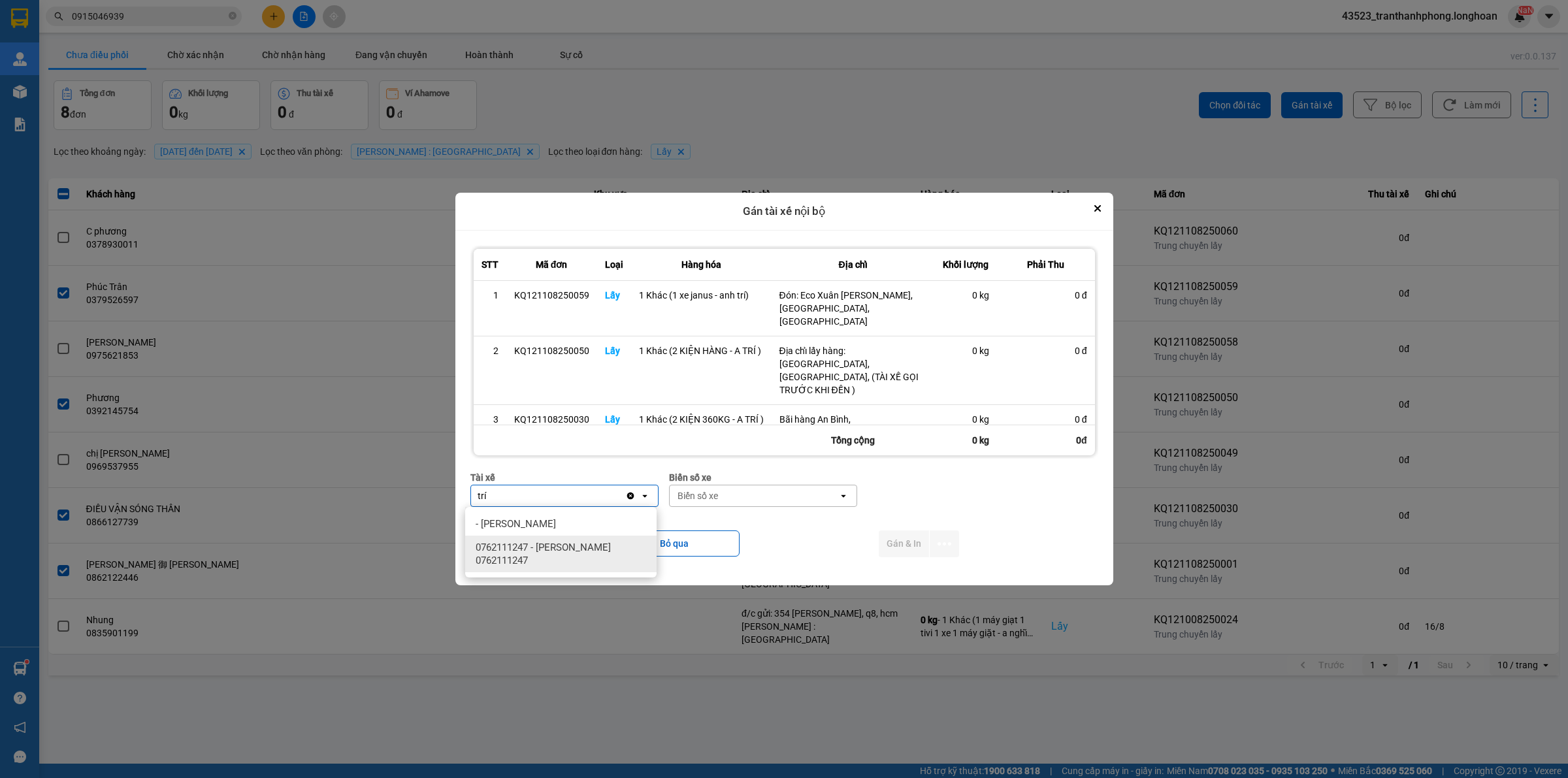
type input "trí"
click at [551, 553] on span "0762111247 - [PERSON_NAME] 0762111247" at bounding box center [564, 554] width 176 height 26
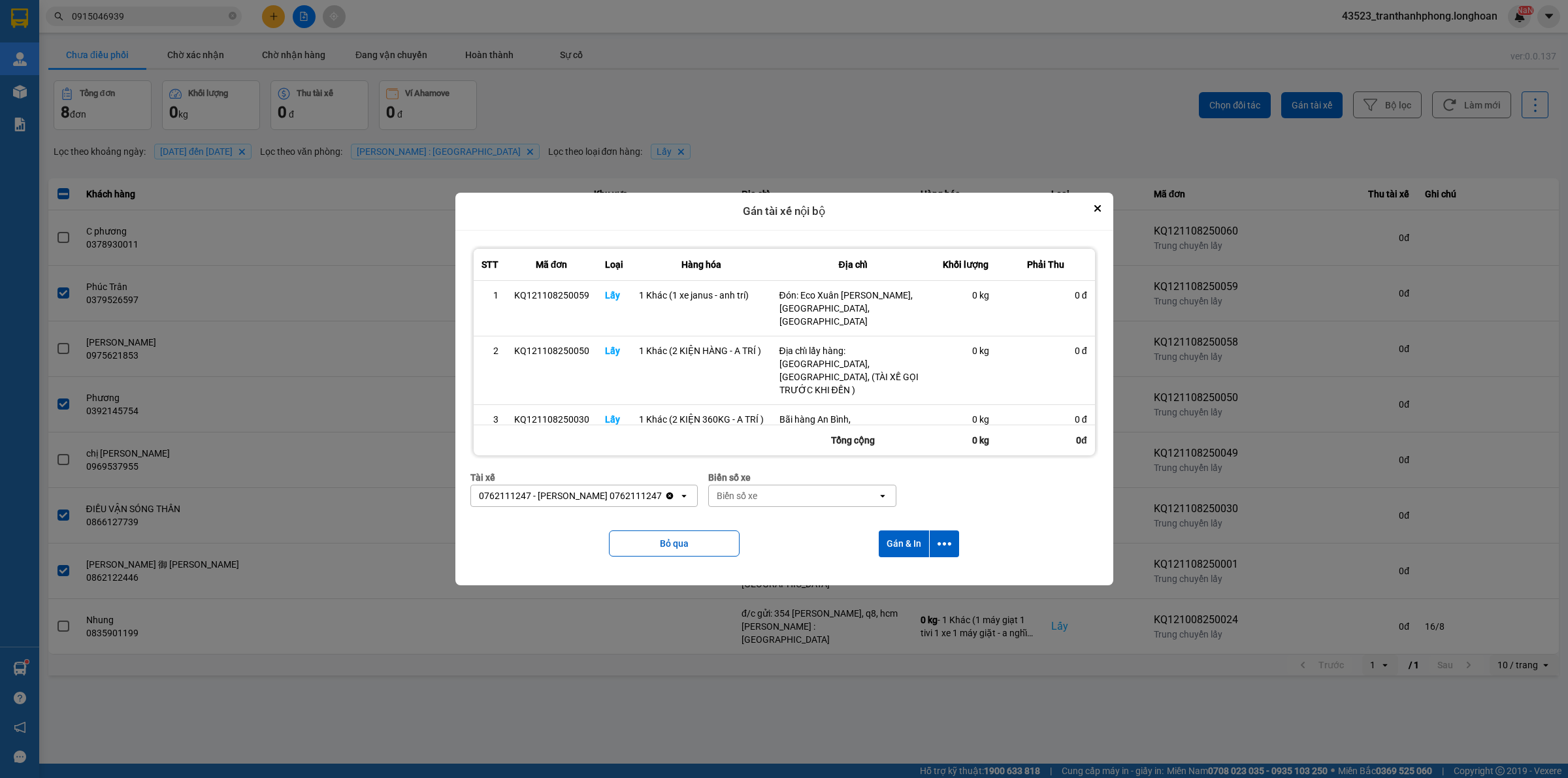
click at [743, 505] on div "Biển số xe" at bounding box center [793, 496] width 168 height 21
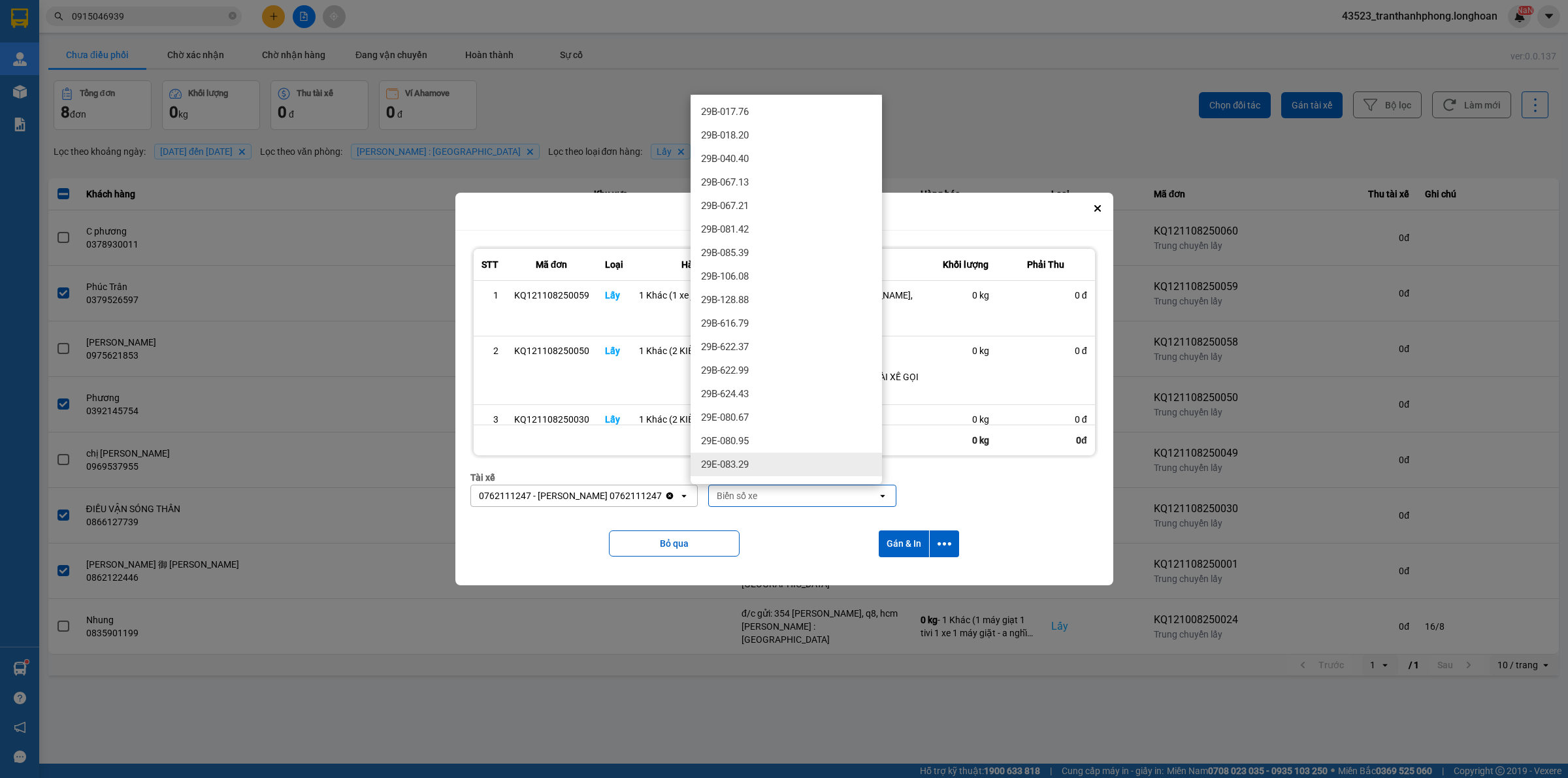
click at [739, 472] on div "29E-083.29" at bounding box center [786, 464] width 192 height 23
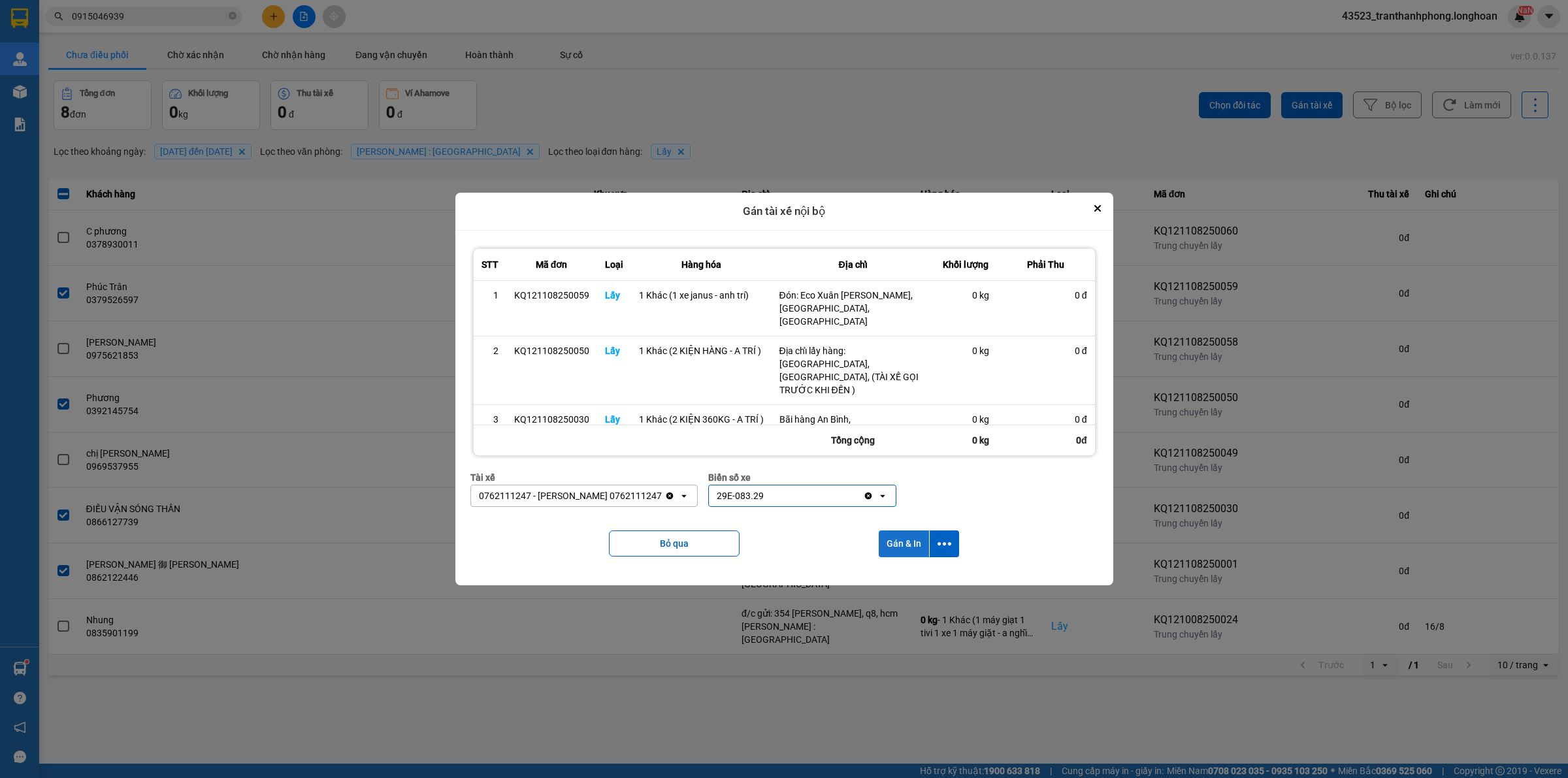
click at [907, 543] on button "Gán & In" at bounding box center [904, 544] width 50 height 27
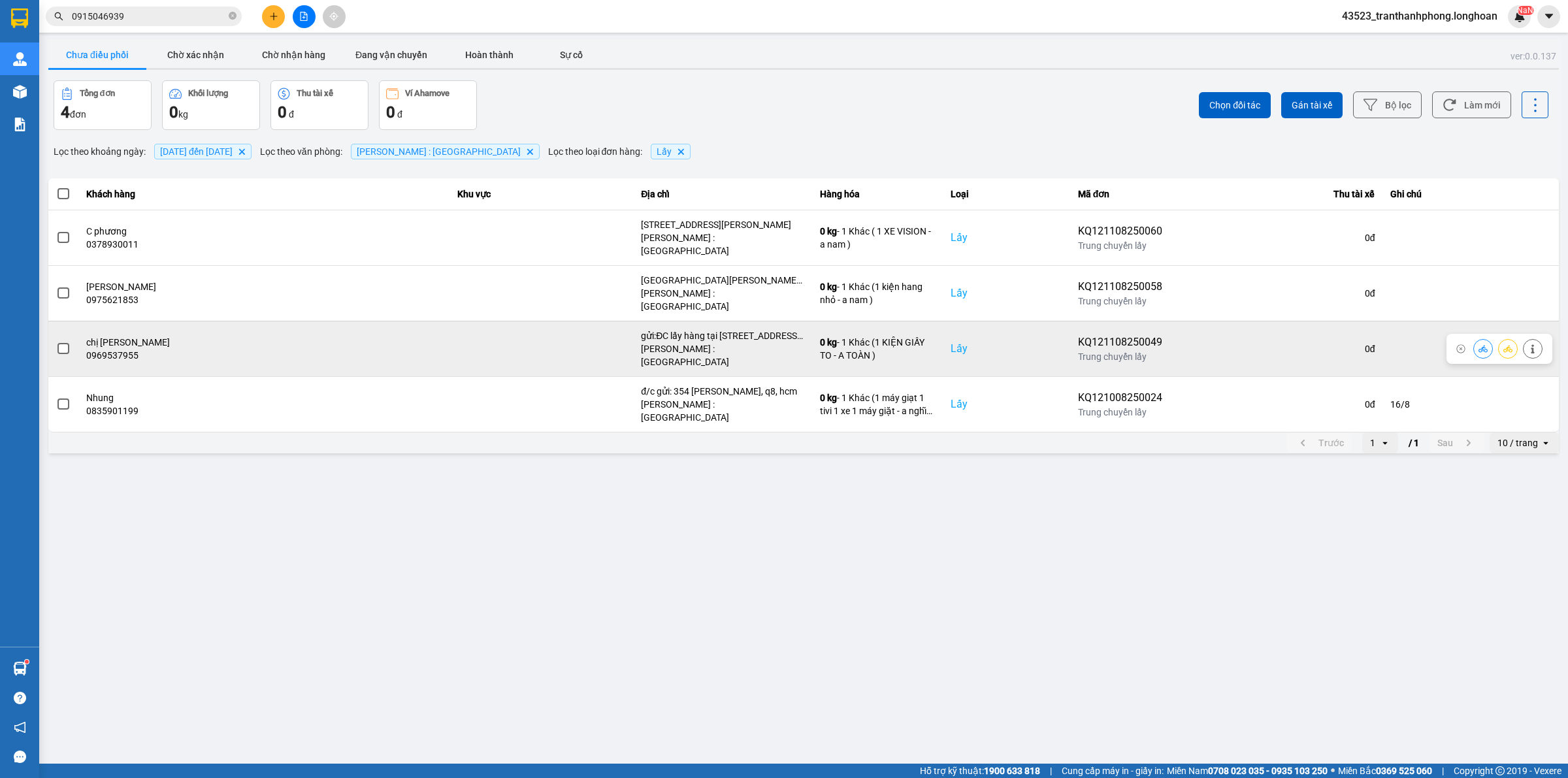
click at [59, 343] on span at bounding box center [64, 349] width 12 height 12
click at [56, 342] on input "checkbox" at bounding box center [56, 342] width 0 height 0
click at [1527, 338] on button at bounding box center [1533, 349] width 18 height 23
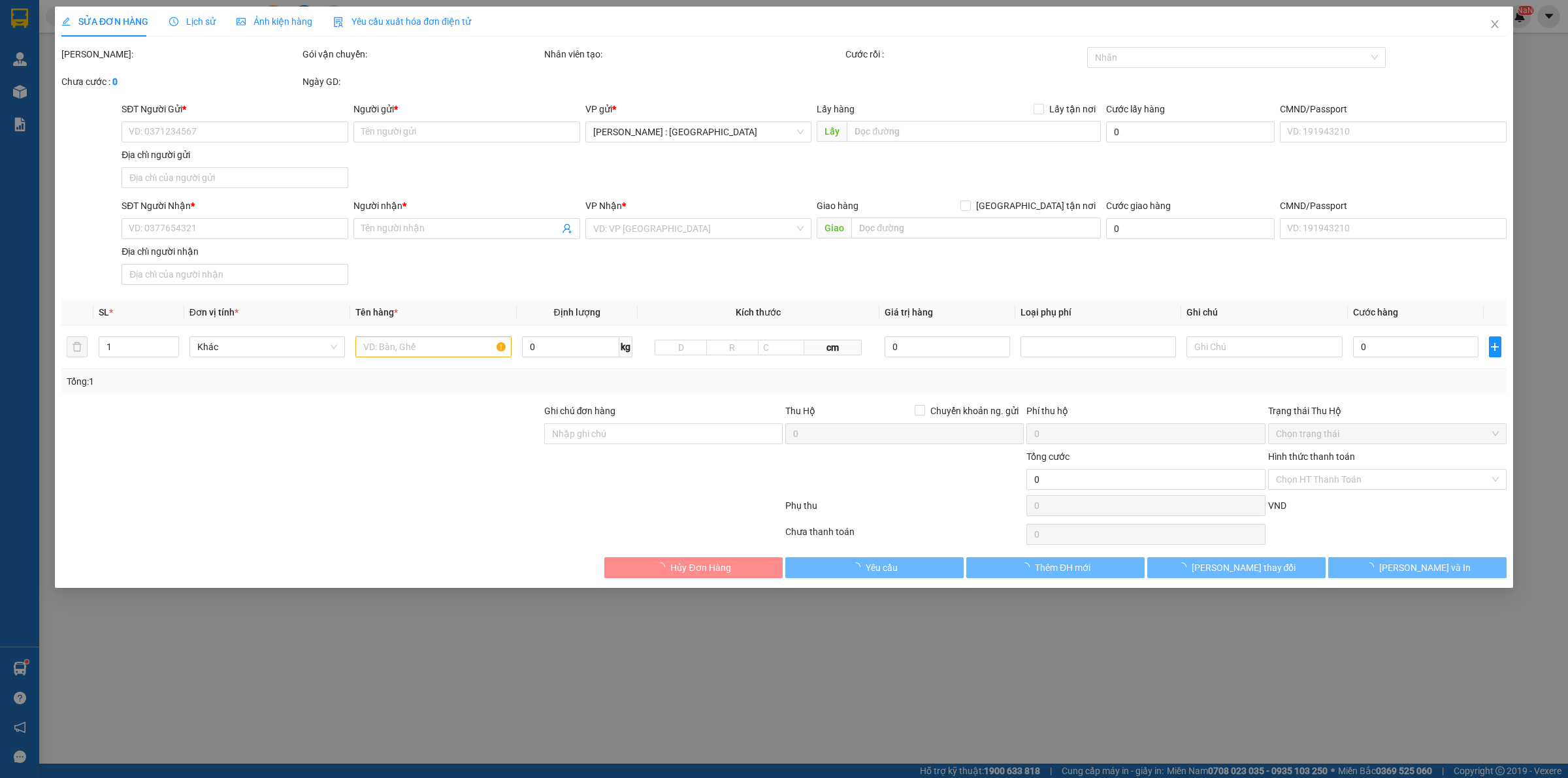
type input "0969537955"
type input "chị [PERSON_NAME]"
checkbox input "true"
type input "gửi:ĐC lấy hàng tại [STREET_ADDRESS] Nai"
type input "0905129569"
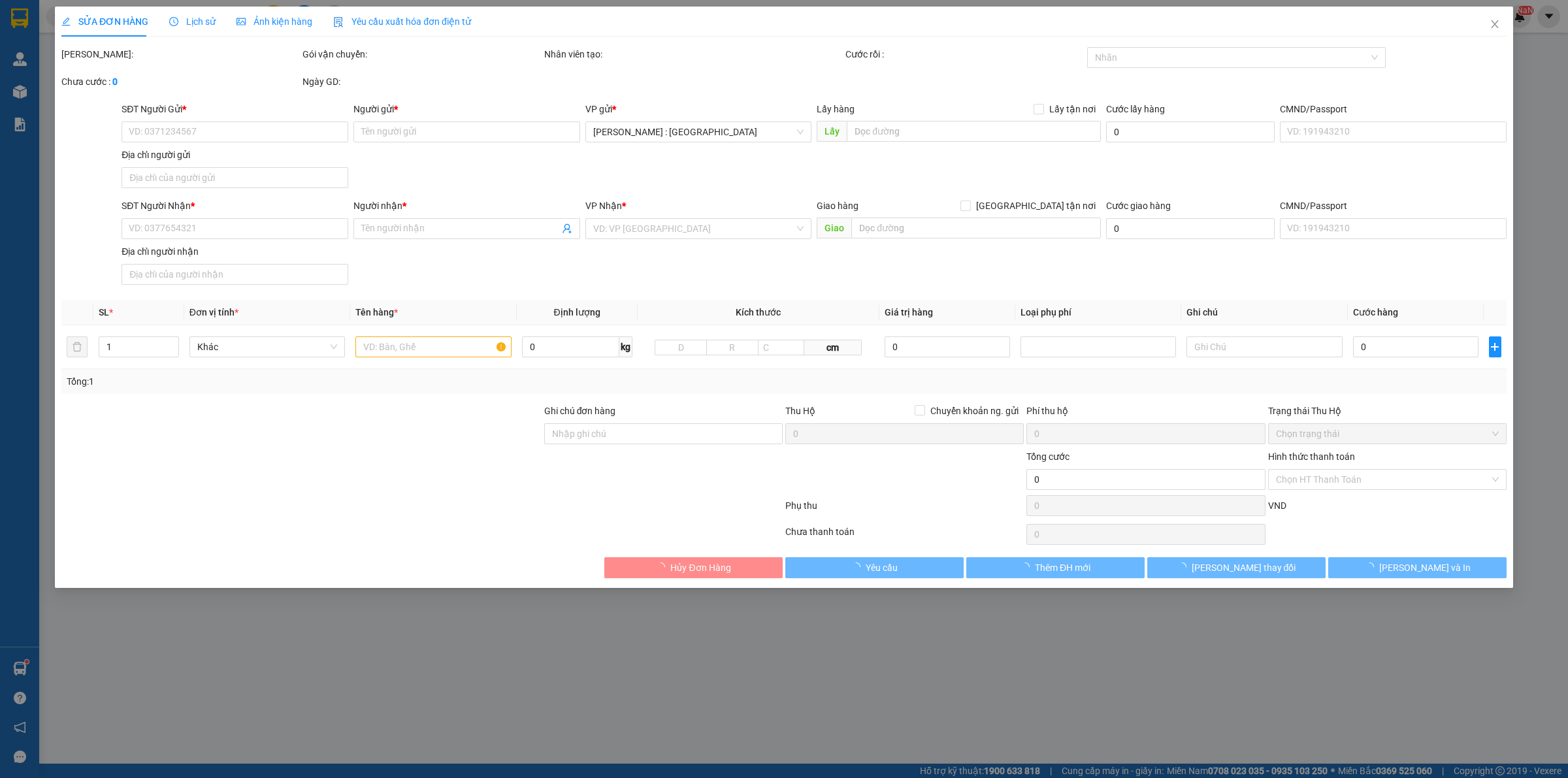
type input "[PERSON_NAME]"
checkbox input "true"
type input "Nhà hàng Osaka Sushi Thái Nguyên Tổ 8, Phường [PERSON_NAME].[GEOGRAPHIC_DATA]"
type input "600.000"
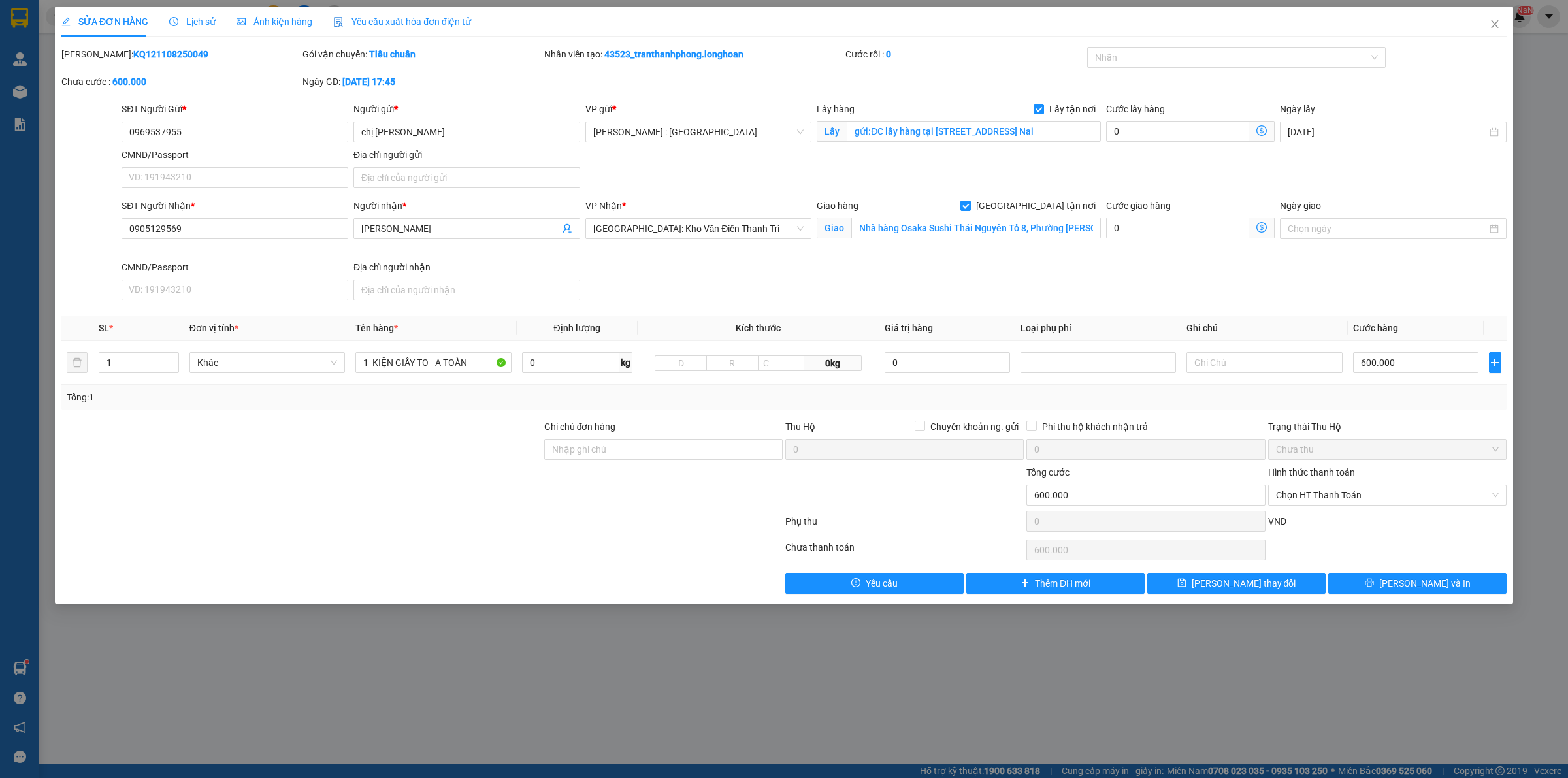
click at [196, 22] on span "Lịch sử" at bounding box center [192, 22] width 47 height 11
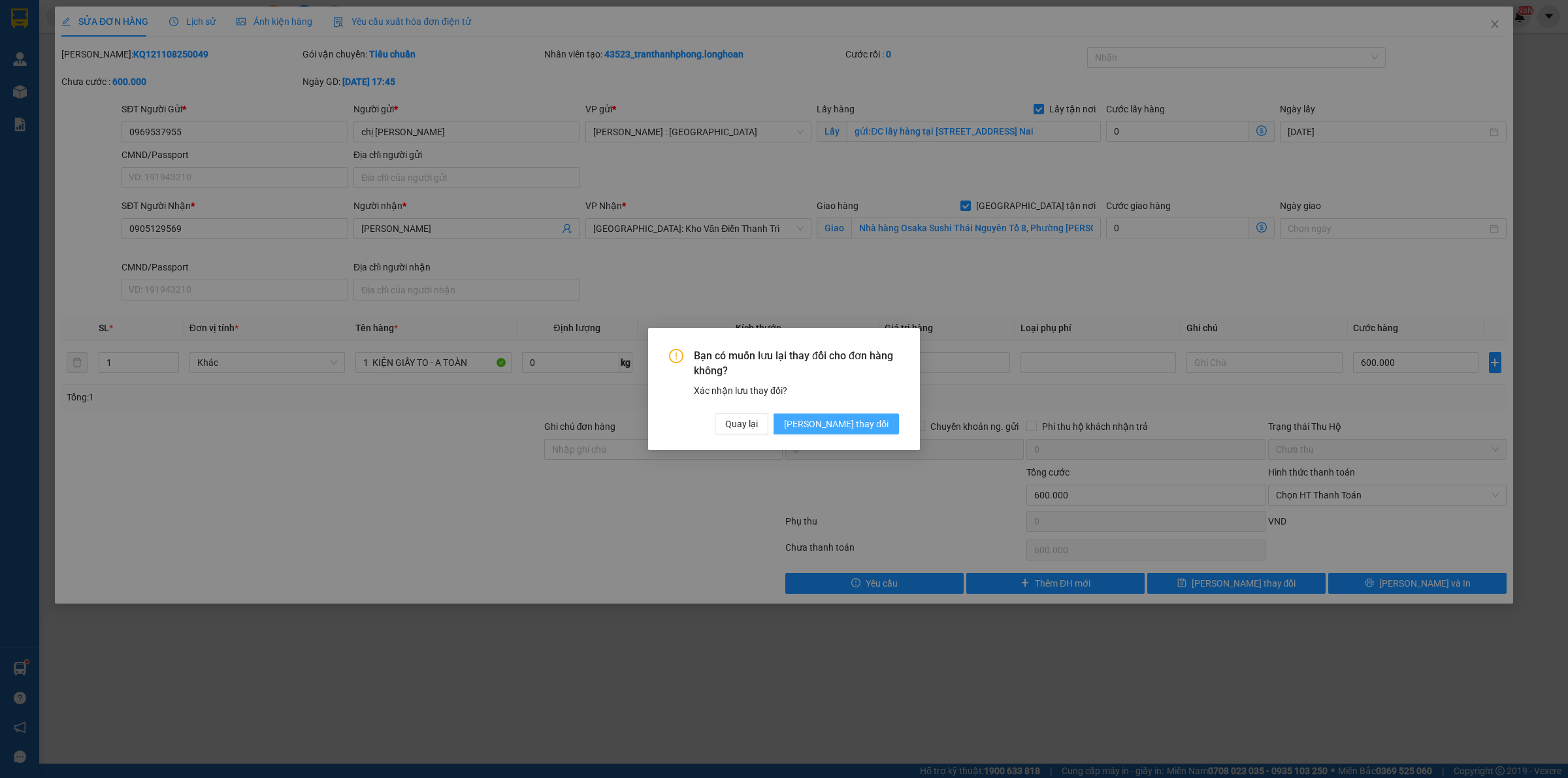
click at [881, 422] on span "[PERSON_NAME] thay đổi" at bounding box center [836, 424] width 104 height 14
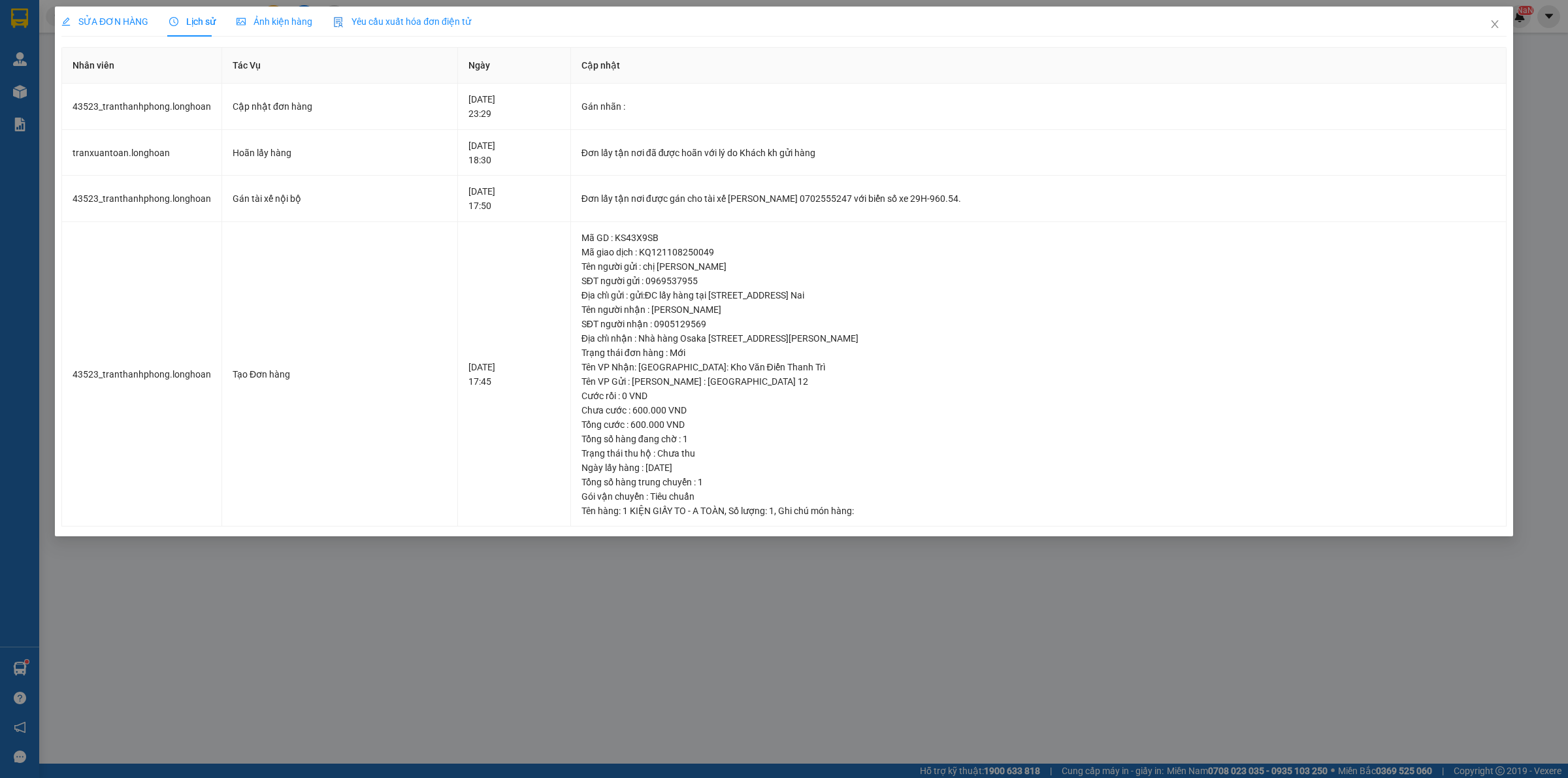
click at [90, 26] on span "SỬA ĐƠN HÀNG" at bounding box center [105, 22] width 87 height 11
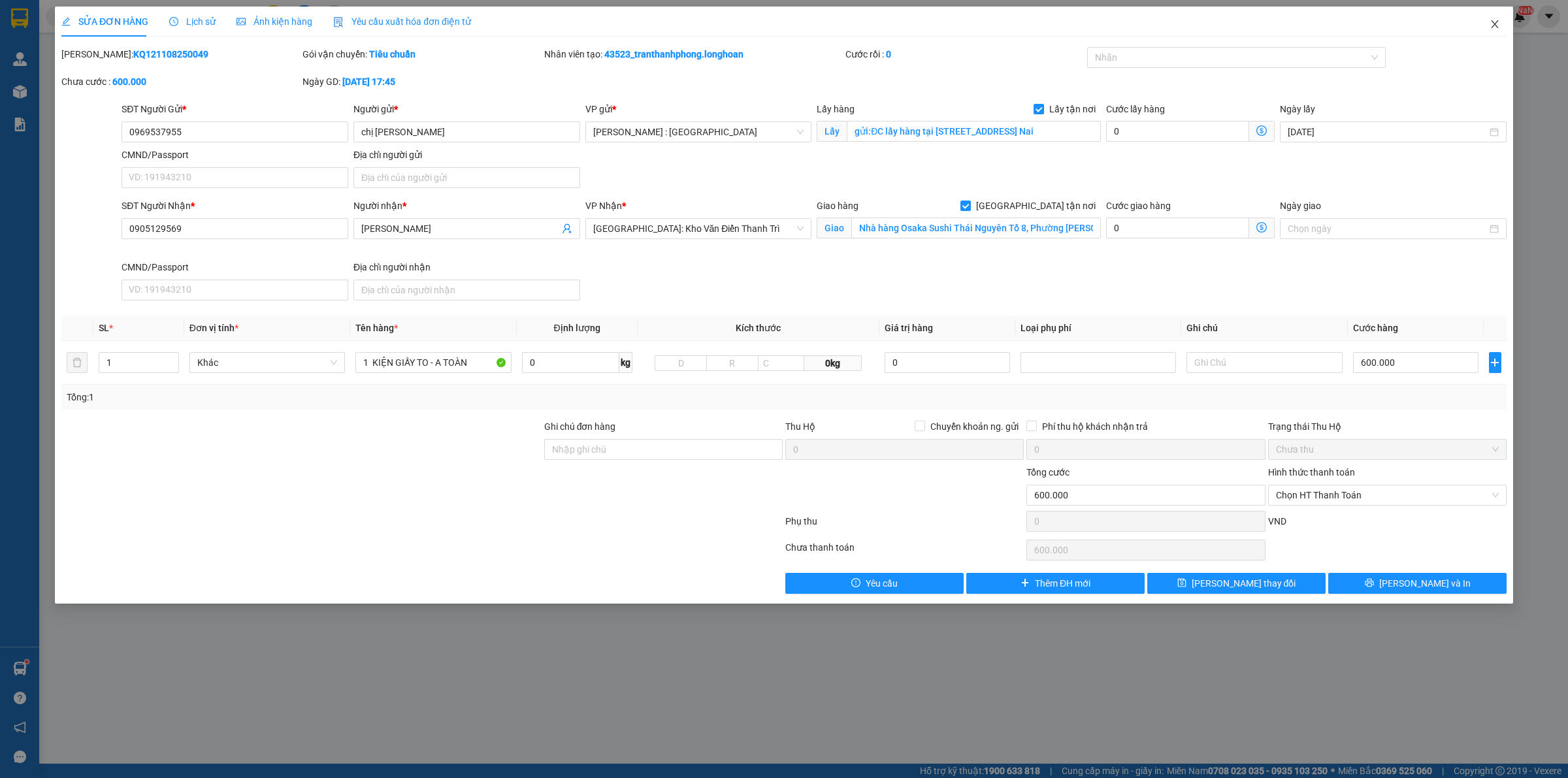
click at [1500, 33] on span "Close" at bounding box center [1495, 25] width 37 height 37
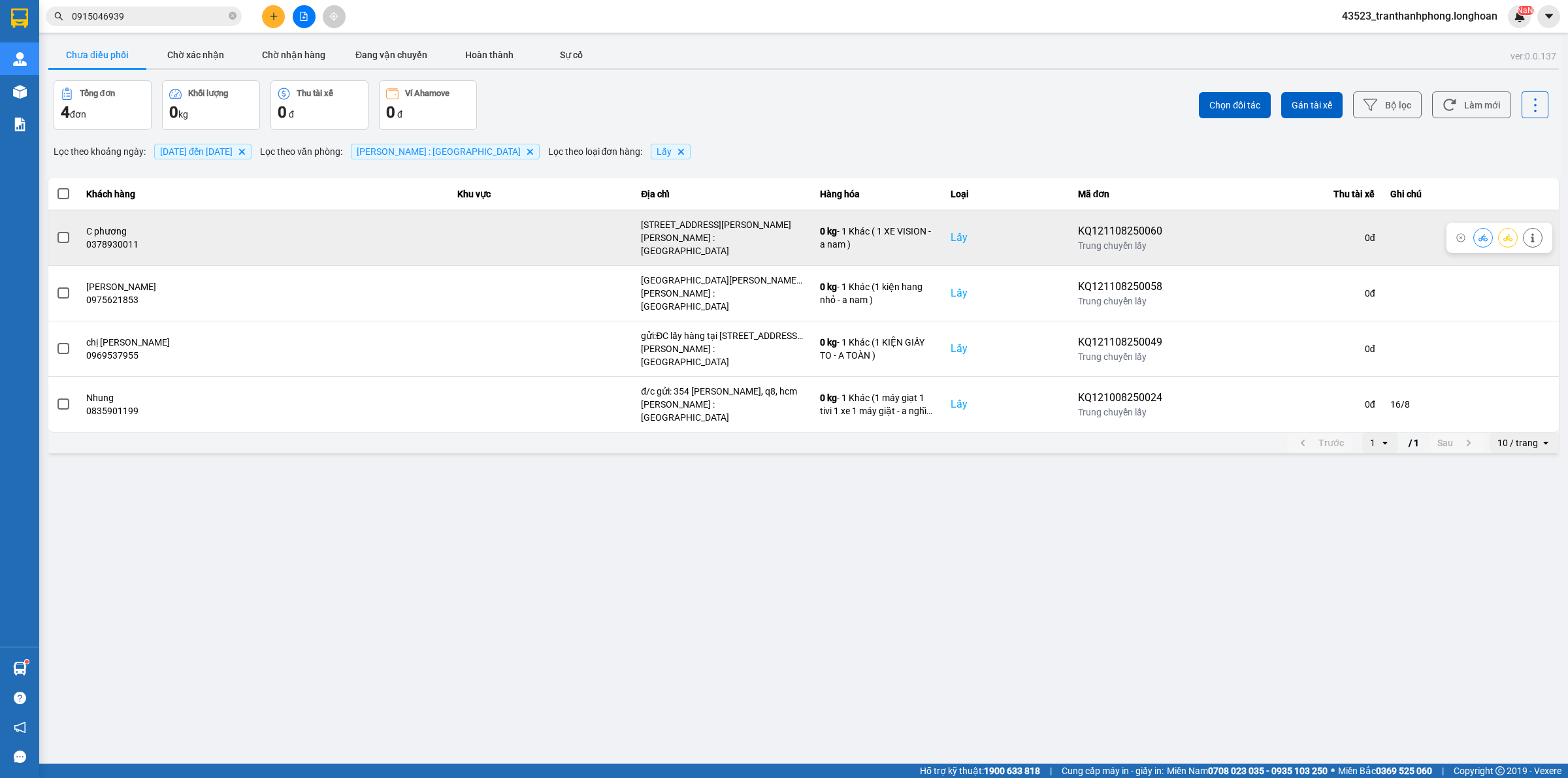
click at [63, 234] on span at bounding box center [64, 238] width 12 height 12
click at [56, 231] on input "checkbox" at bounding box center [56, 231] width 0 height 0
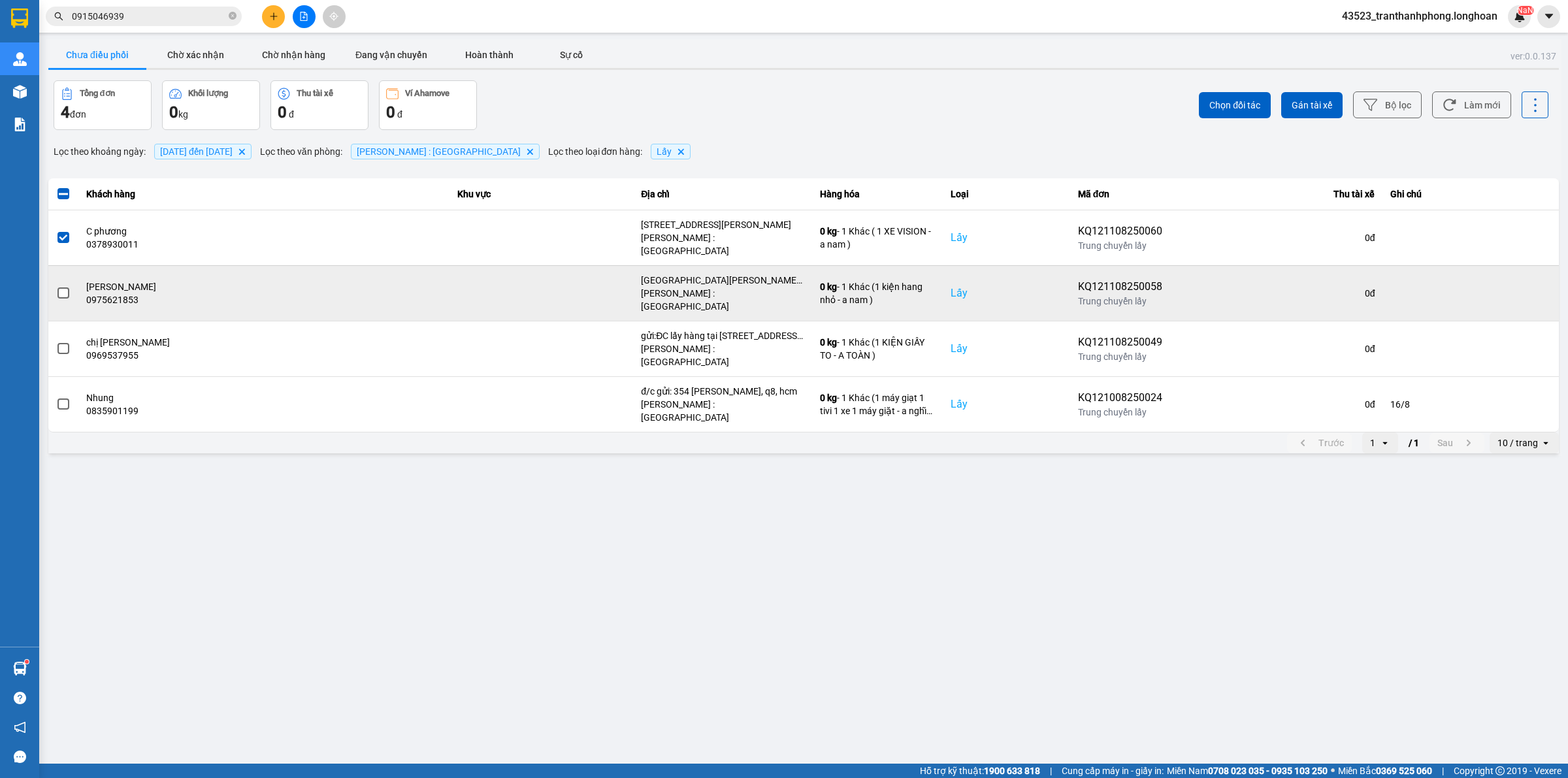
click at [64, 286] on label at bounding box center [63, 293] width 14 height 14
click at [56, 286] on input "checkbox" at bounding box center [56, 286] width 0 height 0
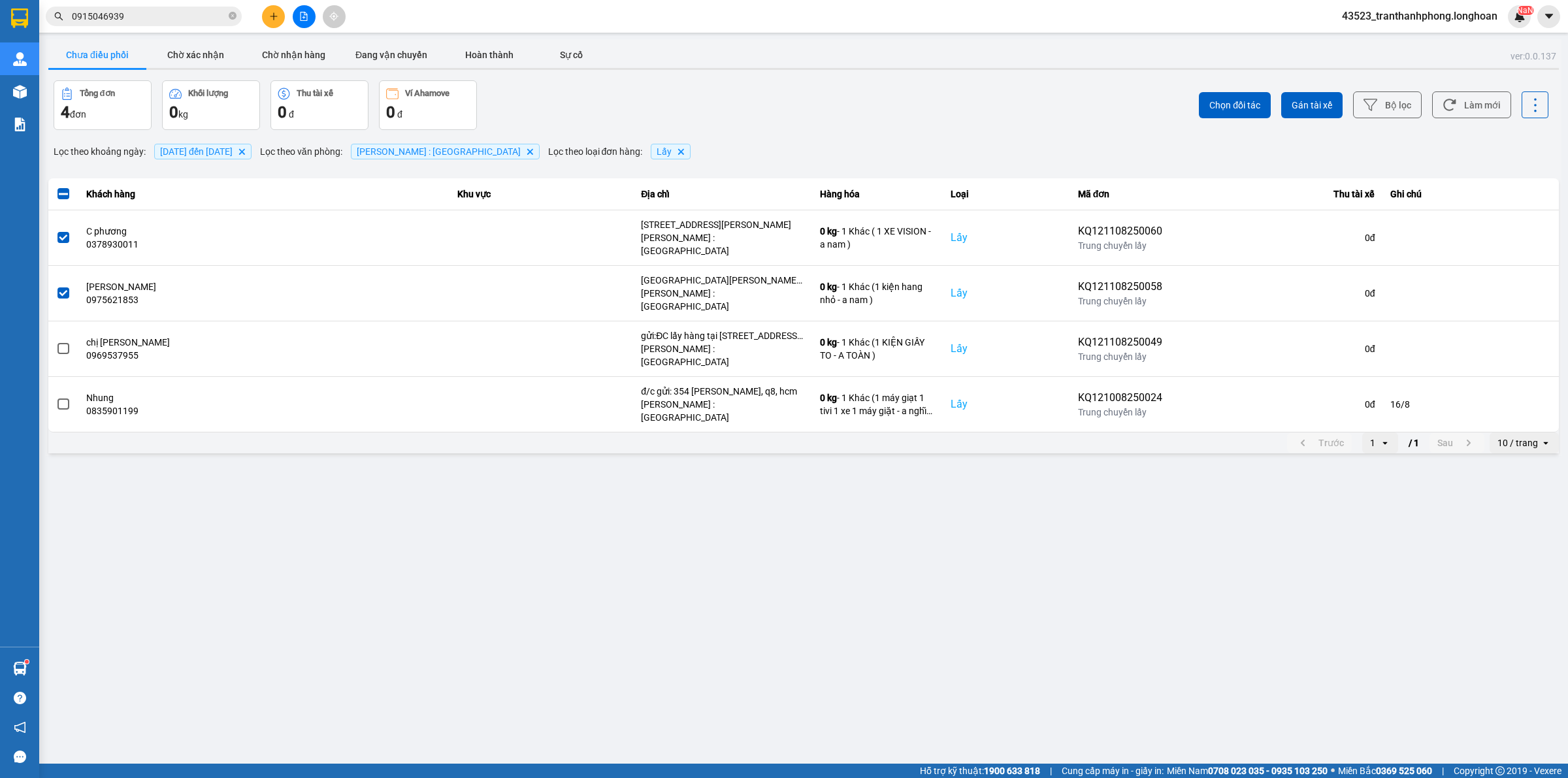
drag, startPoint x: 1314, startPoint y: 111, endPoint x: 1246, endPoint y: 122, distance: 68.9
click at [1308, 112] on button "Gán tài xế" at bounding box center [1312, 105] width 62 height 26
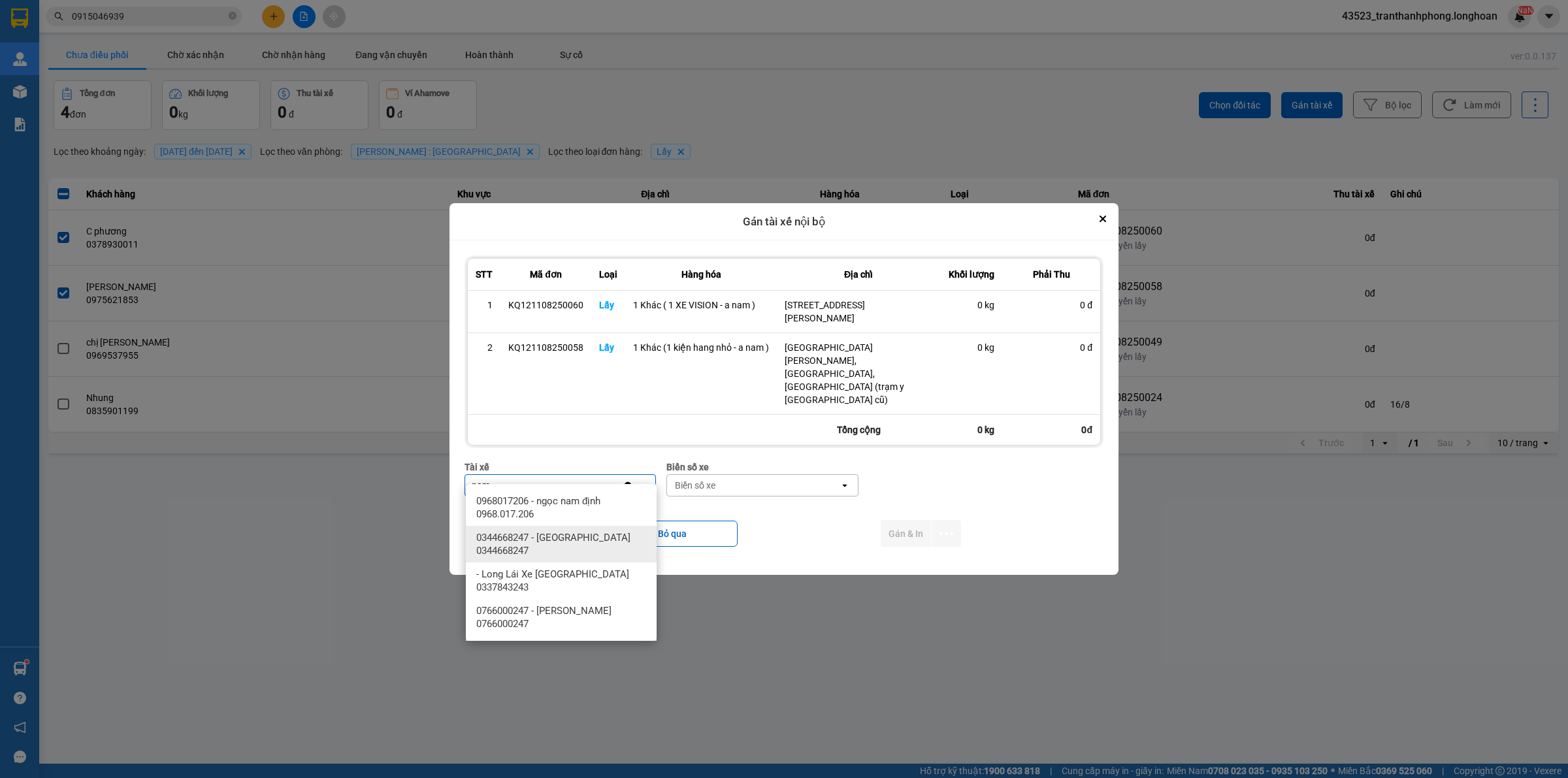
type input "nam"
drag, startPoint x: 573, startPoint y: 534, endPoint x: 853, endPoint y: 488, distance: 283.8
click at [574, 534] on span "0344668247 - [GEOGRAPHIC_DATA] 0344668247" at bounding box center [564, 544] width 175 height 26
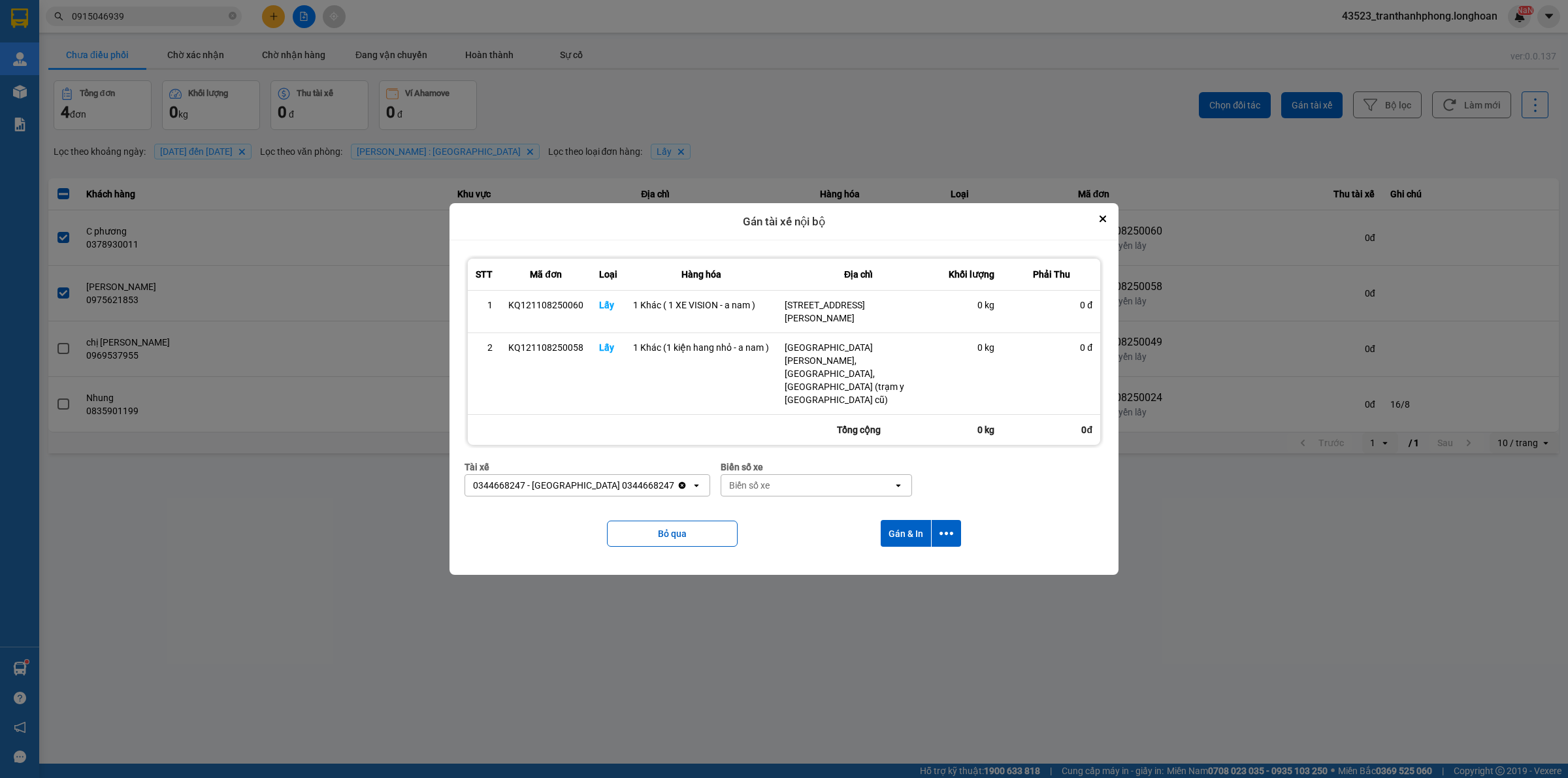
click at [788, 482] on div "Biển số xe" at bounding box center [807, 486] width 172 height 21
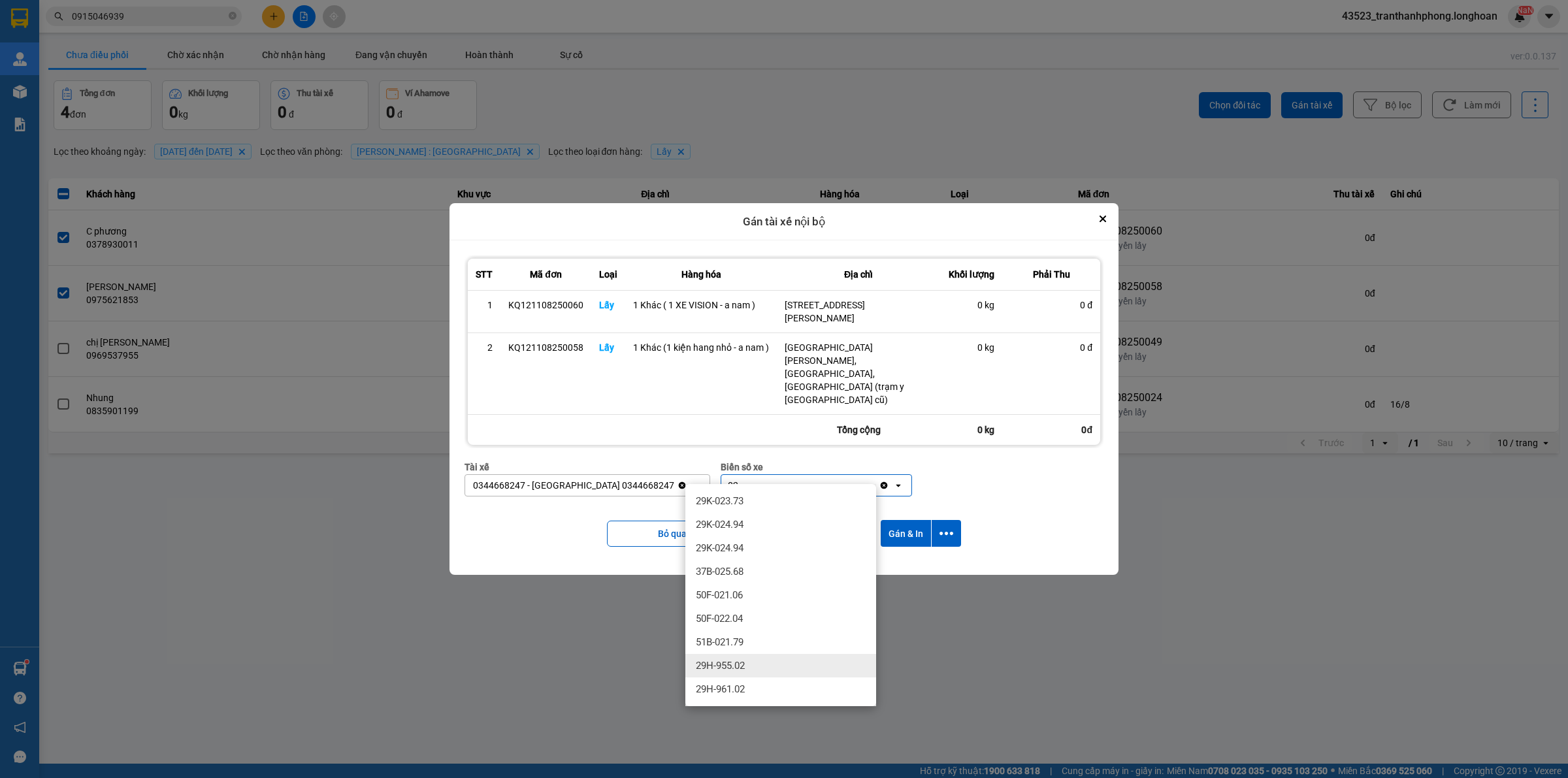
type input "02"
click at [743, 655] on div "29H-955.02" at bounding box center [781, 665] width 191 height 23
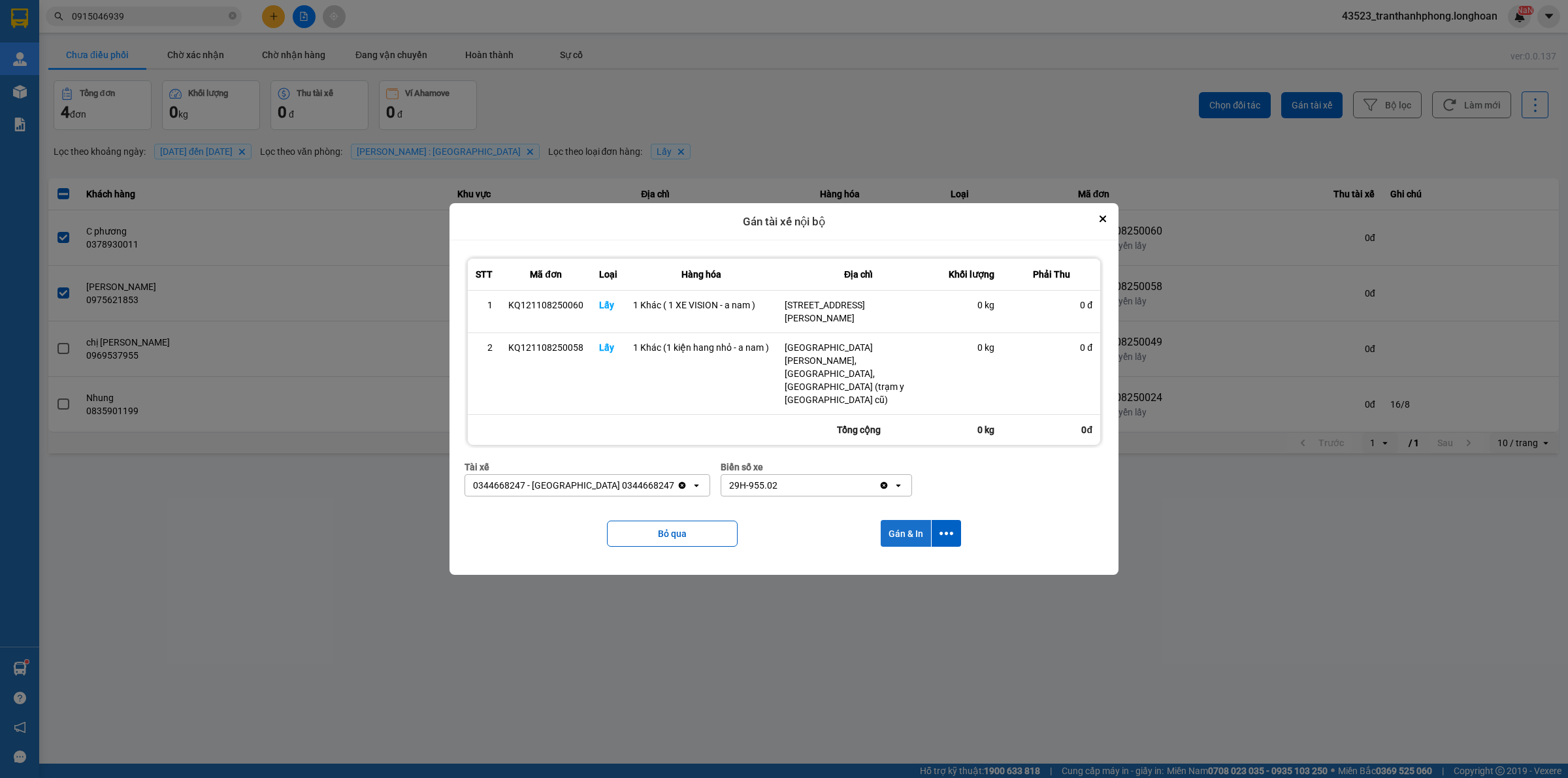
click at [903, 522] on button "Gán & In" at bounding box center [906, 534] width 50 height 27
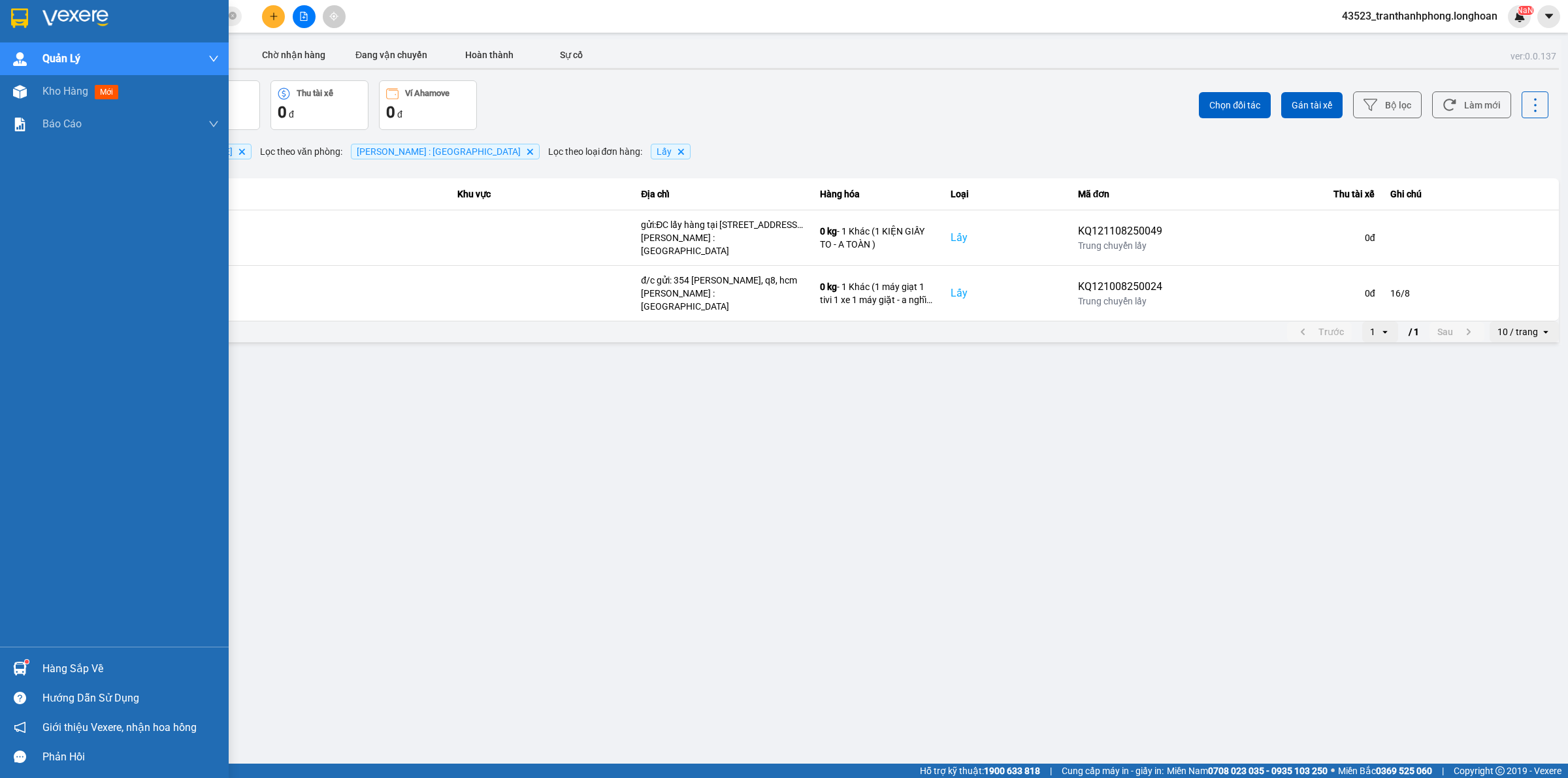
click at [54, 35] on div at bounding box center [114, 21] width 229 height 43
